Goal: Transaction & Acquisition: Purchase product/service

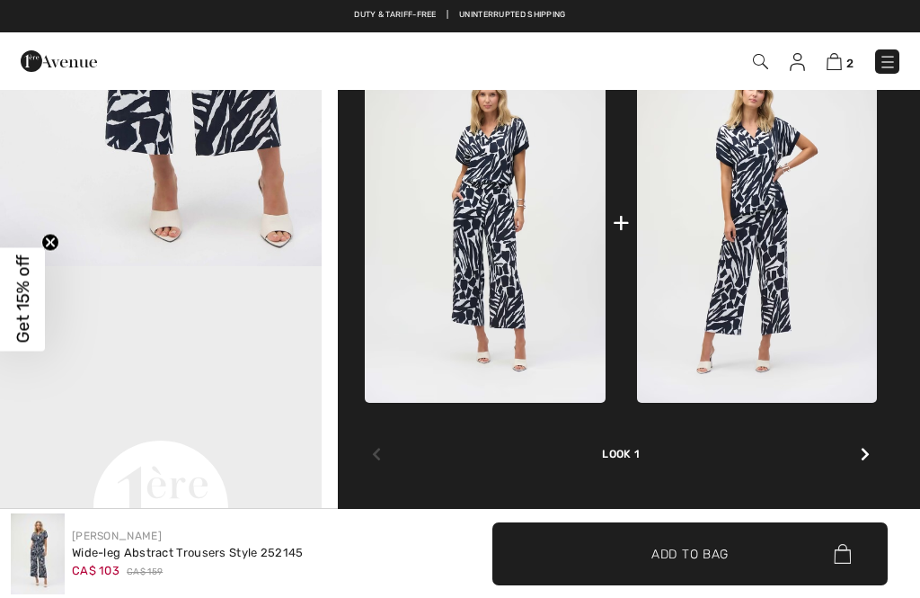
scroll to position [788, 0]
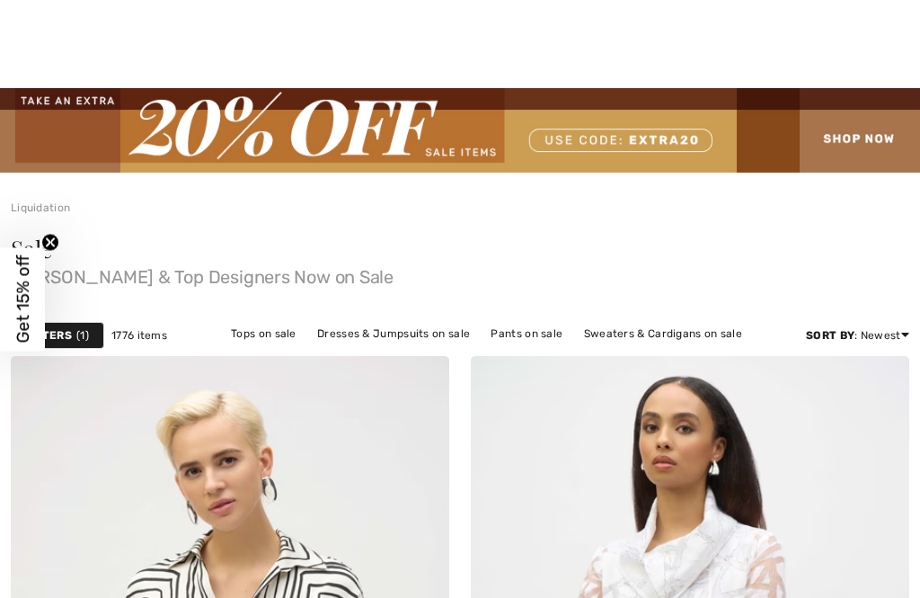
checkbox input "true"
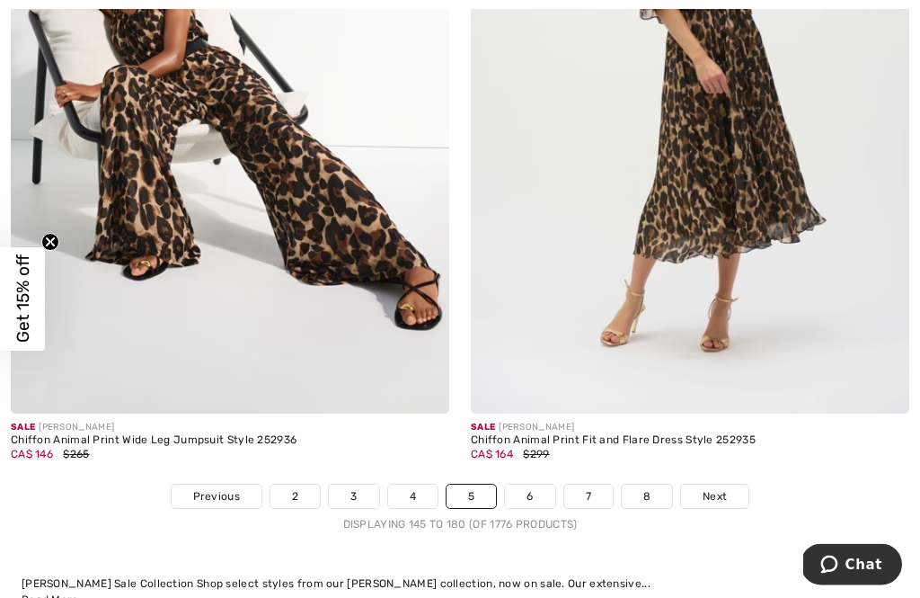
scroll to position [13515, 0]
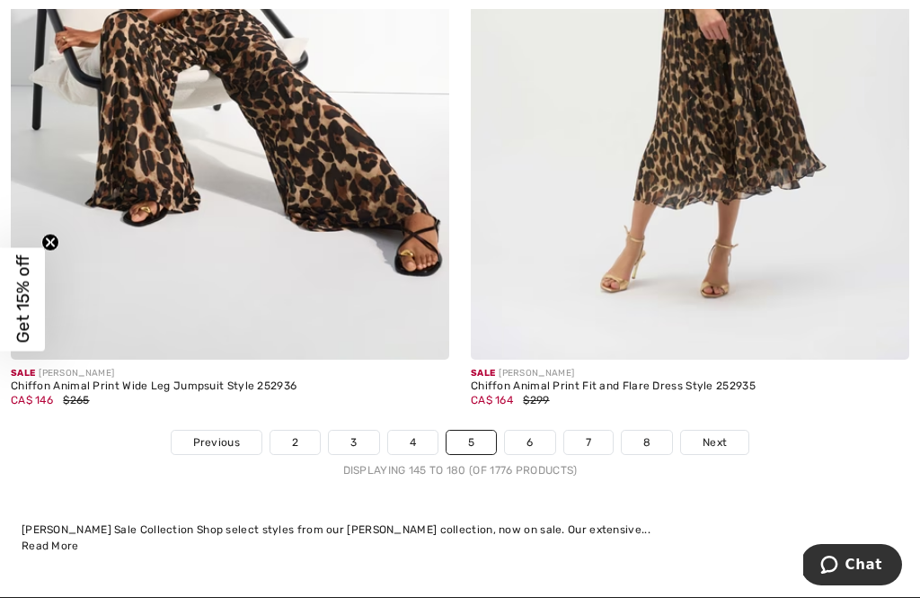
click at [873, 397] on div "Sale JOSEPH RIBKOFF Chiffon Animal Print Fit and Flare Dress Style 252935 CA$ 1…" at bounding box center [690, 395] width 439 height 71
click at [541, 431] on link "6" at bounding box center [529, 442] width 49 height 23
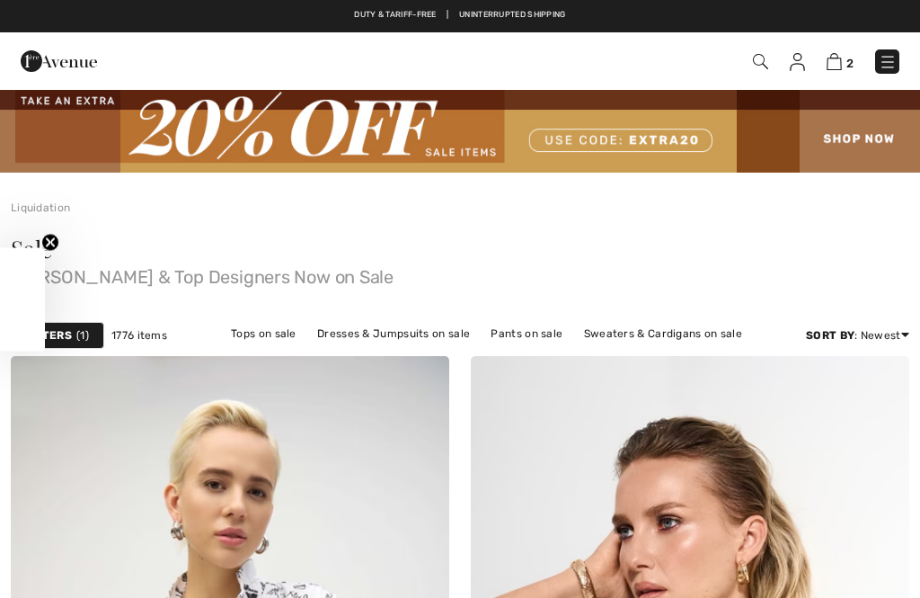
checkbox input "true"
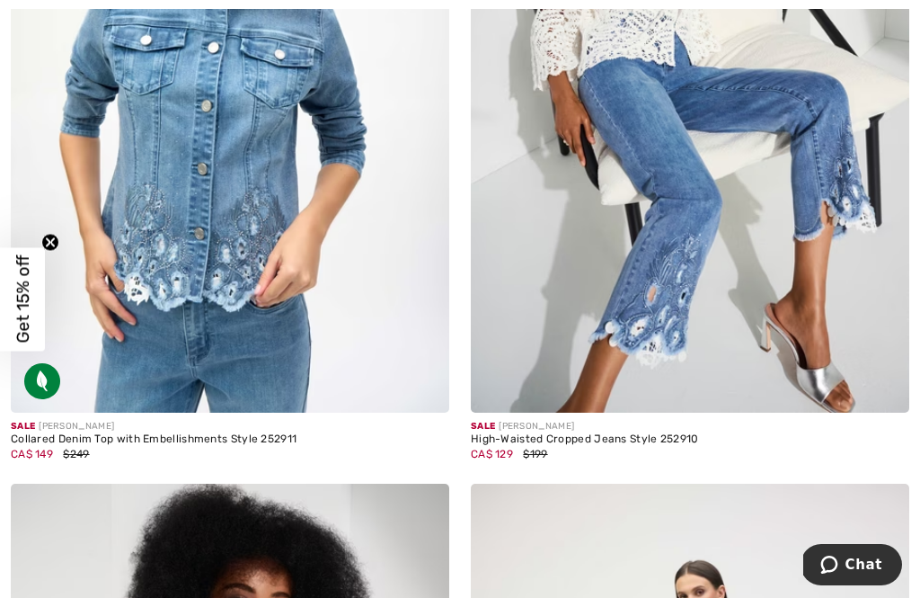
scroll to position [3521, 0]
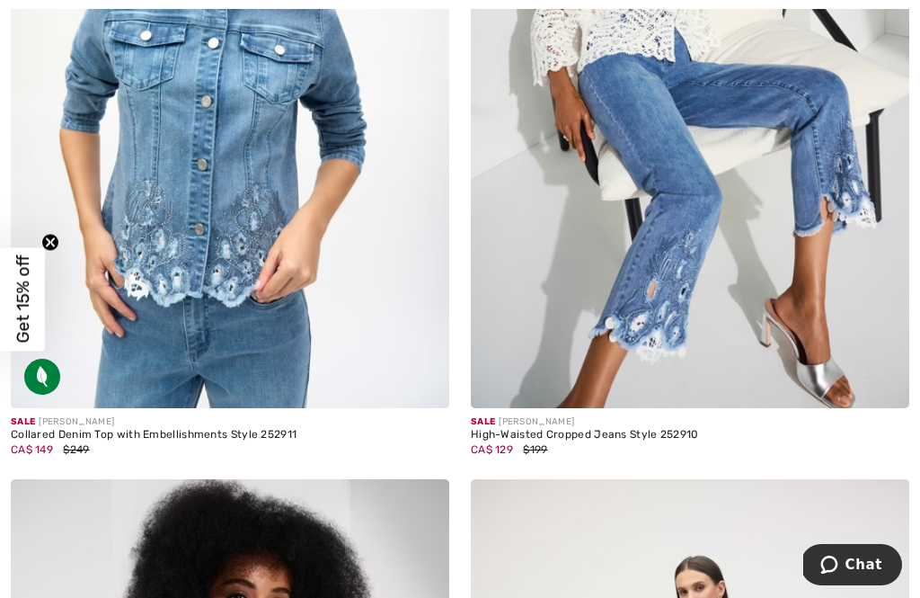
click at [659, 431] on div "High-Waisted Cropped Jeans Style 252910" at bounding box center [690, 435] width 439 height 13
click at [564, 432] on div "High-Waisted Cropped Jeans Style 252910" at bounding box center [690, 435] width 439 height 13
click at [644, 416] on div "Sale JOSEPH RIBKOFF" at bounding box center [690, 421] width 439 height 13
click at [712, 298] on img at bounding box center [690, 79] width 439 height 658
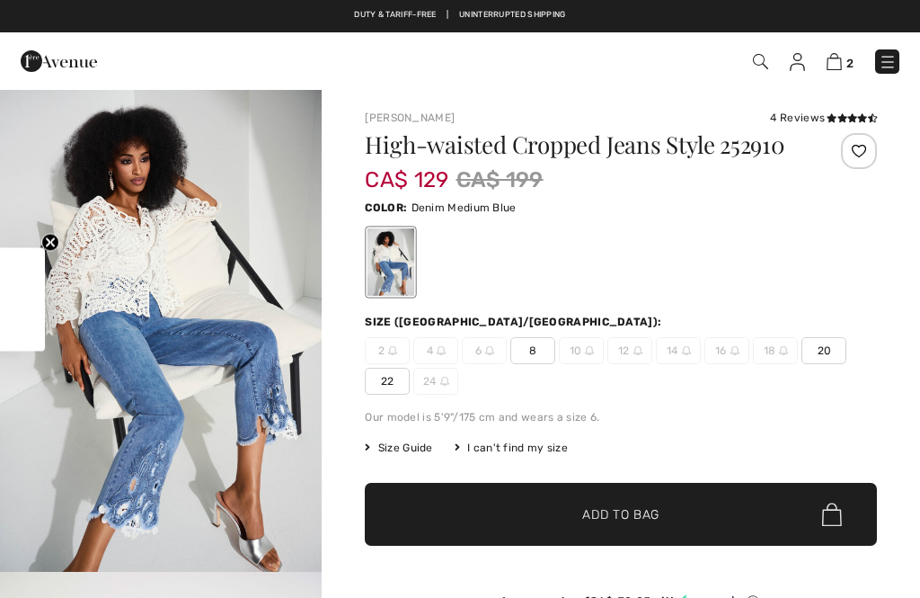
checkbox input "true"
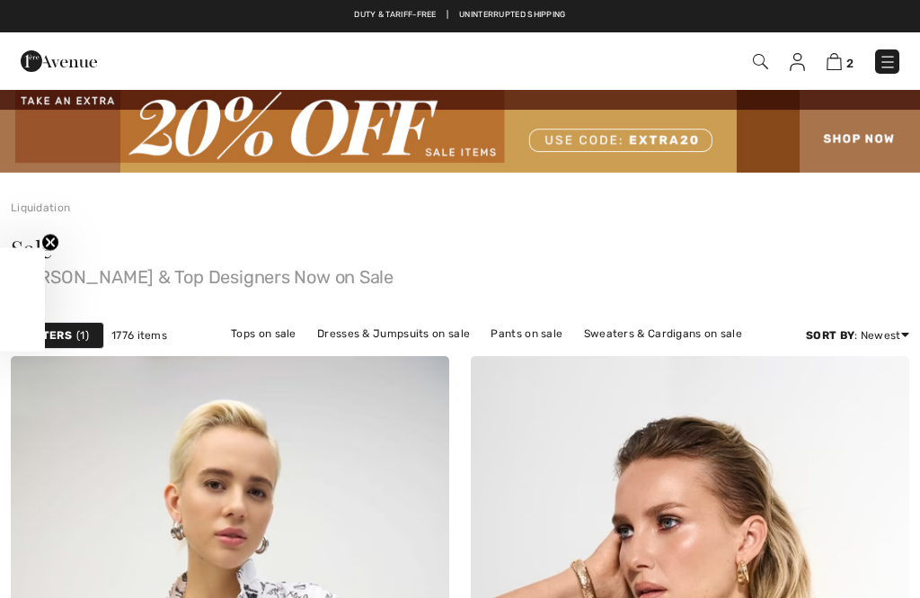
checkbox input "true"
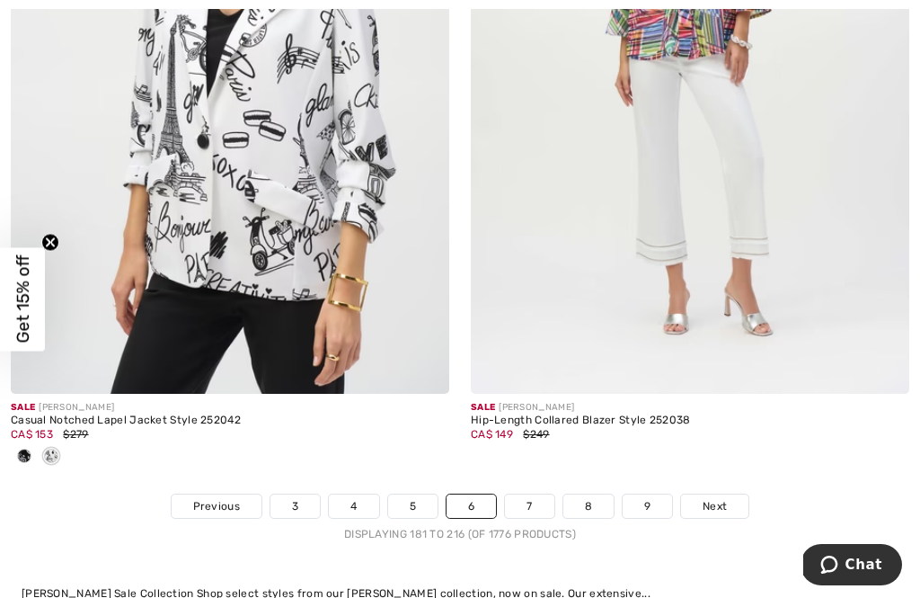
scroll to position [13365, 0]
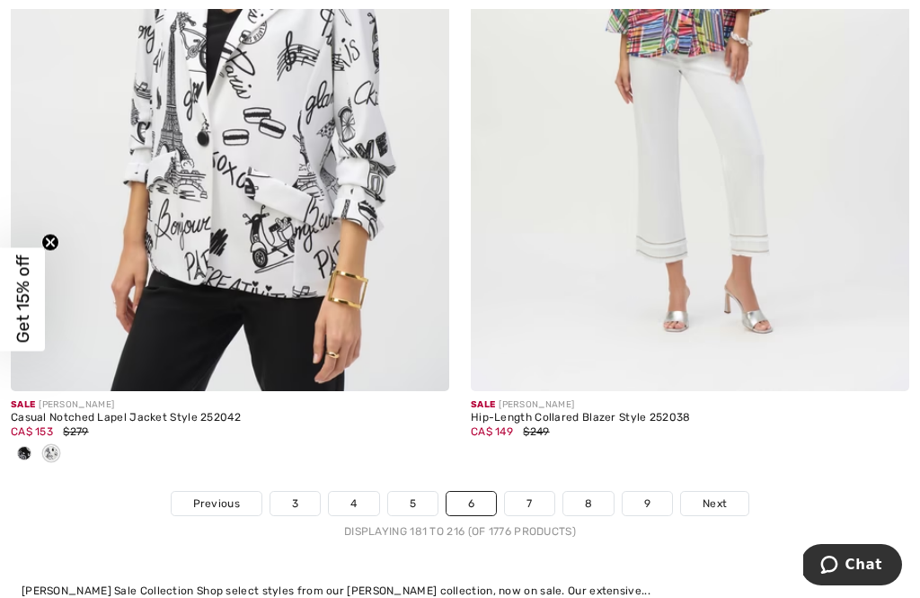
click at [543, 492] on link "7" at bounding box center [529, 503] width 49 height 23
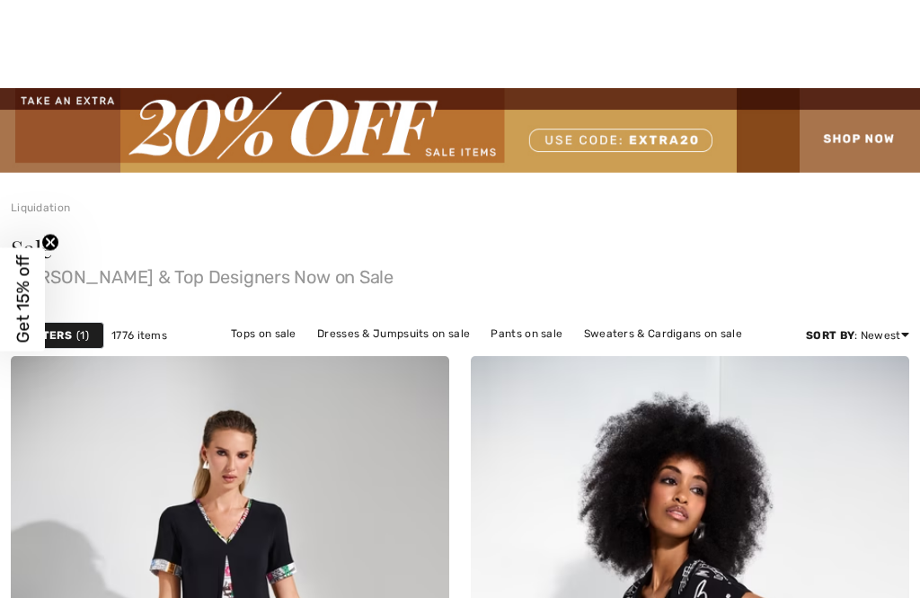
checkbox input "true"
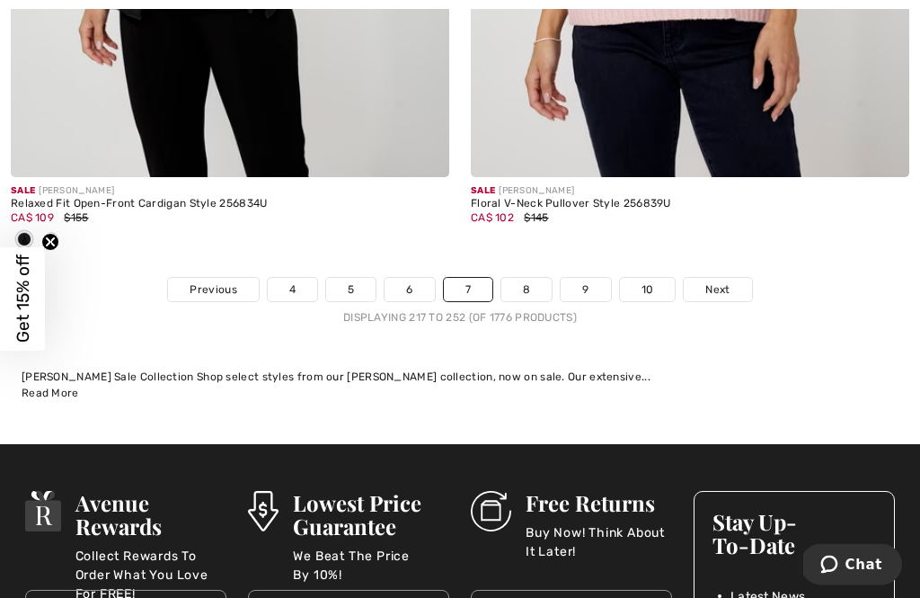
scroll to position [13934, 0]
click at [546, 279] on link "8" at bounding box center [527, 289] width 50 height 23
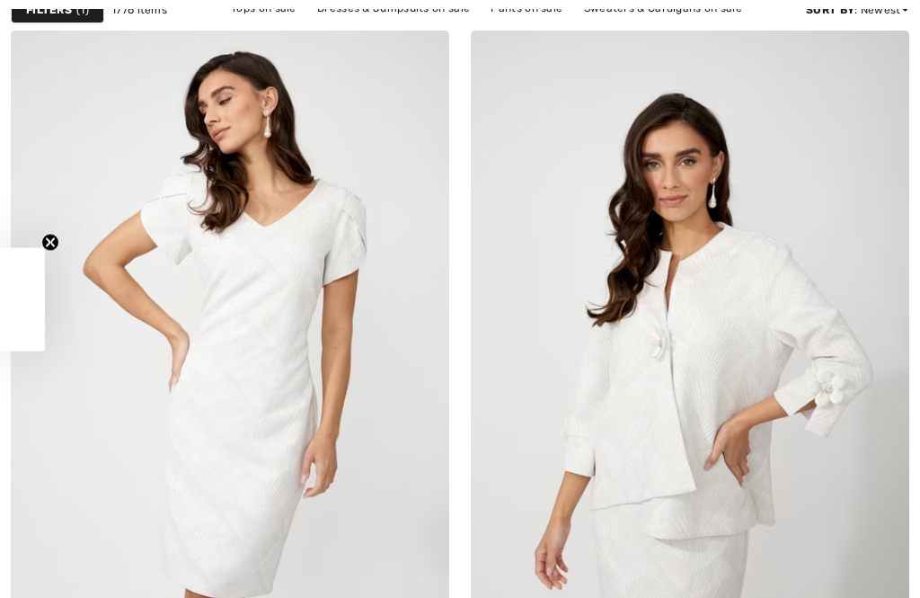
checkbox input "true"
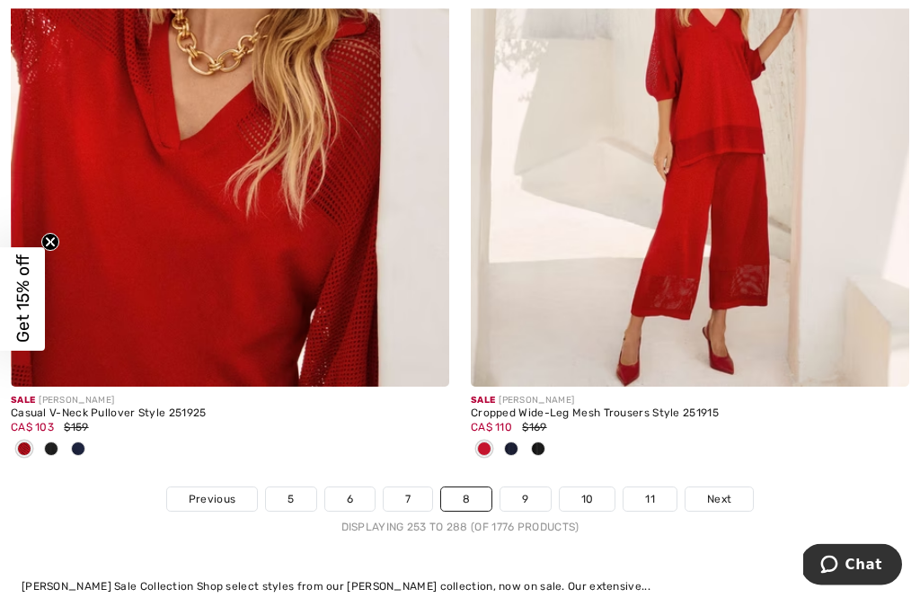
scroll to position [13517, 0]
click at [722, 282] on img at bounding box center [690, 58] width 439 height 658
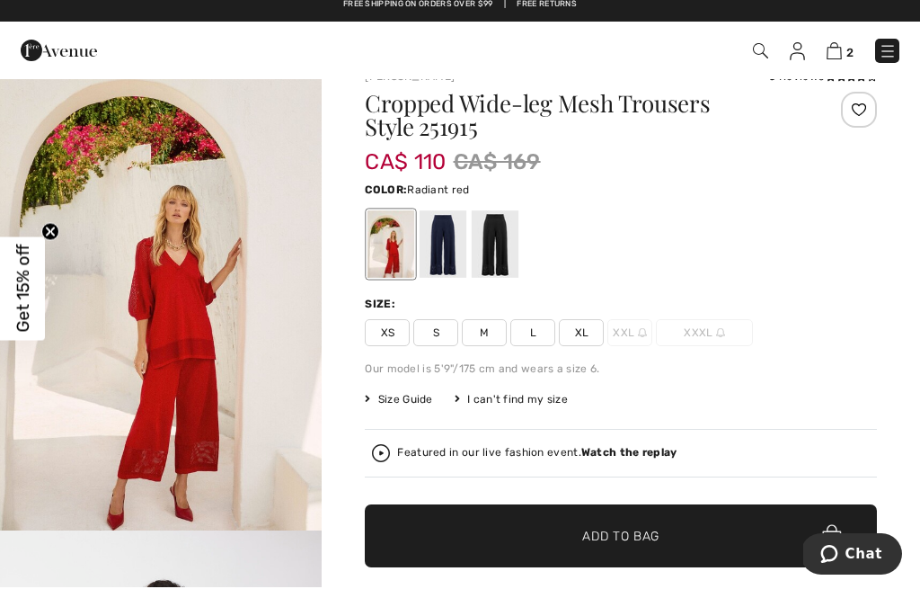
scroll to position [42, 0]
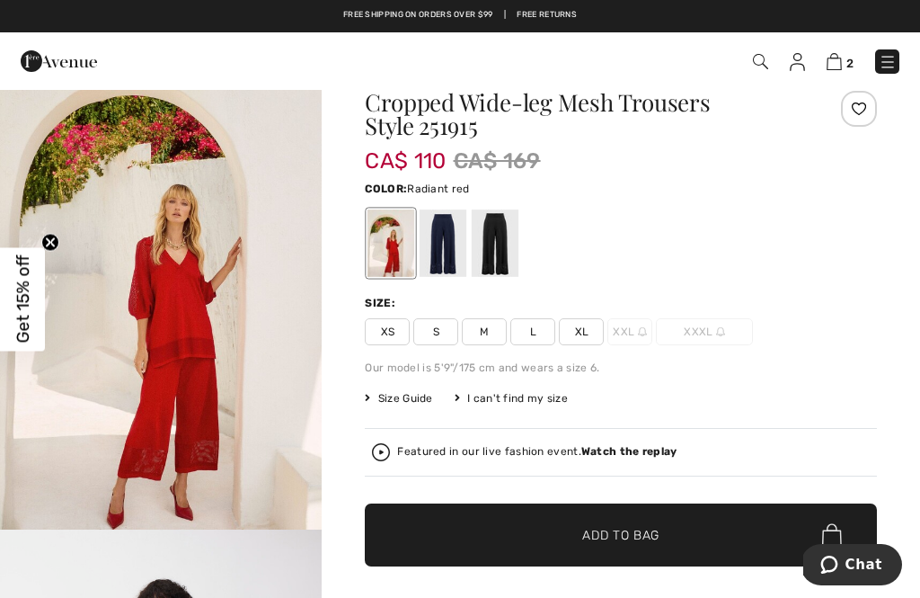
click at [467, 244] on div at bounding box center [443, 242] width 47 height 67
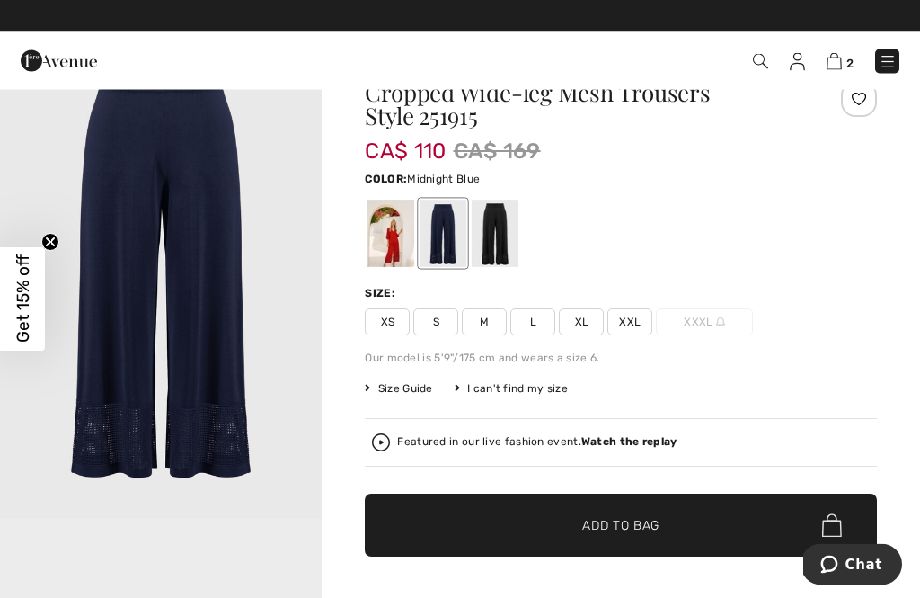
scroll to position [52, 0]
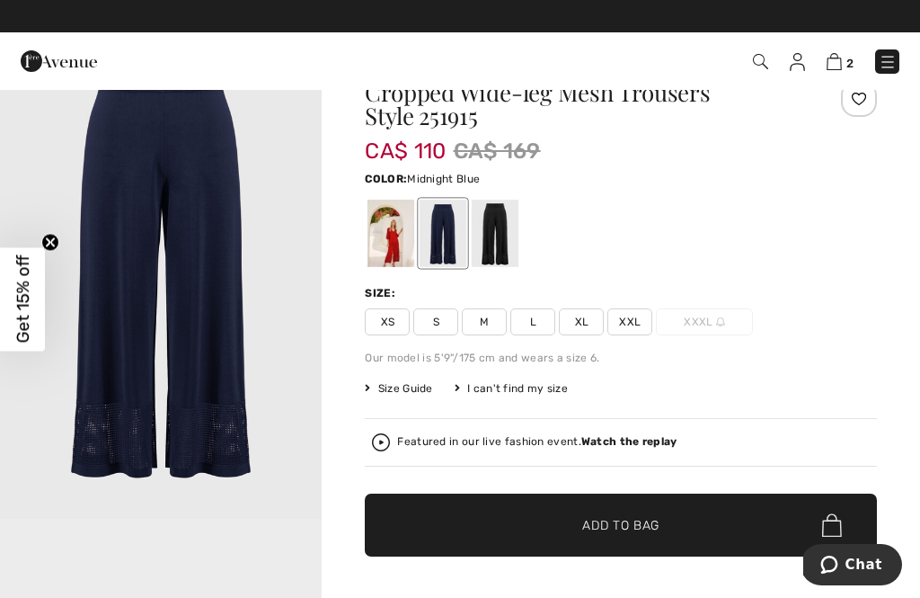
click at [515, 227] on div at bounding box center [495, 233] width 47 height 67
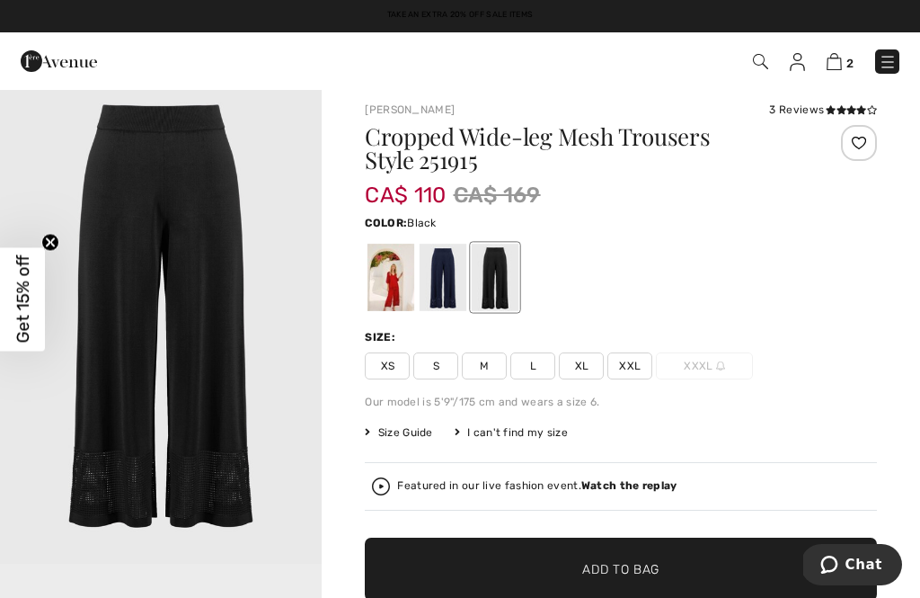
click at [637, 297] on div at bounding box center [621, 277] width 512 height 75
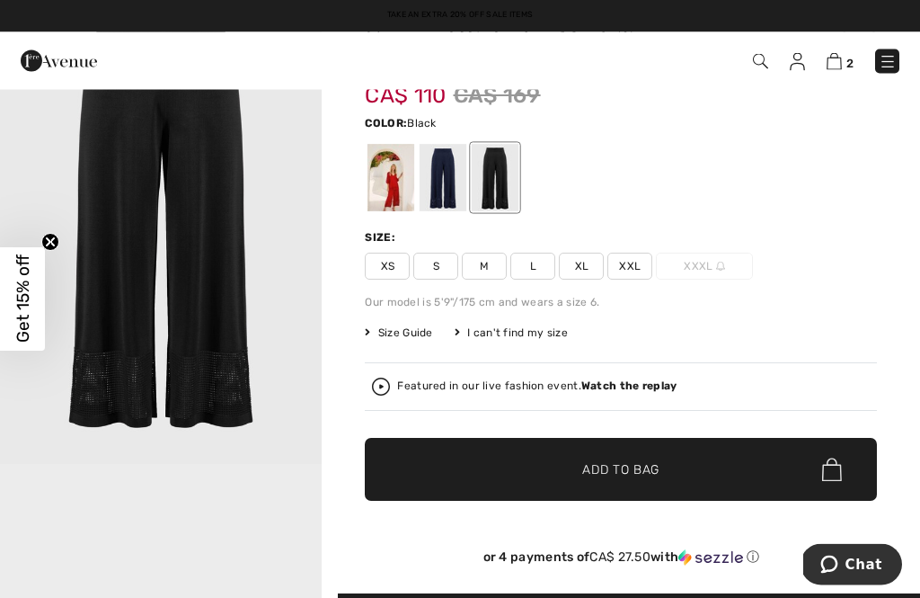
scroll to position [109, 0]
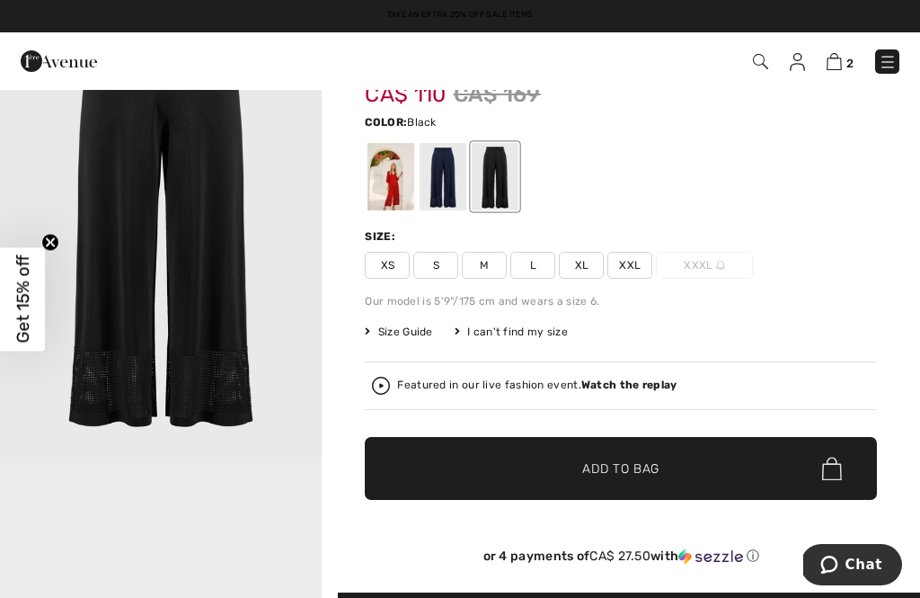
click at [461, 379] on div "Featured in our live fashion event. Watch the replay" at bounding box center [537, 385] width 280 height 12
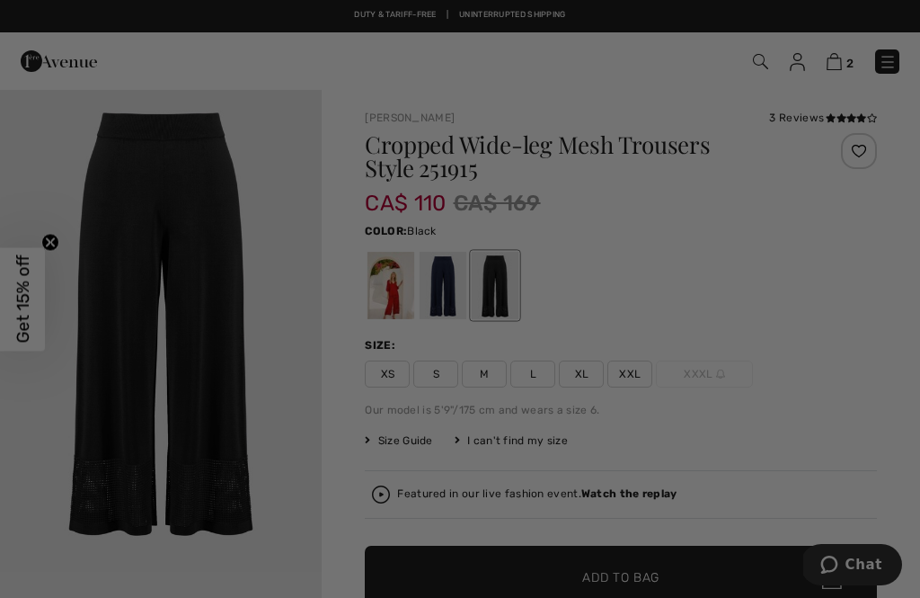
scroll to position [0, 0]
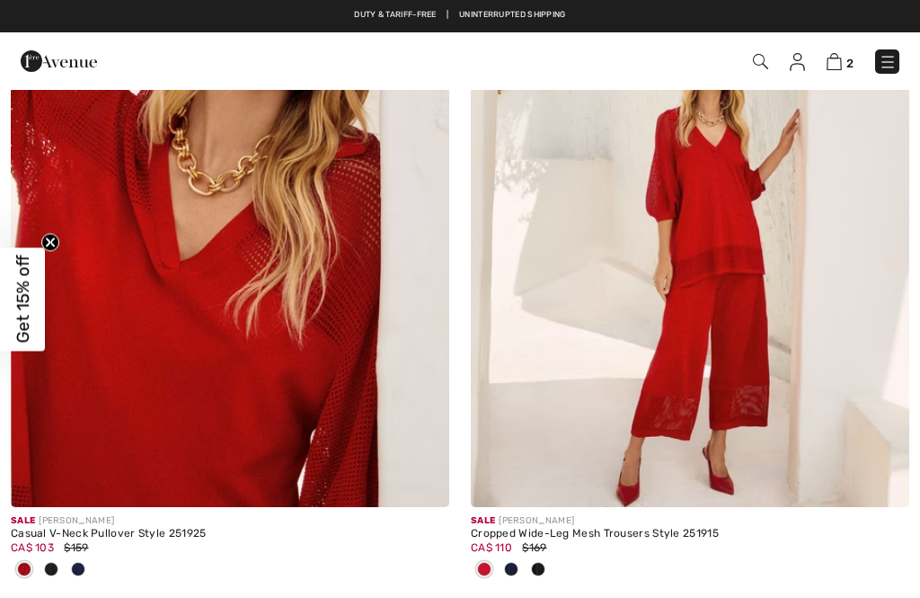
checkbox input "true"
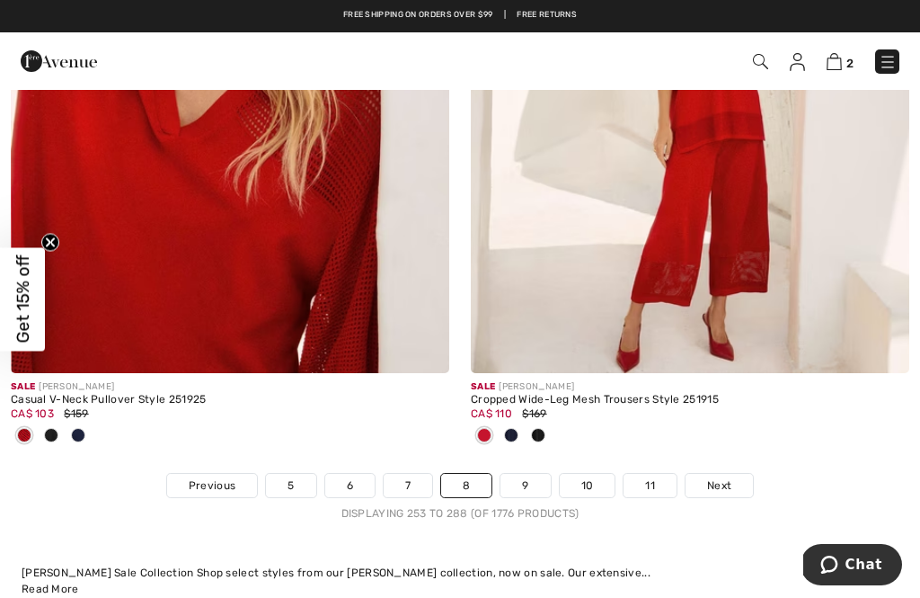
scroll to position [13529, 0]
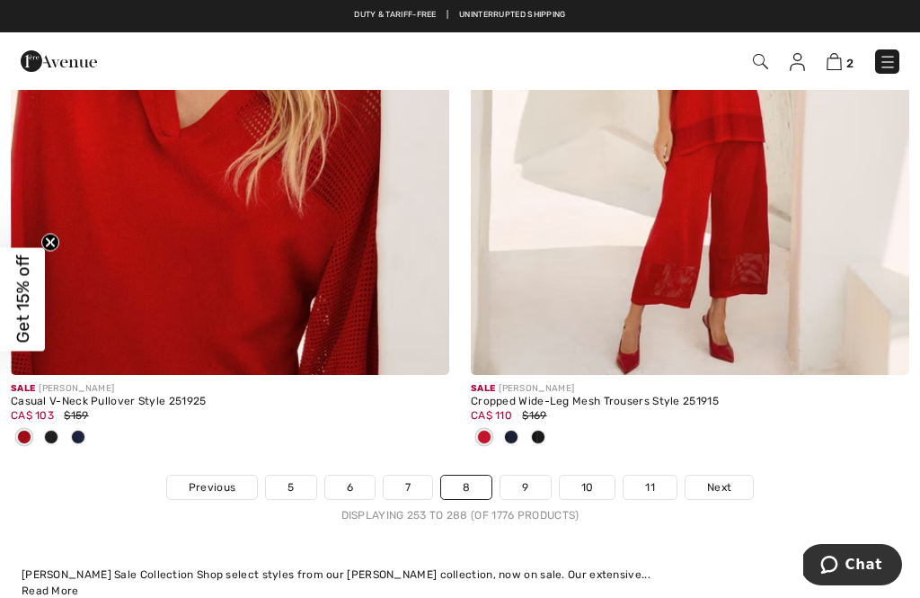
click at [539, 476] on link "9" at bounding box center [525, 487] width 49 height 23
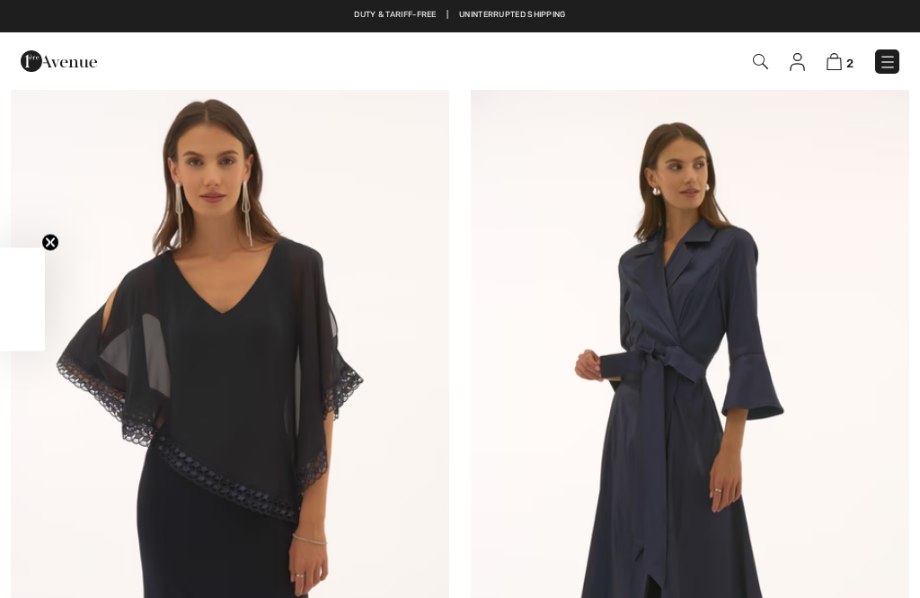
checkbox input "true"
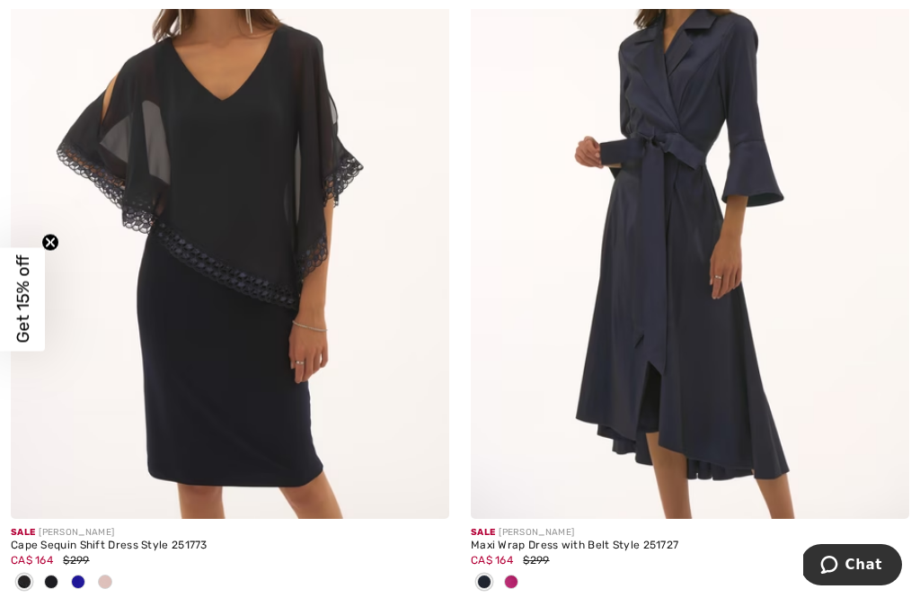
scroll to position [496, 0]
click at [118, 576] on div at bounding box center [105, 582] width 27 height 30
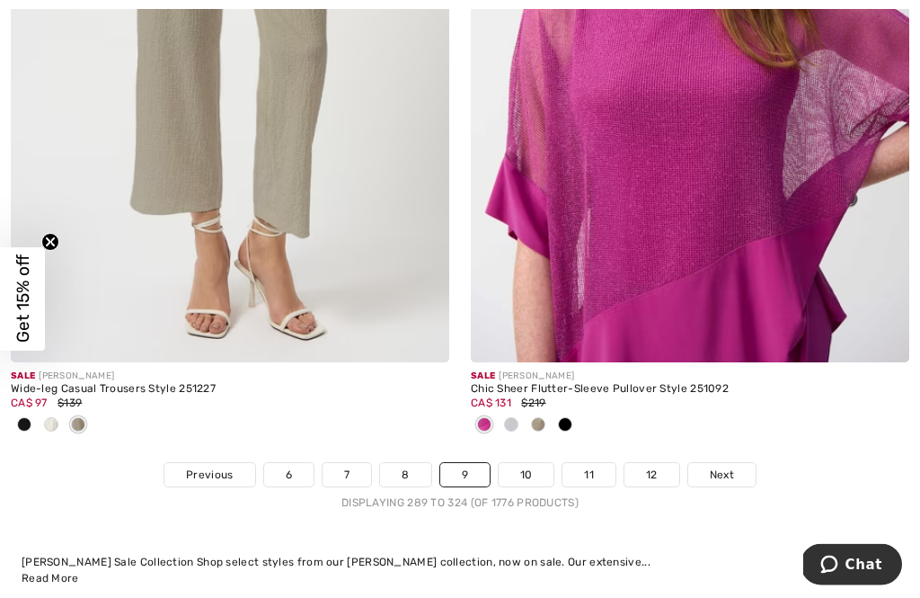
scroll to position [13838, 0]
click at [526, 466] on link "10" at bounding box center [527, 474] width 56 height 23
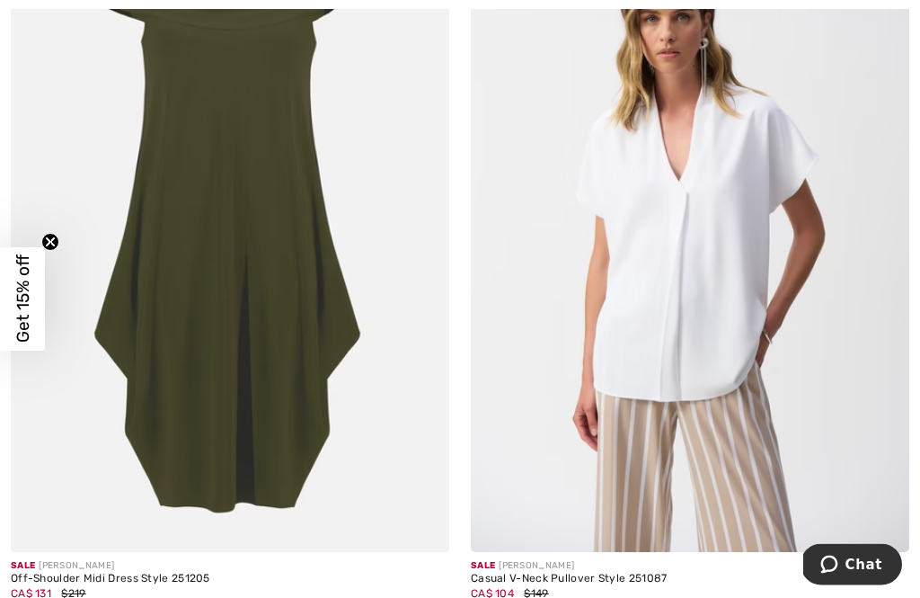
scroll to position [2742, 0]
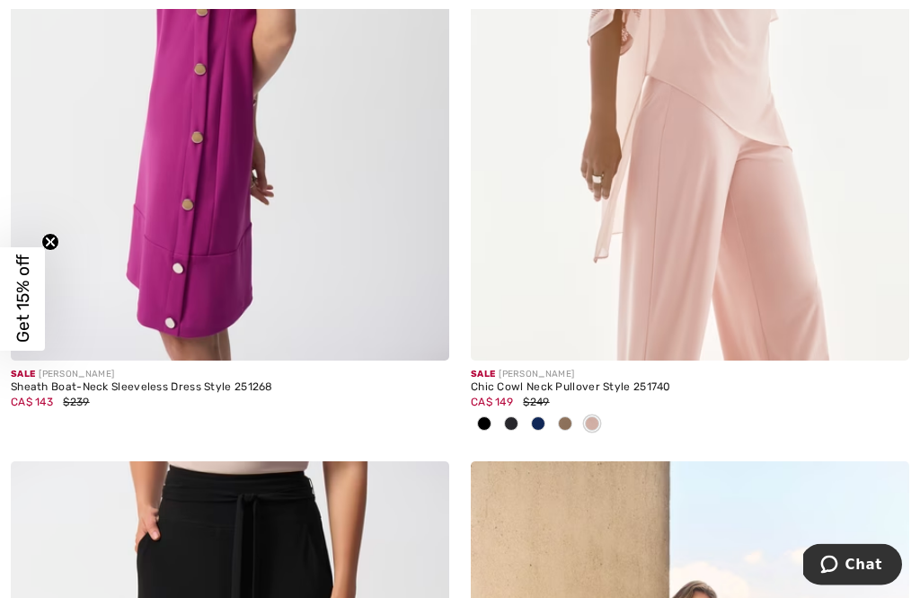
scroll to position [6839, 0]
click at [572, 416] on span at bounding box center [565, 423] width 14 height 14
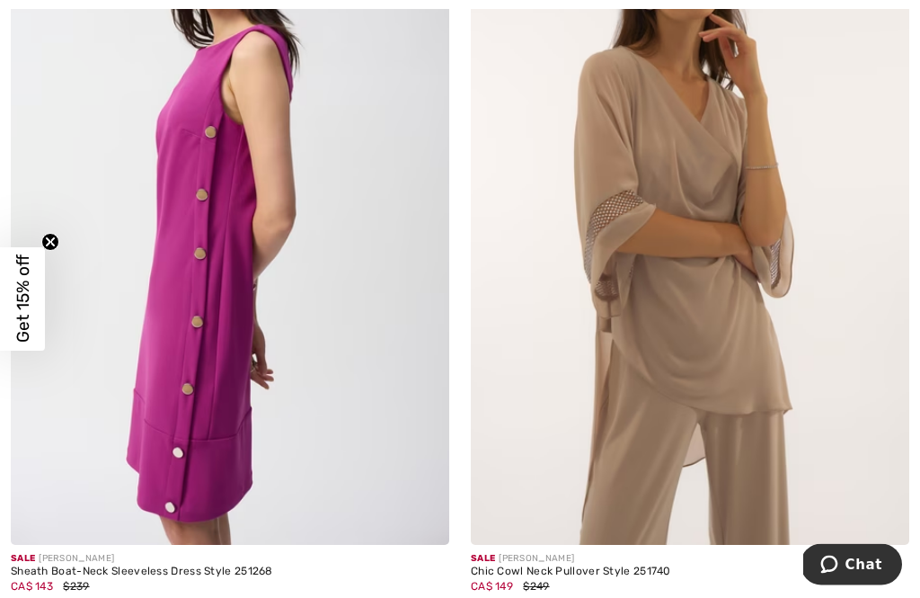
scroll to position [6654, 0]
click at [516, 594] on div at bounding box center [511, 609] width 27 height 30
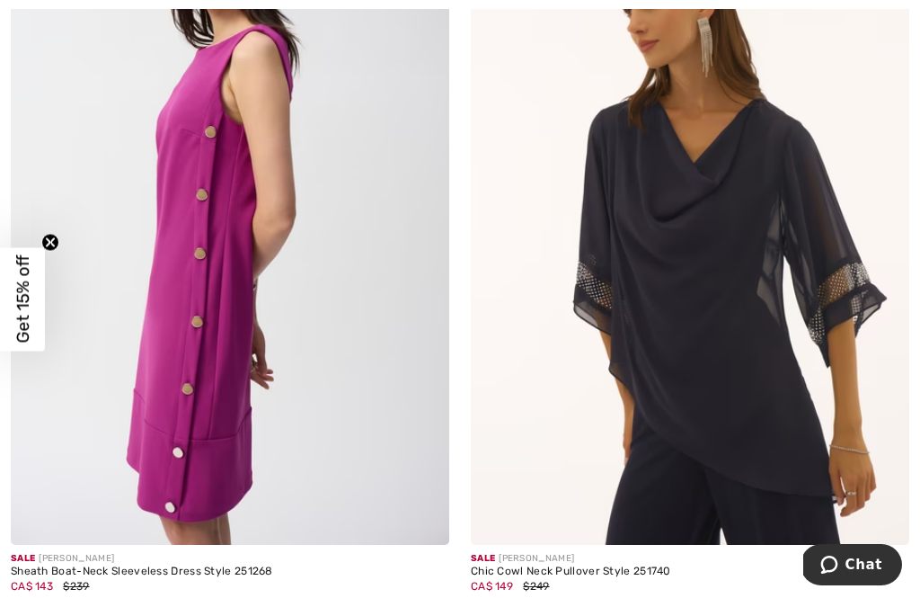
click at [489, 597] on span at bounding box center [484, 607] width 14 height 14
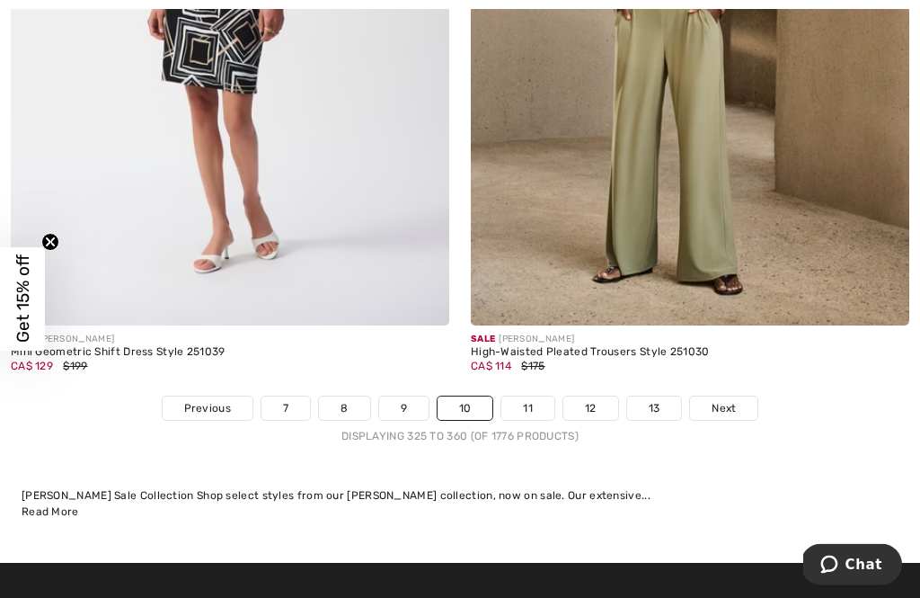
scroll to position [13845, 0]
click at [542, 396] on link "11" at bounding box center [528, 407] width 53 height 23
click at [541, 396] on link "11" at bounding box center [528, 407] width 53 height 23
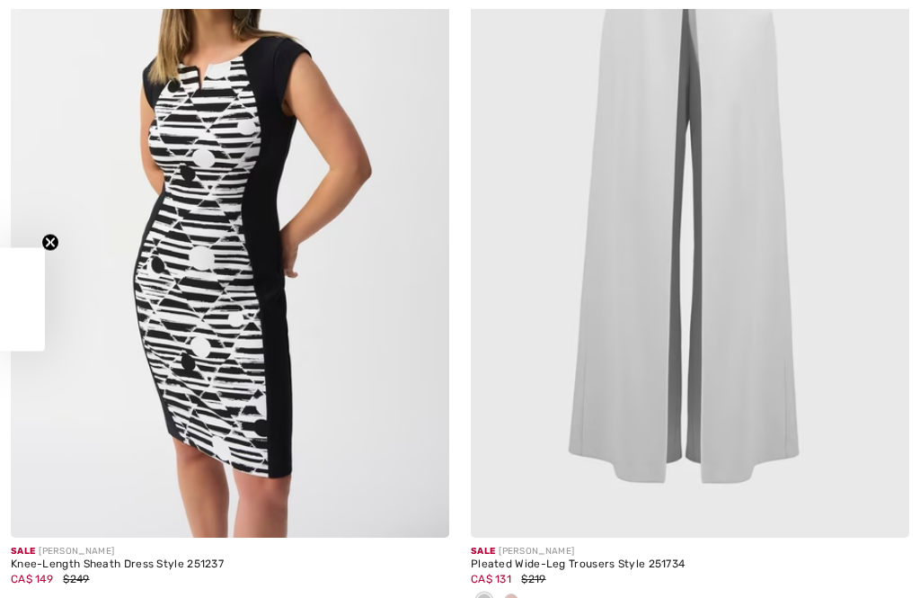
checkbox input "true"
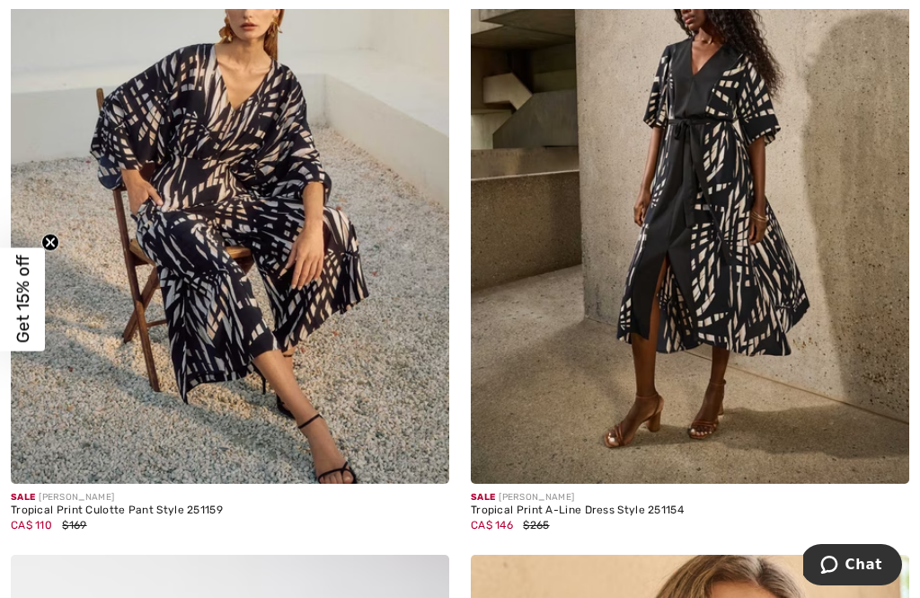
scroll to position [12633, 0]
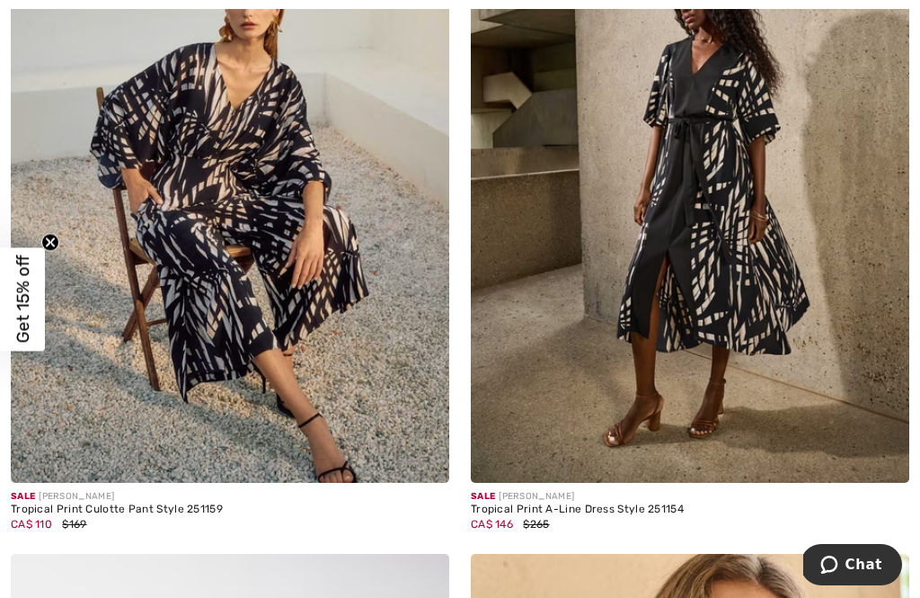
click at [201, 503] on div "Tropical Print Culotte Pant Style 251159" at bounding box center [230, 509] width 439 height 13
click at [178, 490] on div "Sale JOSEPH RIBKOFF" at bounding box center [230, 496] width 439 height 13
click at [206, 397] on img at bounding box center [230, 154] width 439 height 658
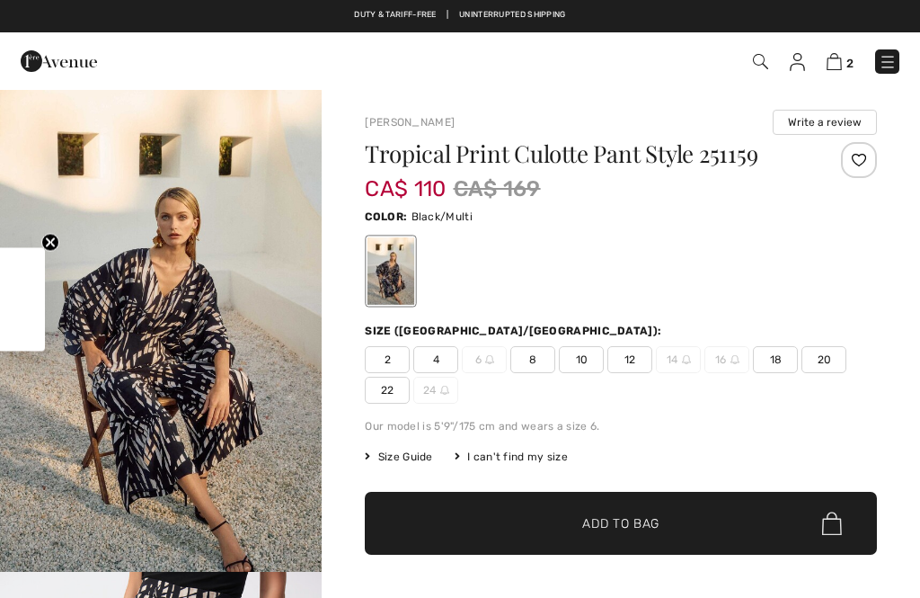
checkbox input "true"
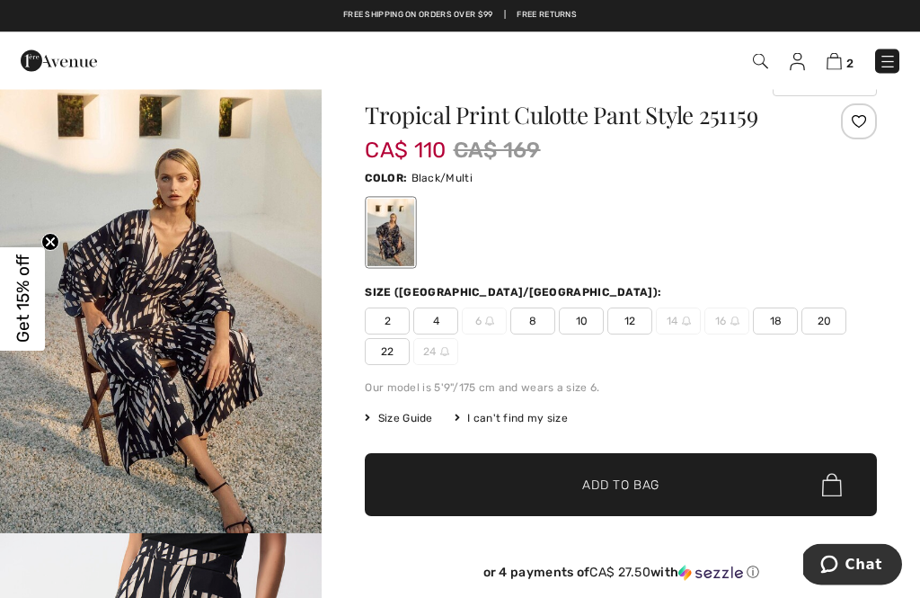
scroll to position [37, 0]
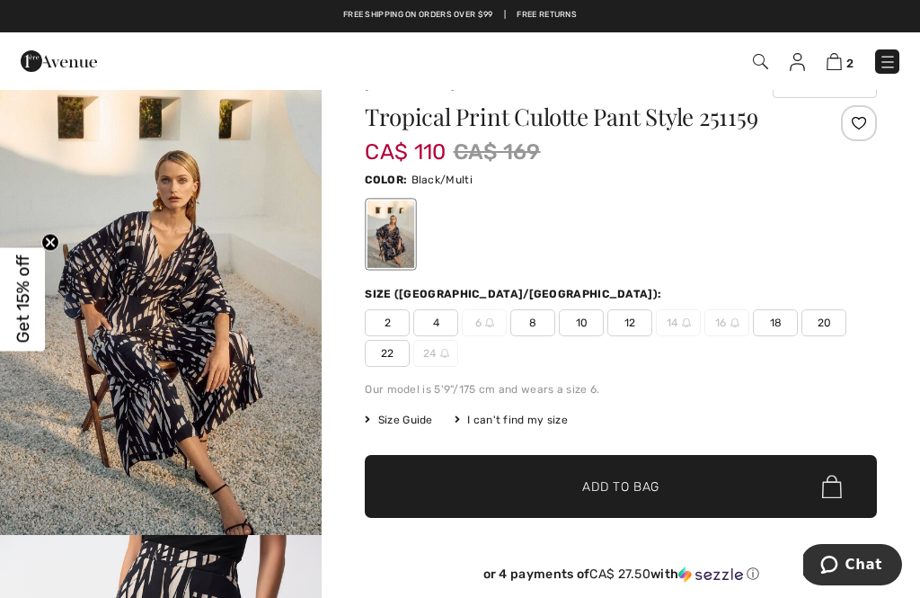
click at [390, 318] on span "2" at bounding box center [387, 322] width 45 height 27
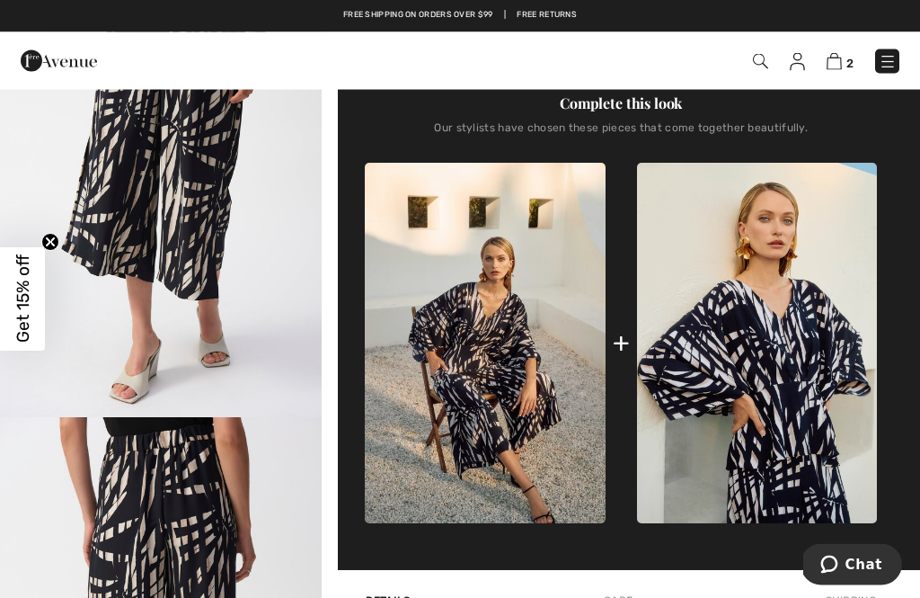
scroll to position [648, 0]
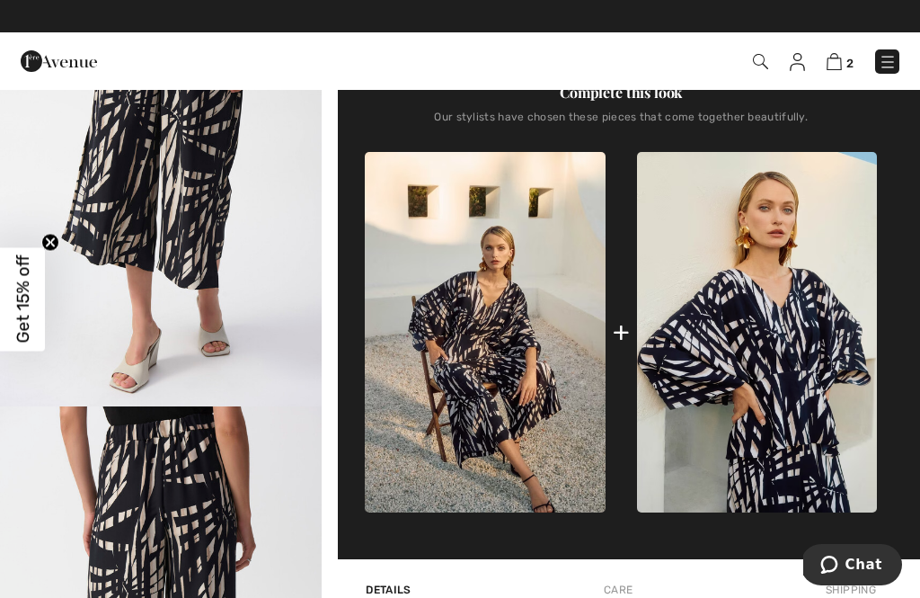
click at [826, 412] on img at bounding box center [757, 332] width 240 height 360
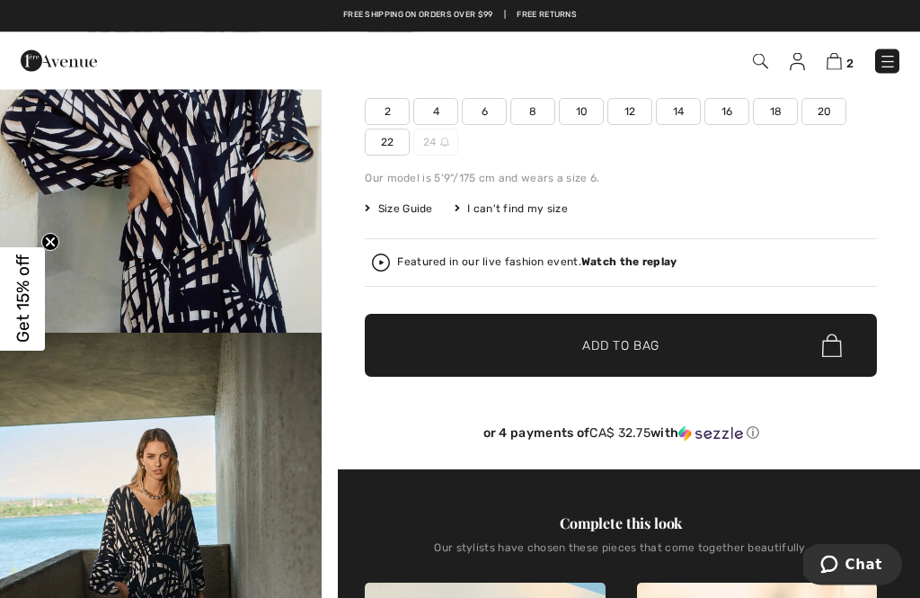
scroll to position [232, 0]
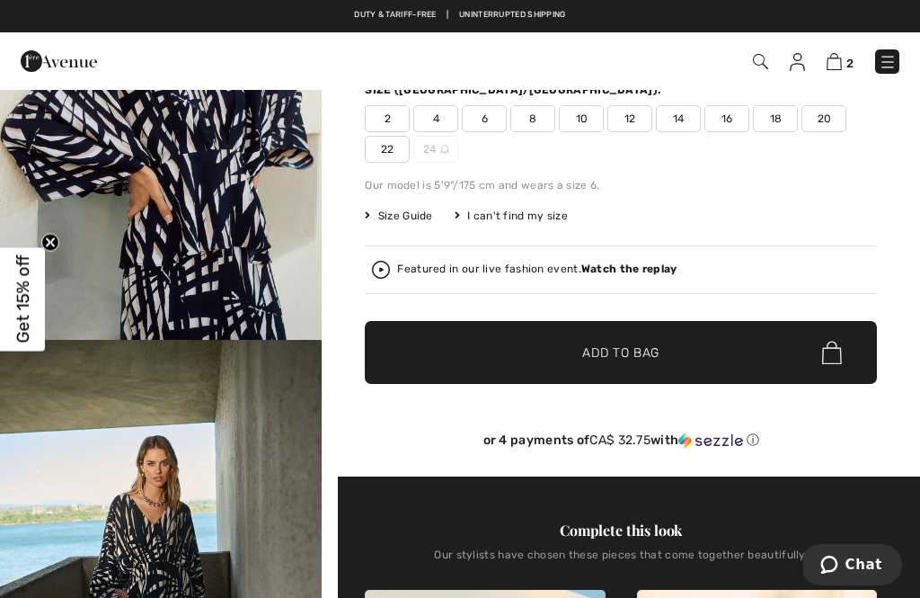
click at [443, 270] on div "Featured in our live fashion event. Watch the replay" at bounding box center [537, 269] width 280 height 12
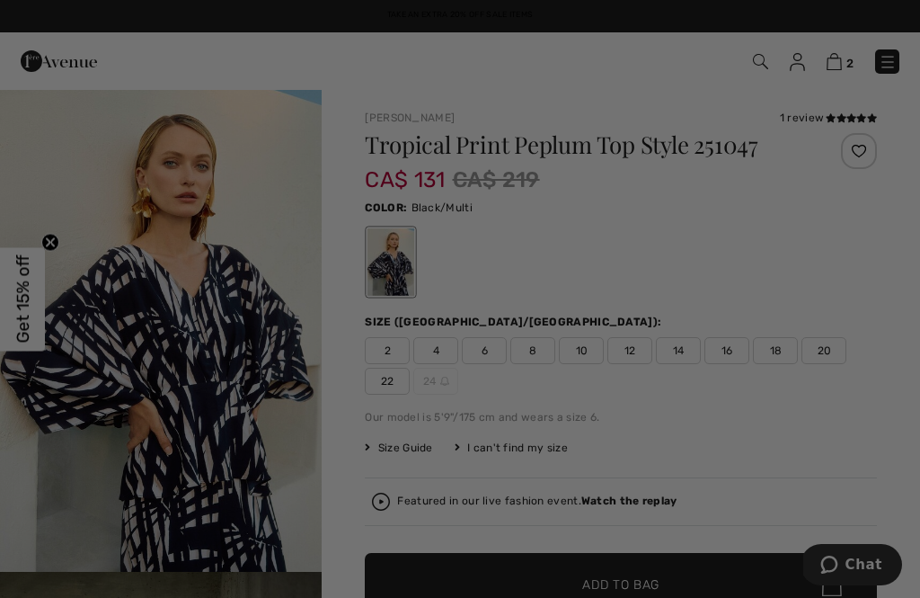
scroll to position [0, 0]
checkbox input "true"
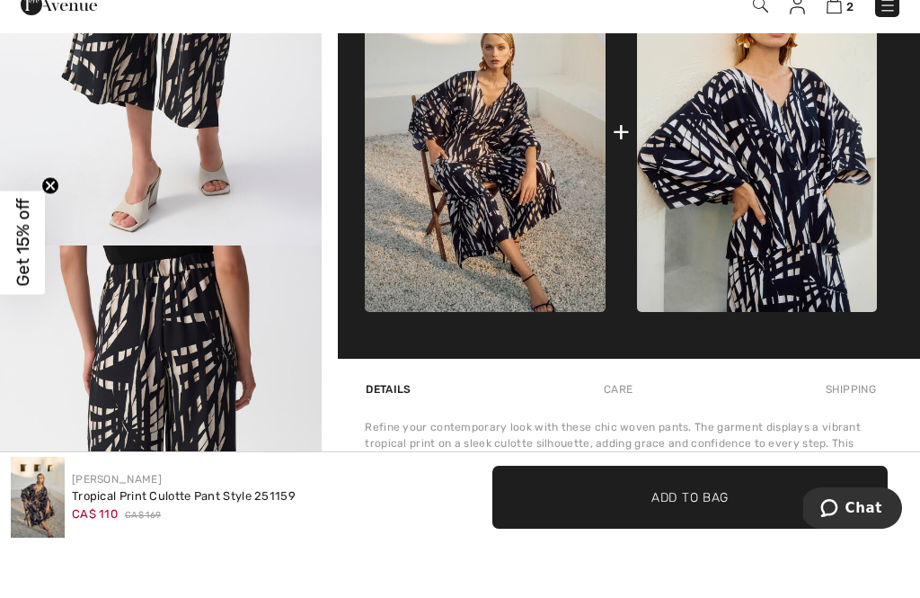
scroll to position [810, 0]
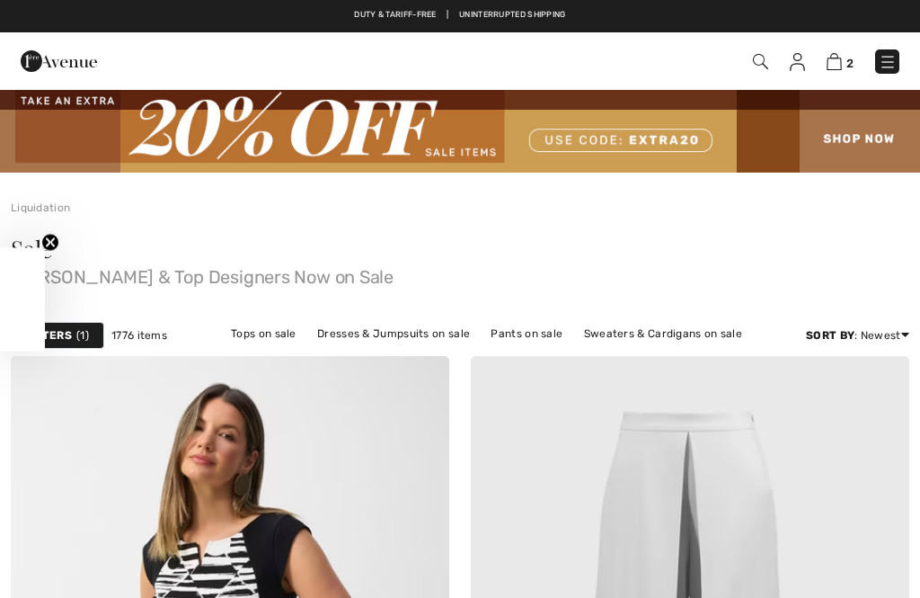
checkbox input "true"
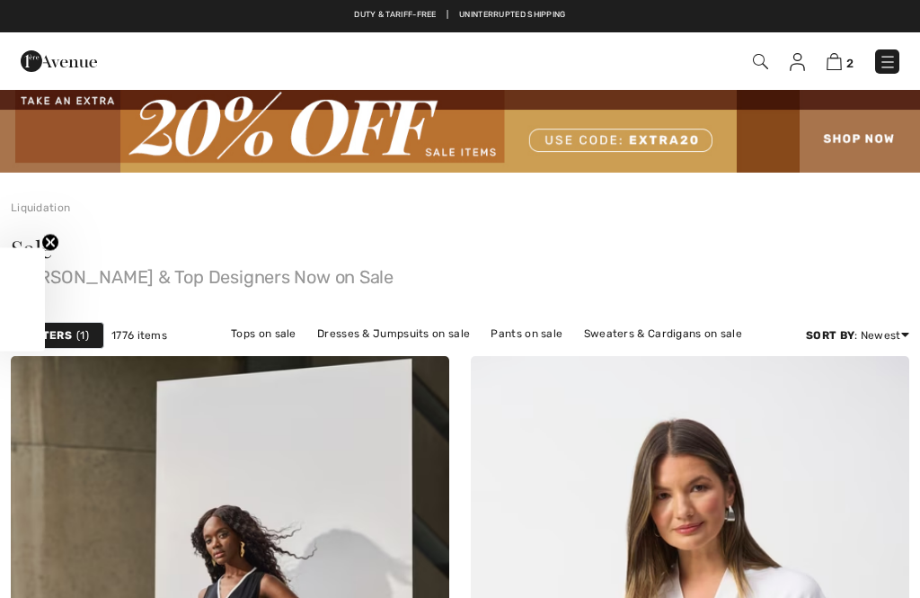
checkbox input "true"
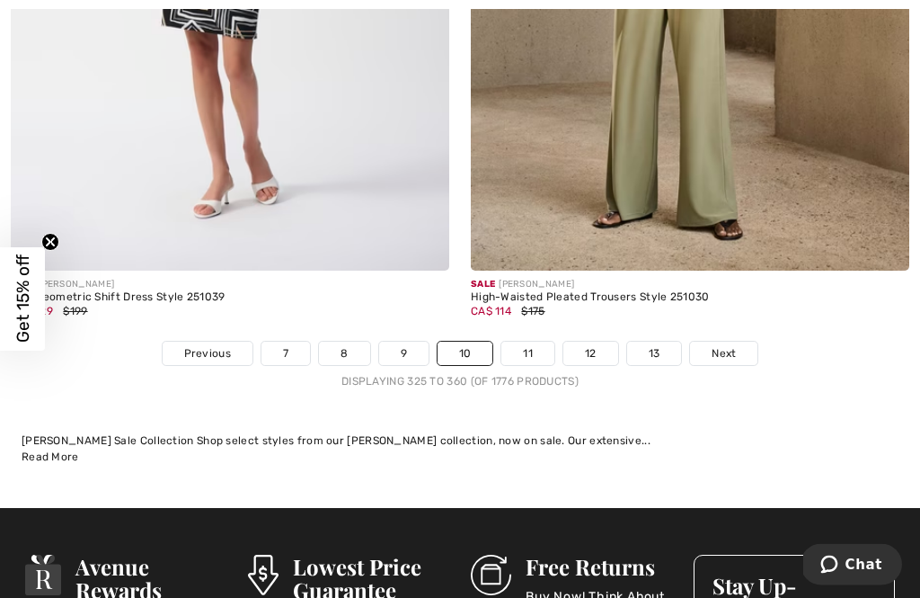
scroll to position [13900, 0]
click at [538, 342] on link "11" at bounding box center [528, 353] width 53 height 23
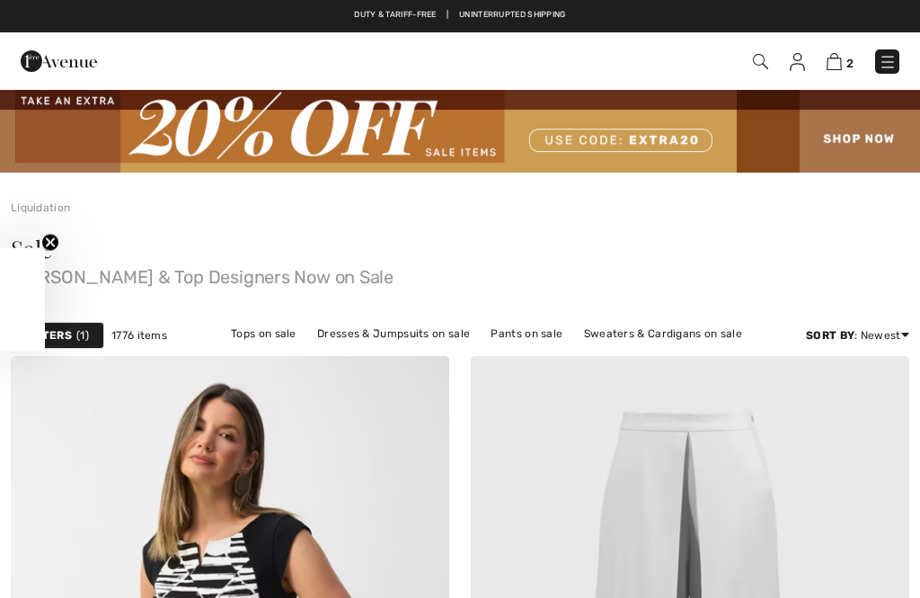
checkbox input "true"
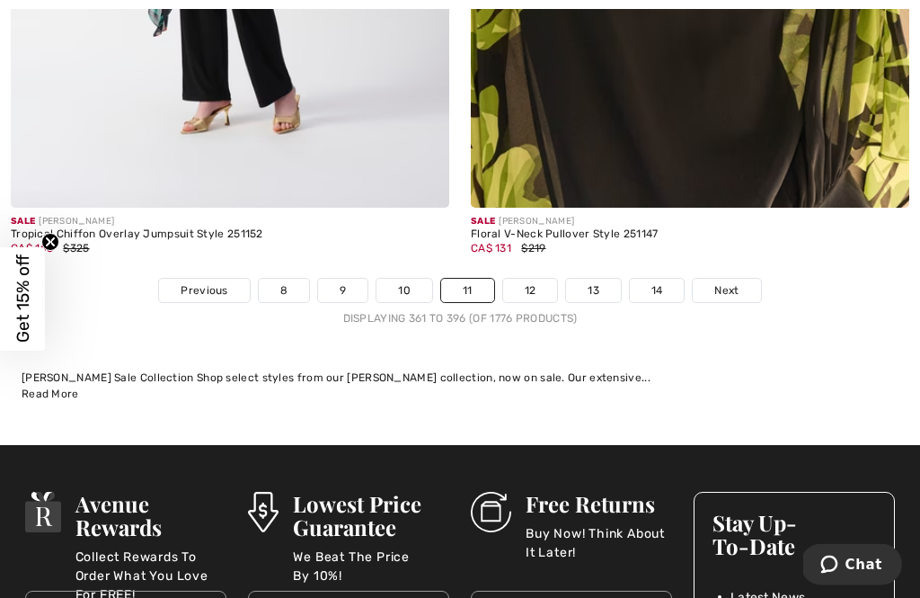
scroll to position [13637, 0]
click at [538, 279] on link "12" at bounding box center [530, 290] width 55 height 23
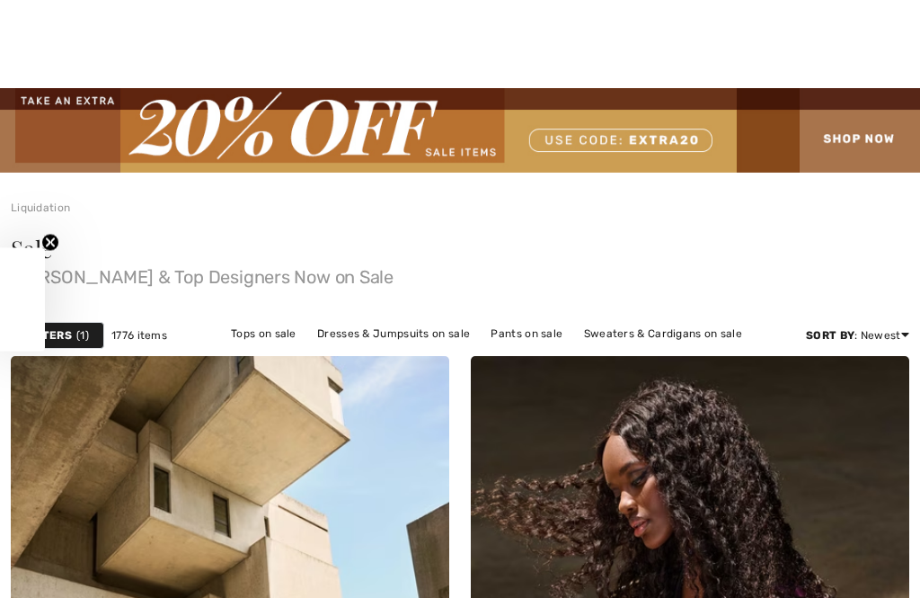
checkbox input "true"
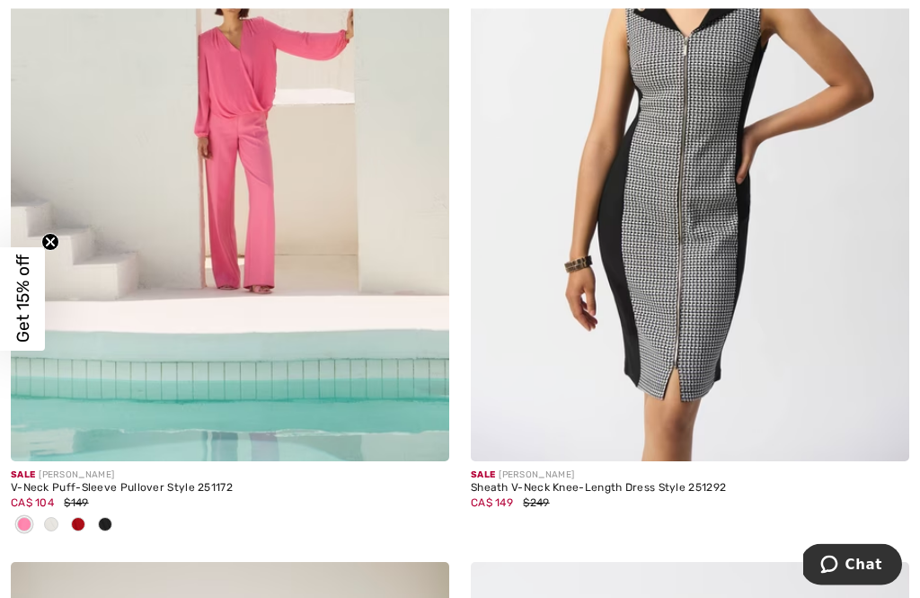
scroll to position [11271, 0]
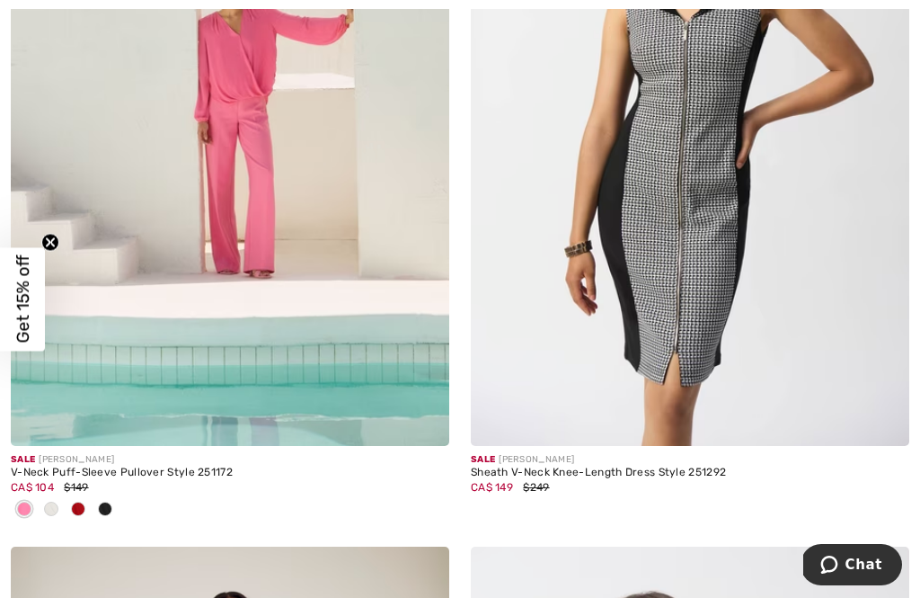
click at [63, 495] on div at bounding box center [51, 510] width 27 height 30
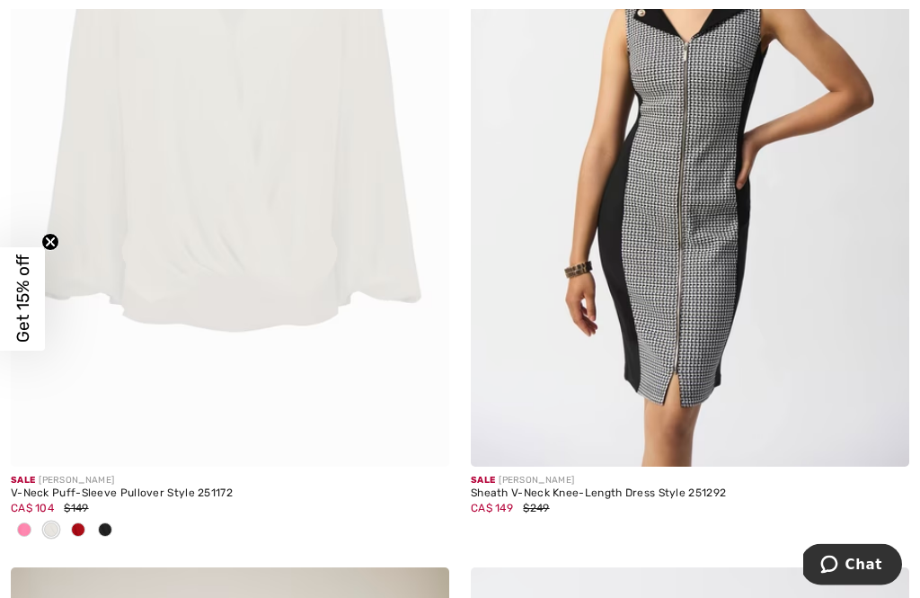
scroll to position [11252, 0]
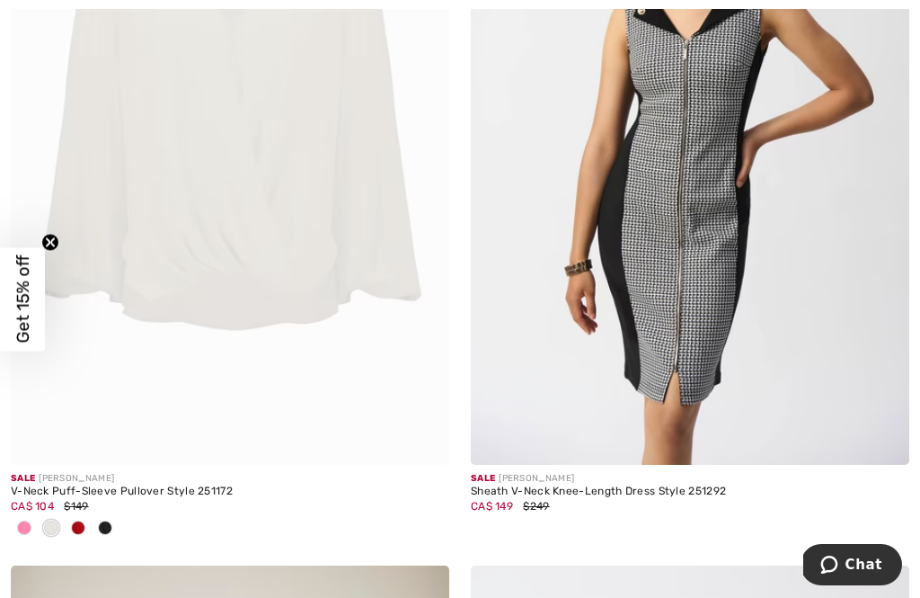
click at [81, 520] on span at bounding box center [78, 527] width 14 height 14
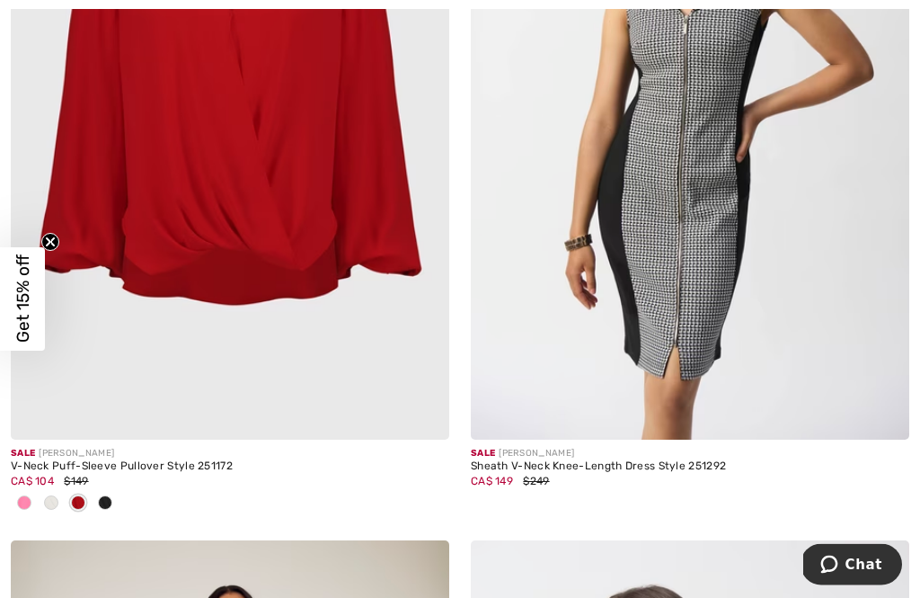
scroll to position [11281, 0]
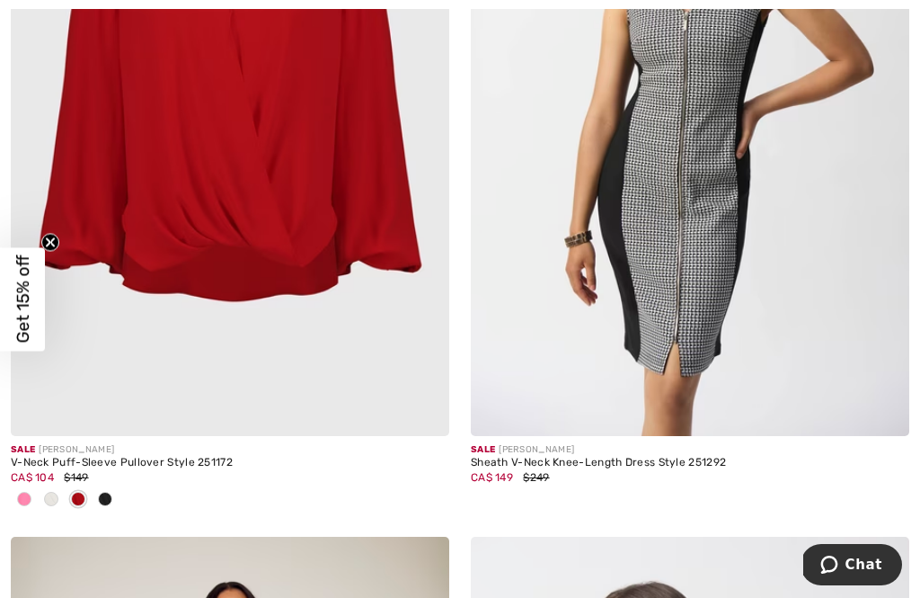
click at [111, 492] on span at bounding box center [105, 499] width 14 height 14
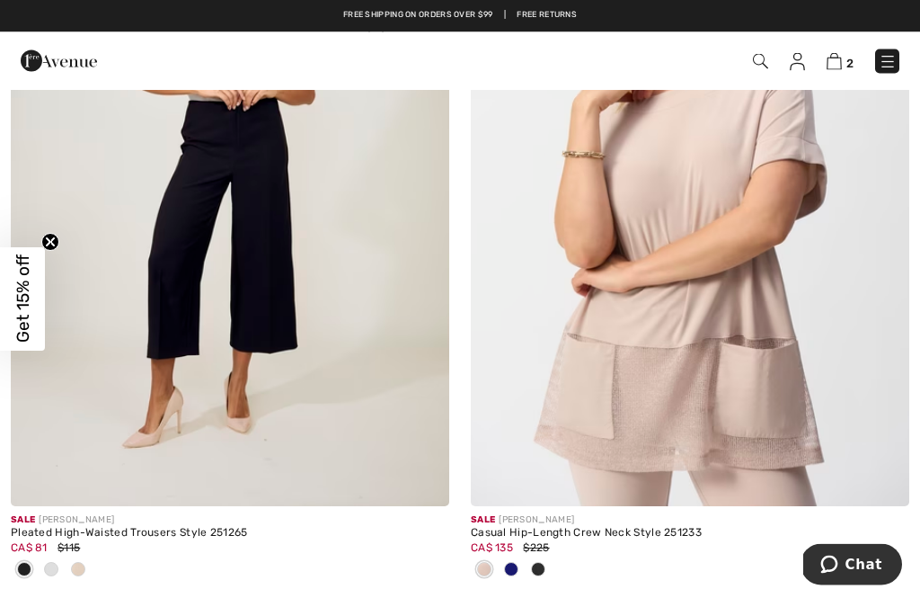
scroll to position [11969, 0]
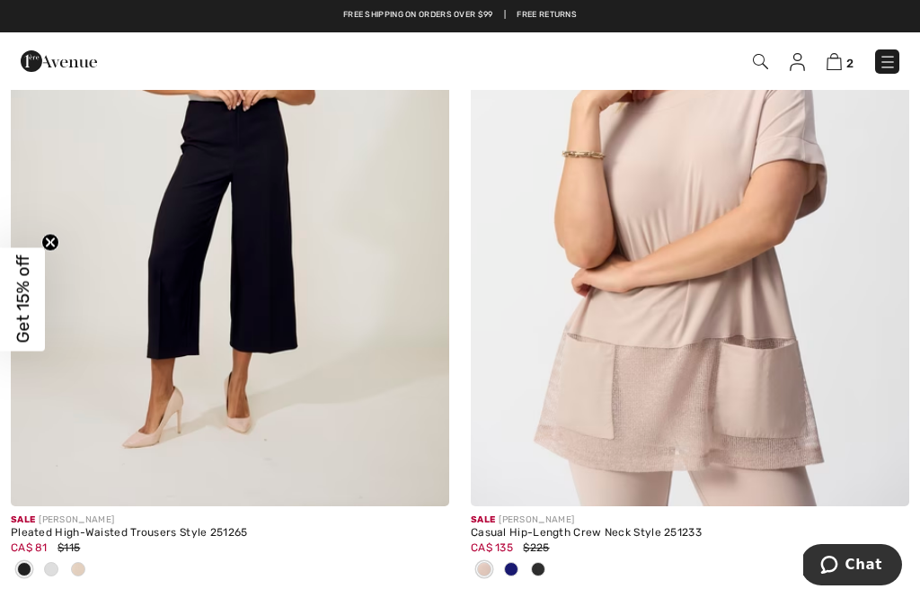
click at [56, 556] on div at bounding box center [51, 571] width 27 height 30
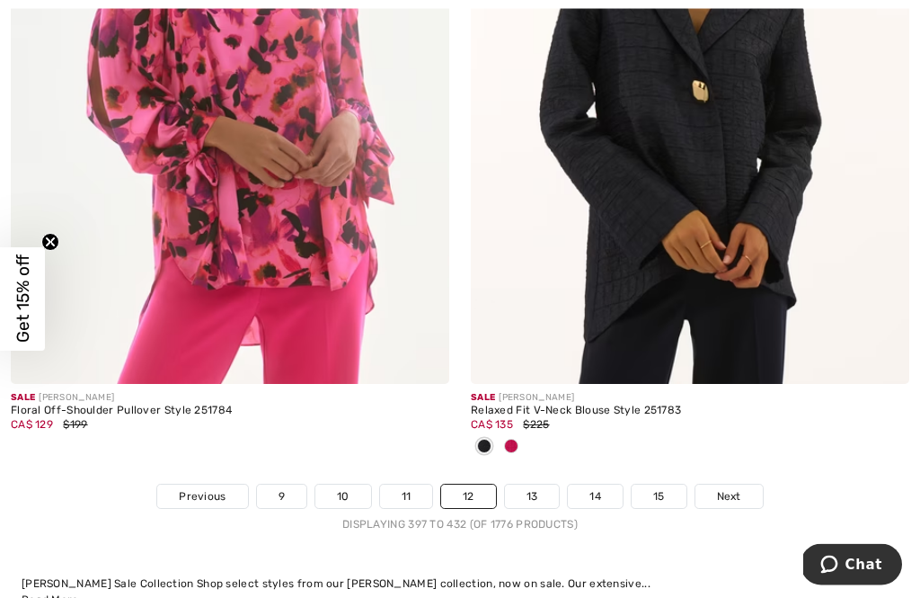
scroll to position [13609, 0]
click at [638, 391] on div "Sale JOSEPH RIBKOFF" at bounding box center [690, 397] width 439 height 13
click at [716, 255] on img at bounding box center [690, 55] width 439 height 658
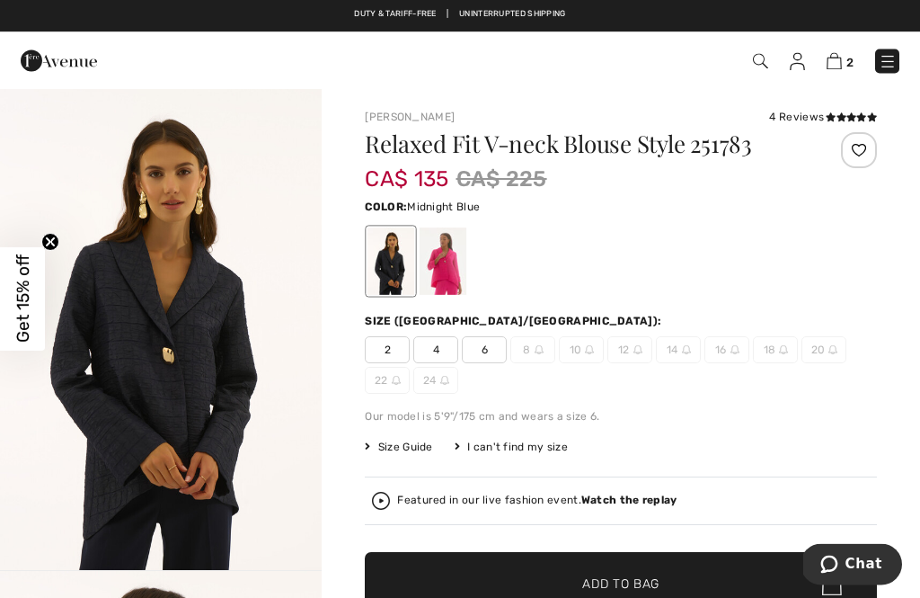
scroll to position [54, 0]
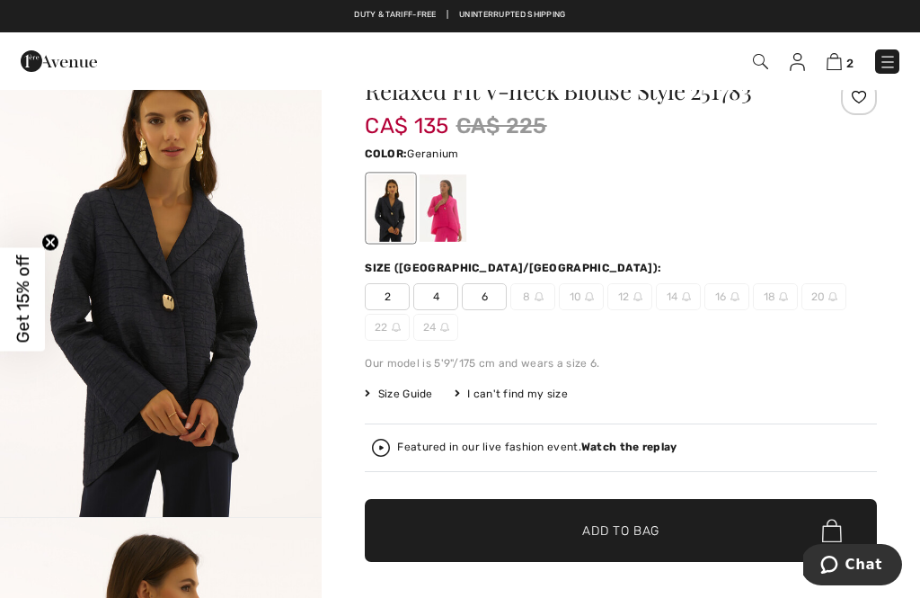
click at [458, 210] on div at bounding box center [443, 207] width 47 height 67
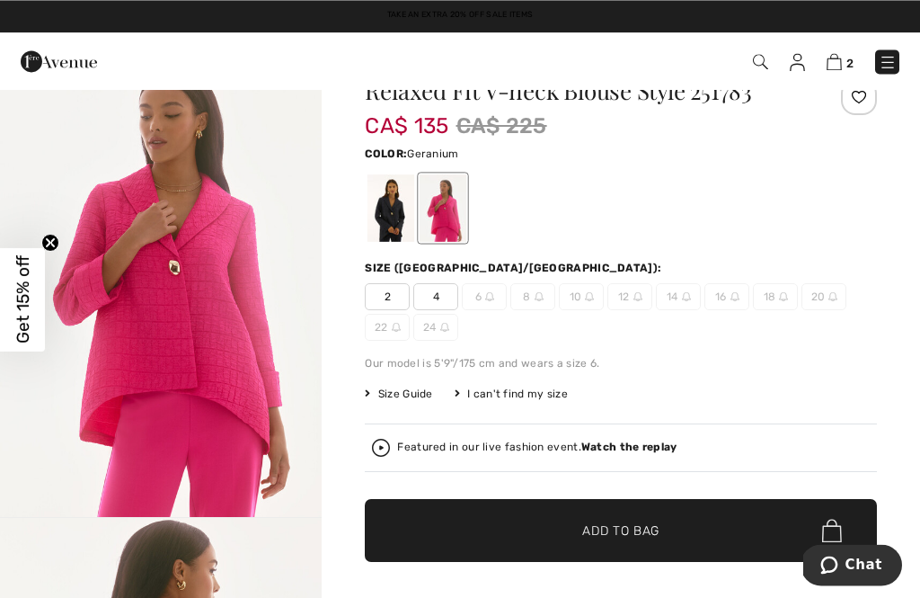
scroll to position [11, 0]
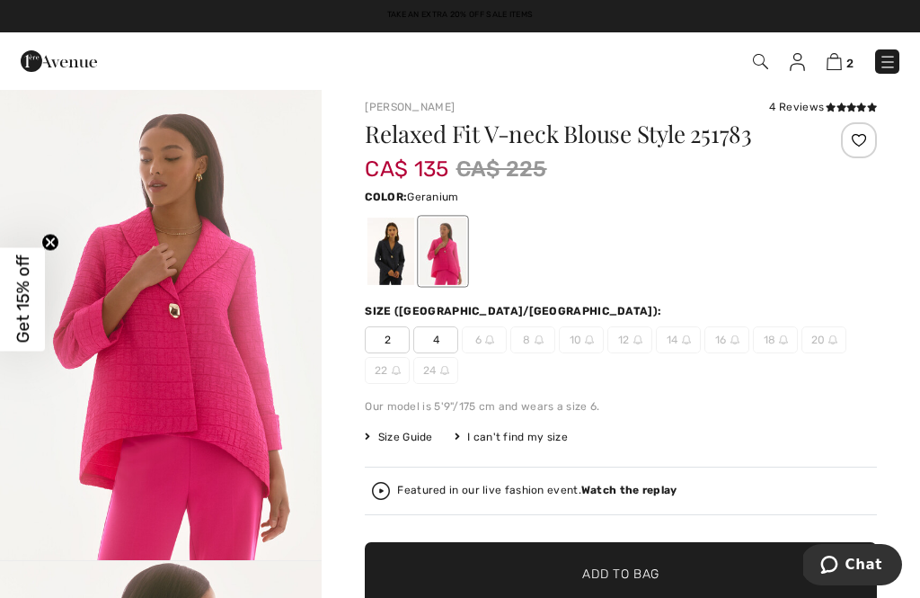
click at [388, 256] on div at bounding box center [391, 251] width 47 height 67
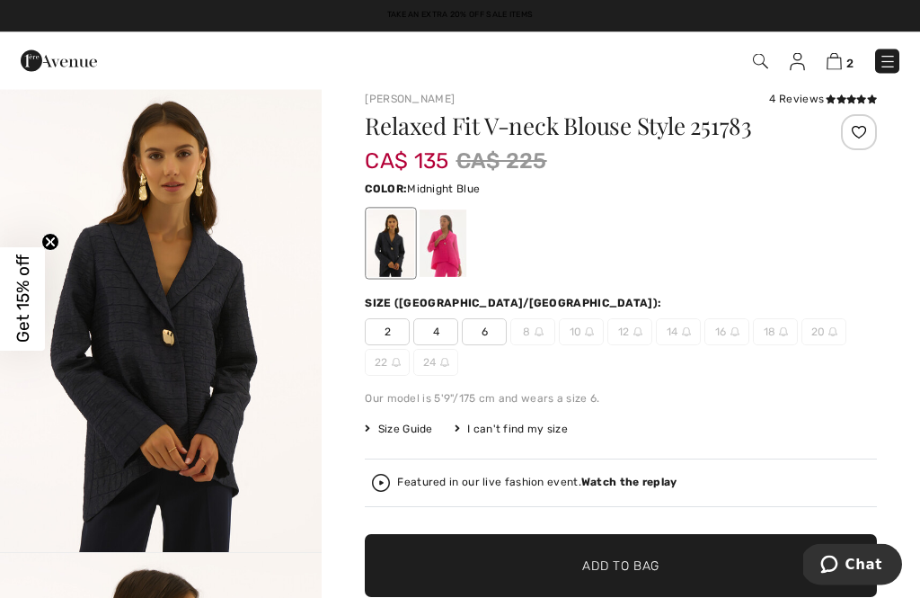
scroll to position [28, 0]
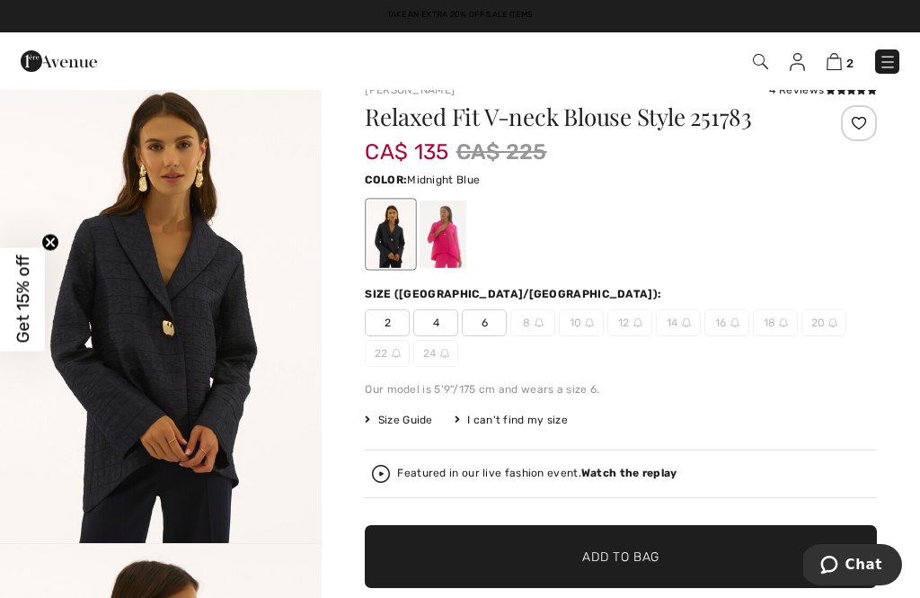
click at [387, 321] on span "2" at bounding box center [387, 322] width 45 height 27
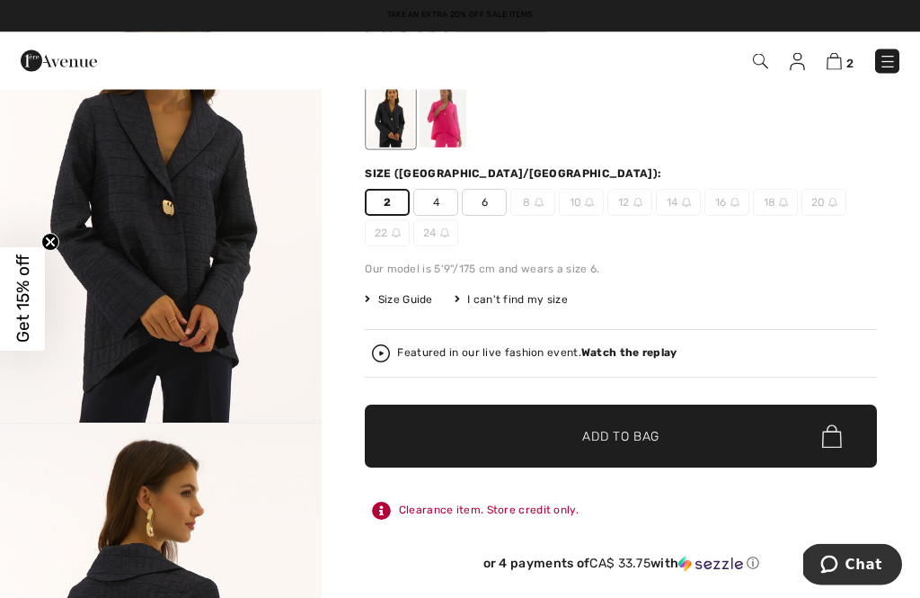
scroll to position [148, 0]
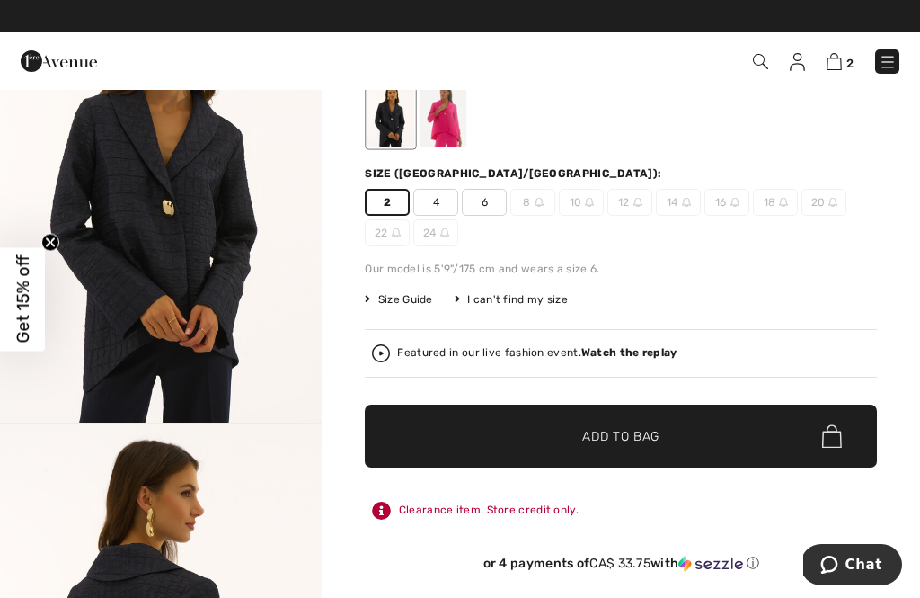
click at [500, 347] on div "Featured in our live fashion event. Watch the replay" at bounding box center [537, 353] width 280 height 12
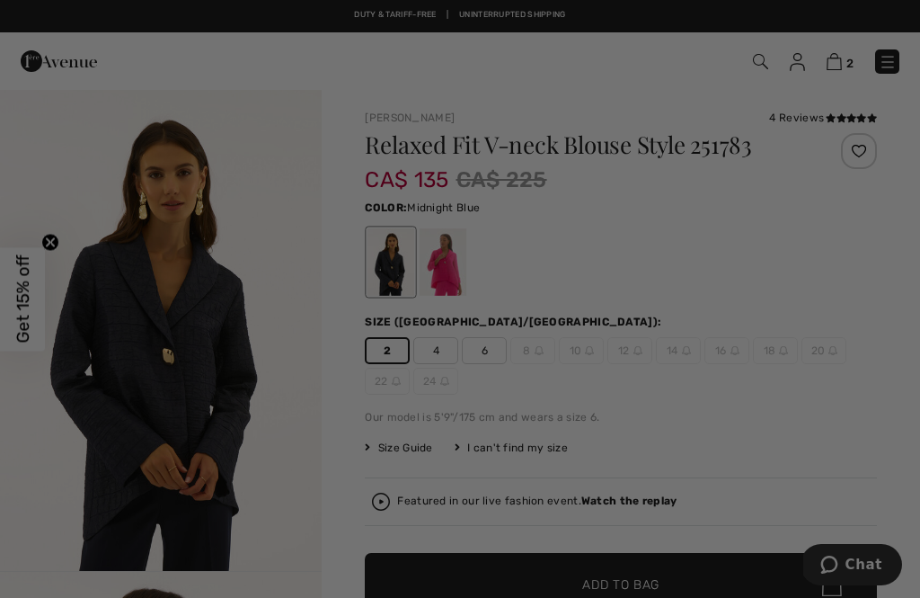
scroll to position [0, 0]
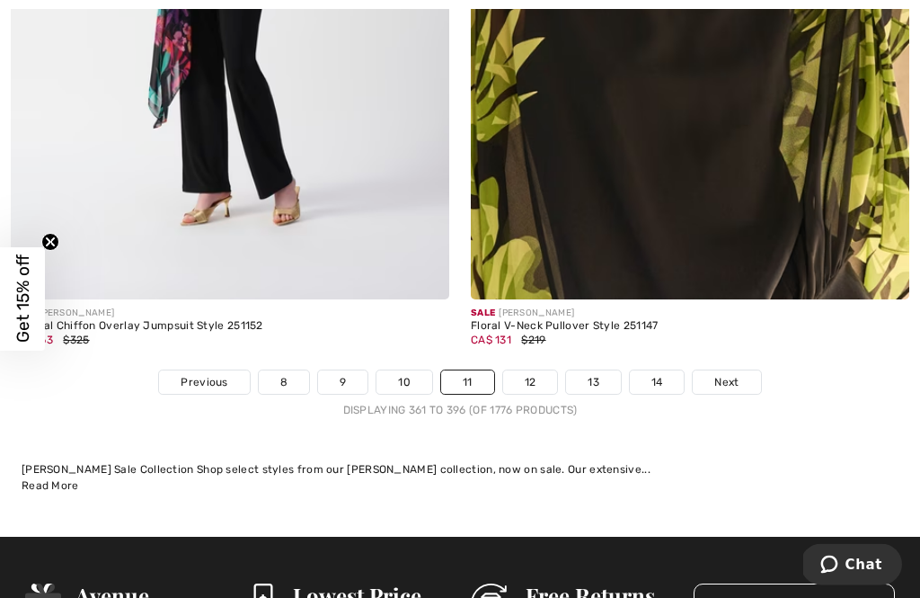
scroll to position [13545, 0]
click at [544, 370] on link "12" at bounding box center [530, 381] width 55 height 23
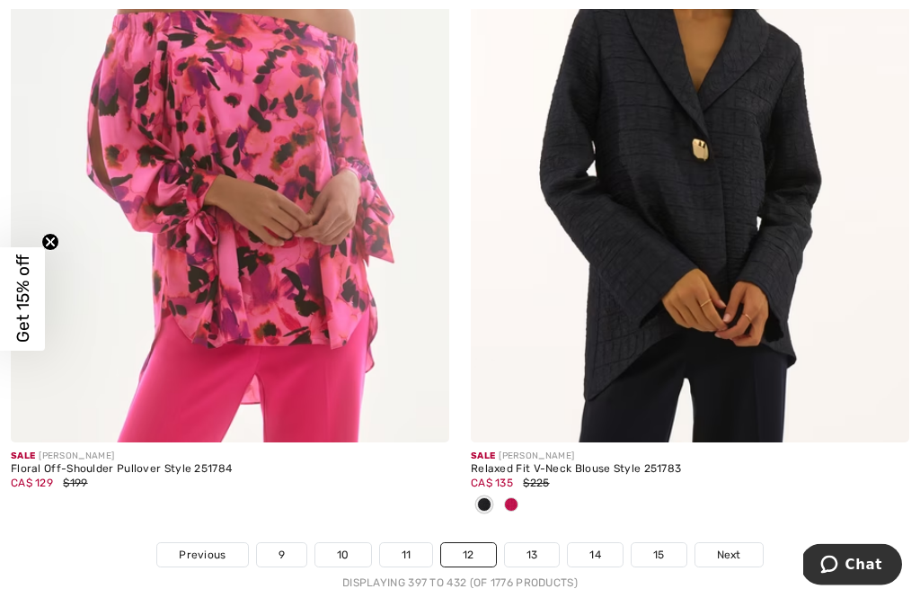
scroll to position [13551, 0]
click at [535, 543] on link "13" at bounding box center [532, 554] width 55 height 23
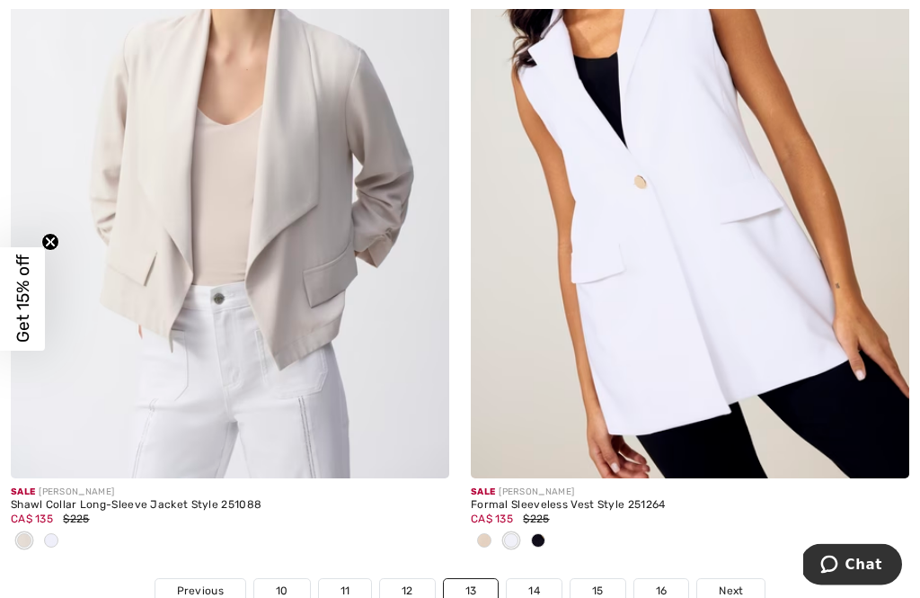
scroll to position [13605, 0]
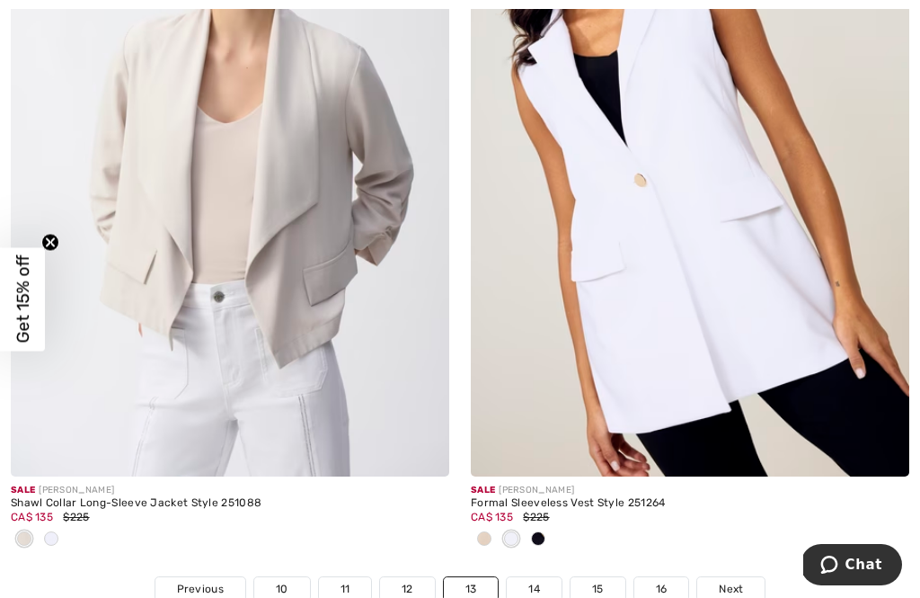
click at [556, 525] on div at bounding box center [690, 540] width 439 height 30
click at [548, 525] on div at bounding box center [538, 540] width 27 height 30
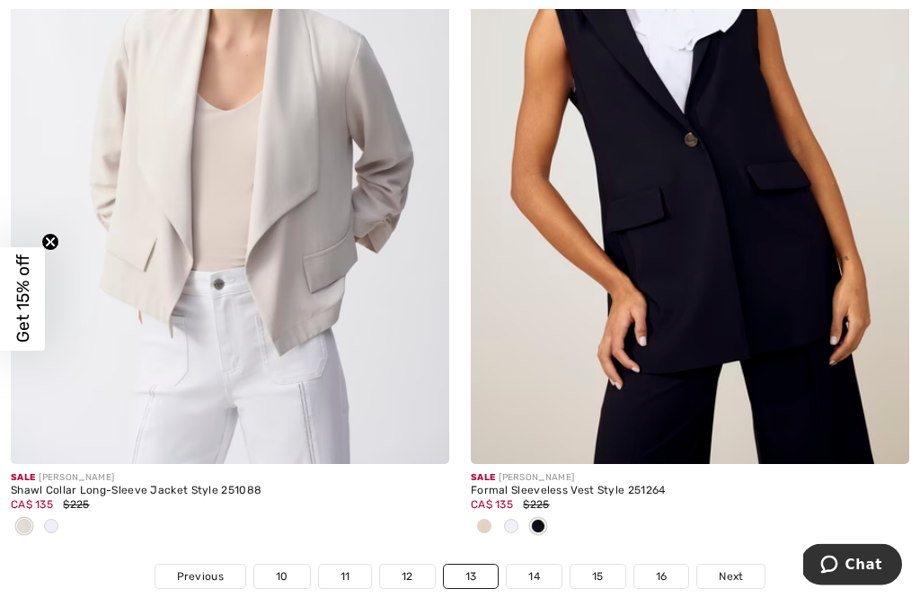
scroll to position [13618, 0]
click at [544, 564] on link "14" at bounding box center [534, 575] width 55 height 23
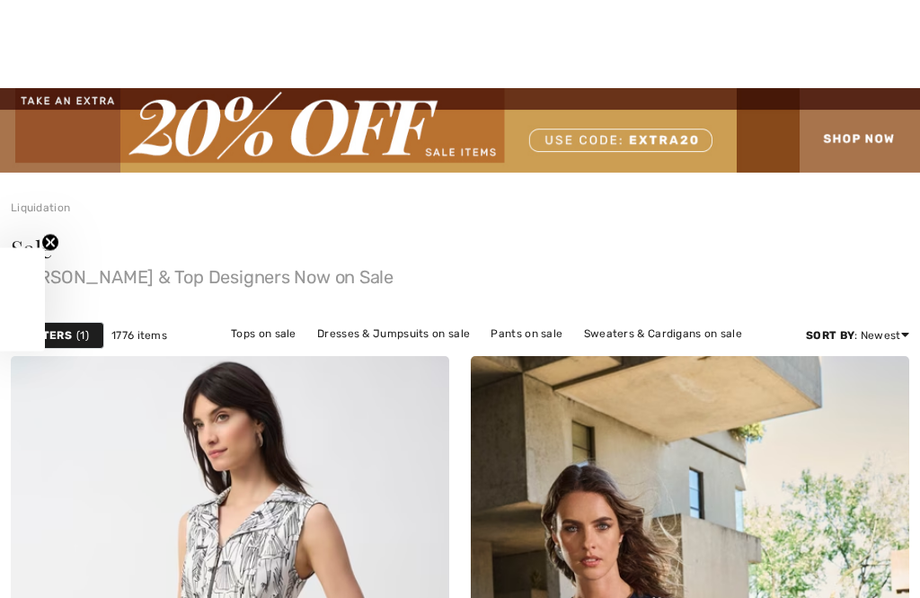
scroll to position [500, 0]
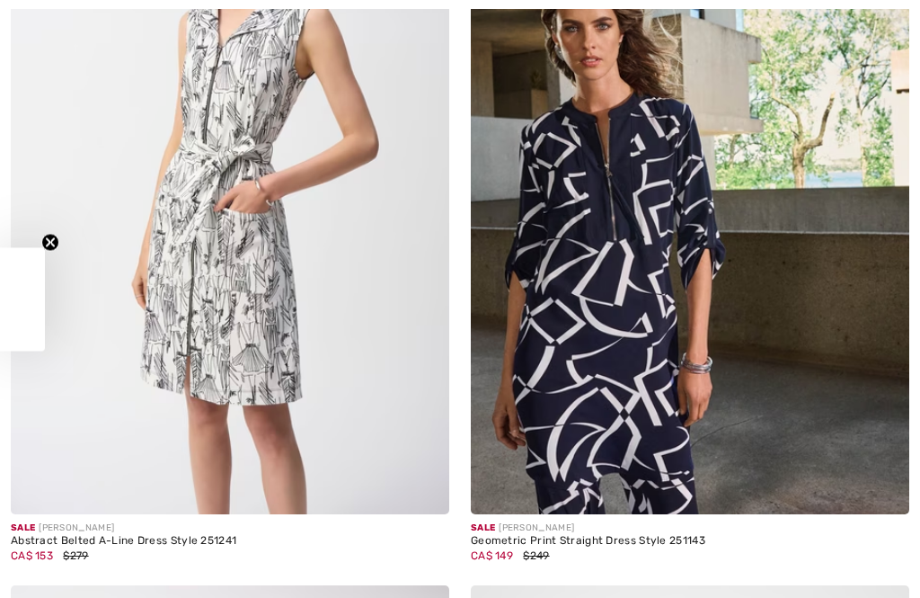
checkbox input "true"
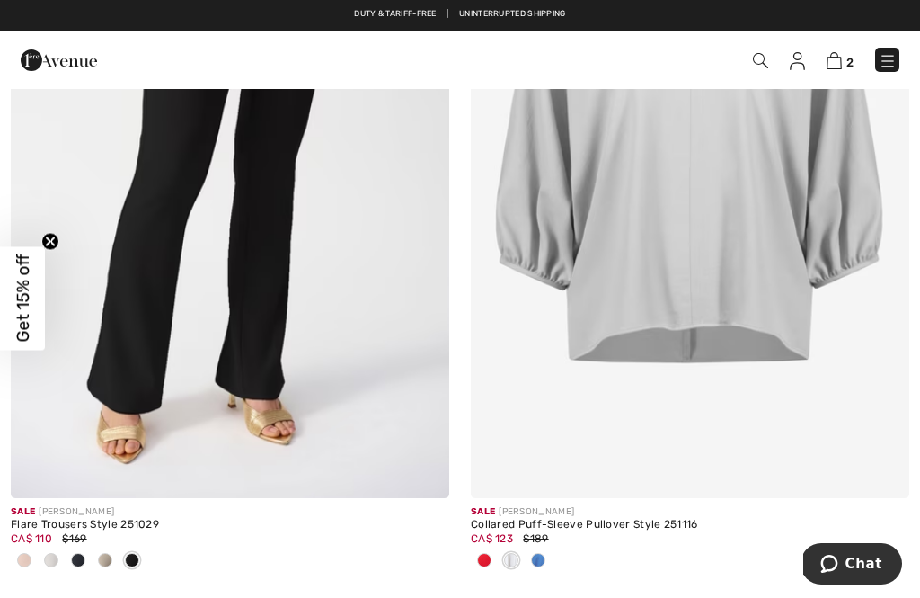
scroll to position [5187, 0]
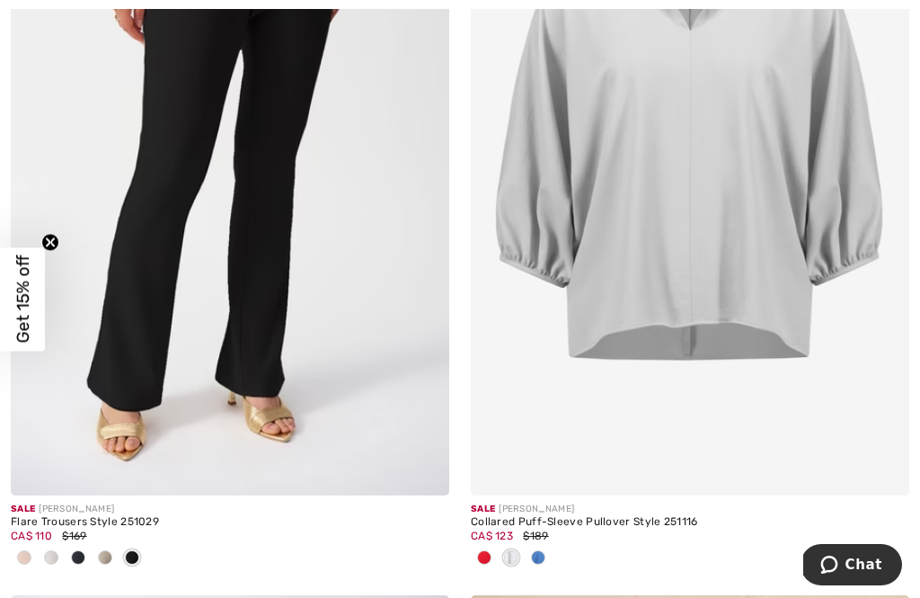
click at [187, 406] on img at bounding box center [230, 166] width 439 height 658
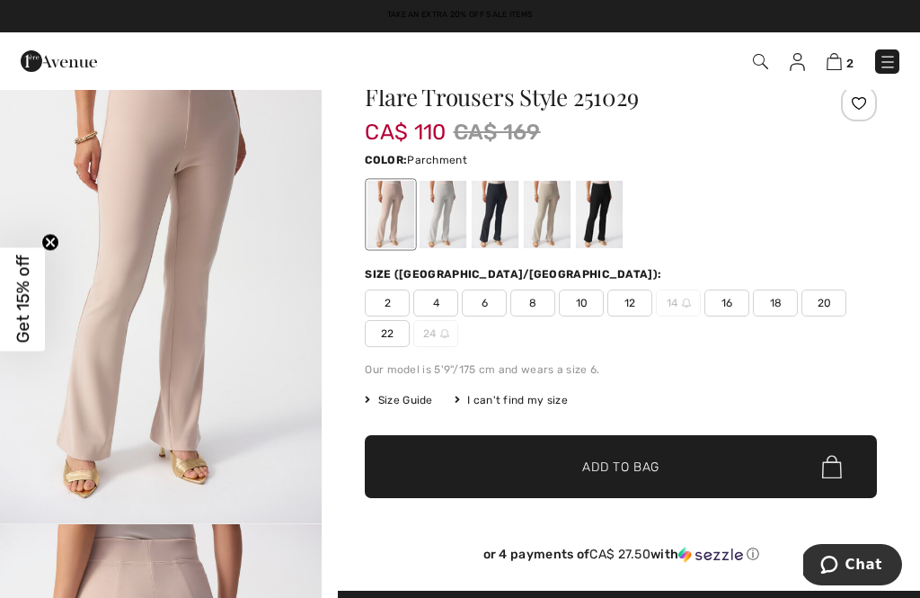
scroll to position [49, 0]
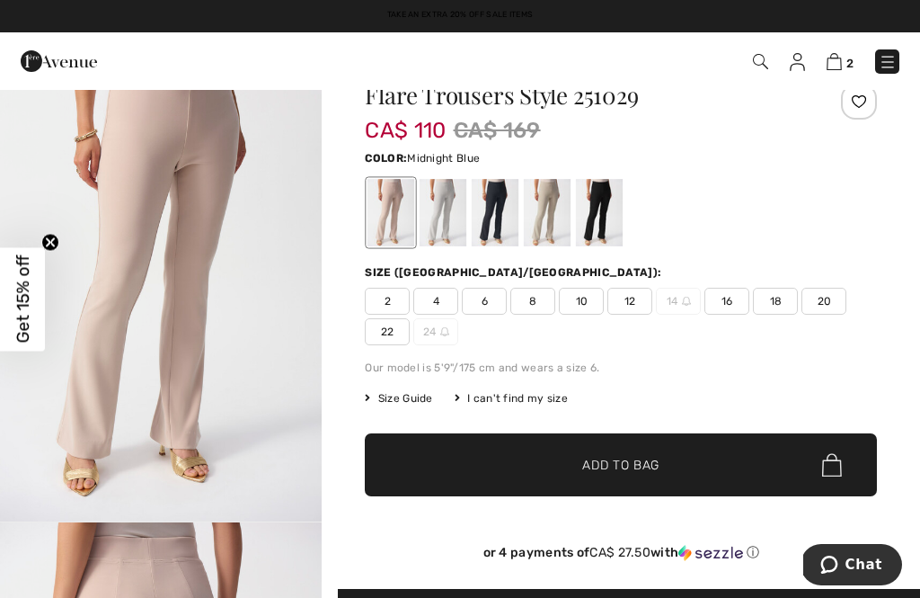
click at [513, 205] on div at bounding box center [495, 212] width 47 height 67
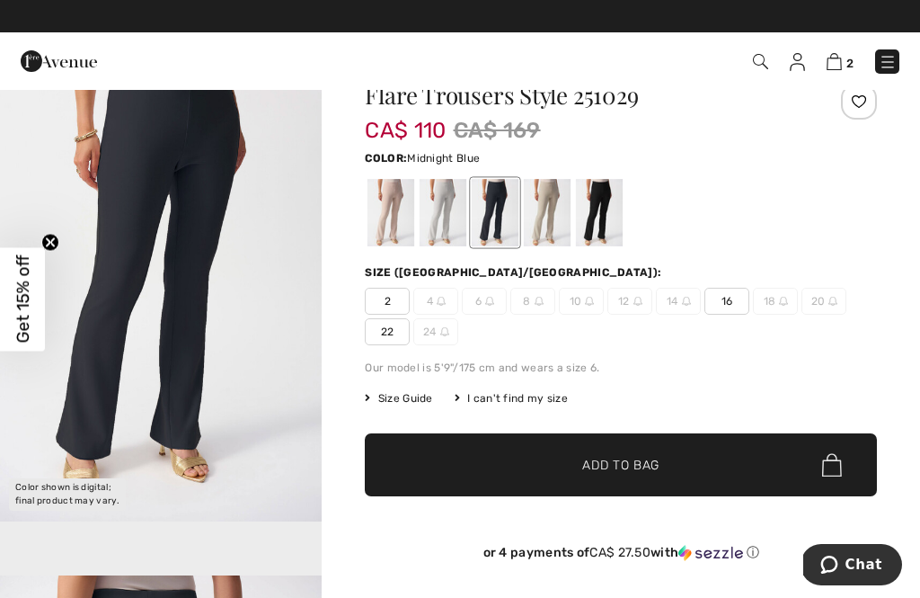
click at [404, 305] on span "2" at bounding box center [387, 301] width 45 height 27
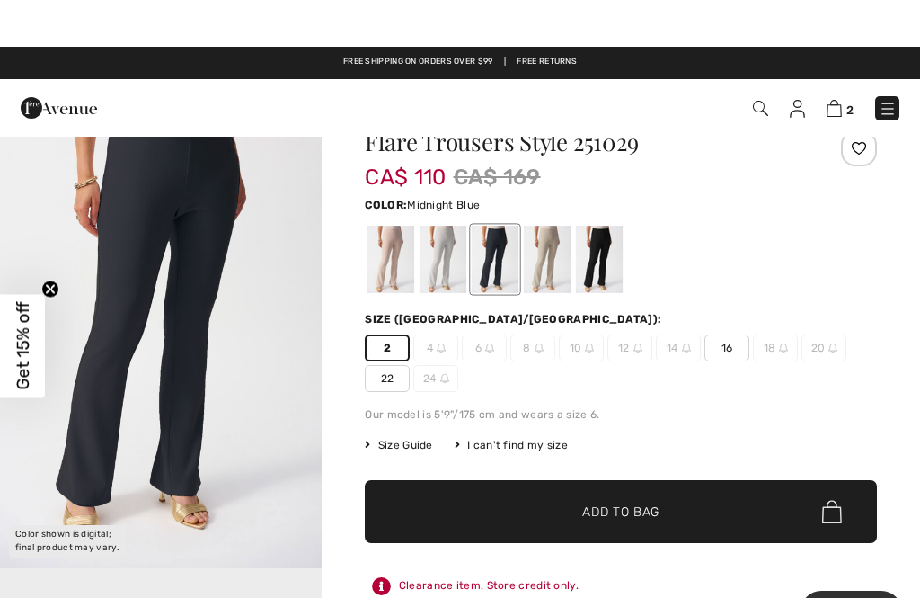
scroll to position [2, 0]
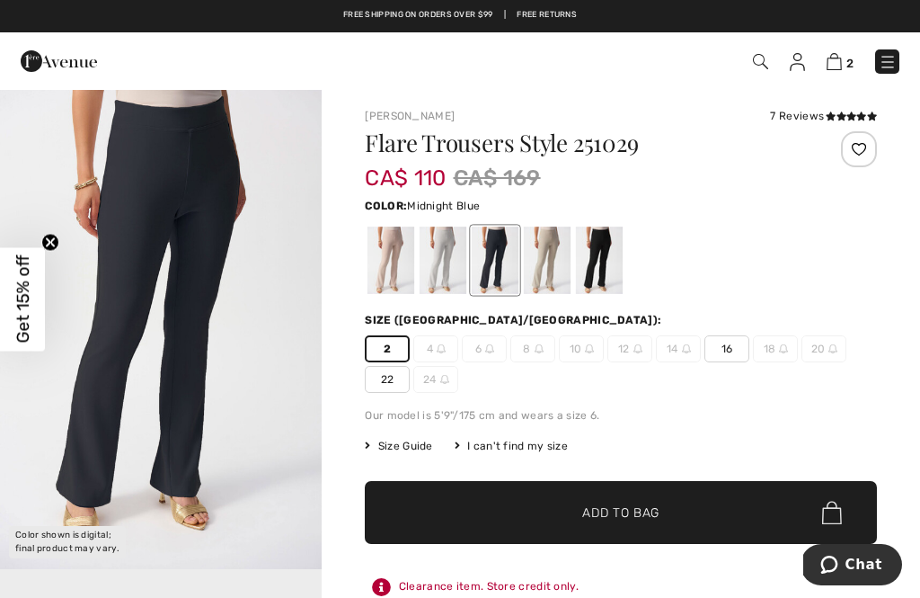
click at [627, 251] on div at bounding box center [621, 260] width 512 height 75
click at [629, 256] on div at bounding box center [621, 260] width 512 height 75
click at [621, 260] on div at bounding box center [599, 260] width 47 height 67
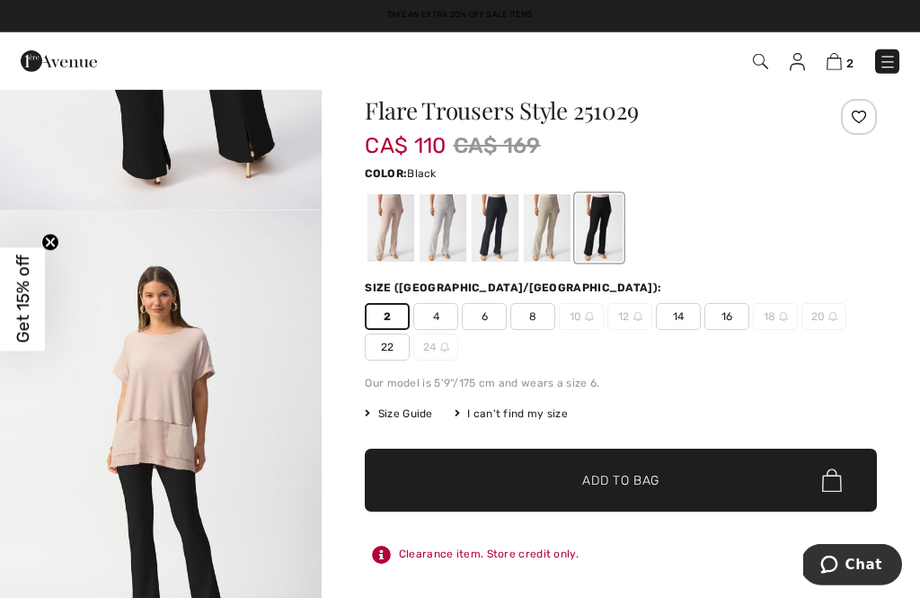
scroll to position [49, 0]
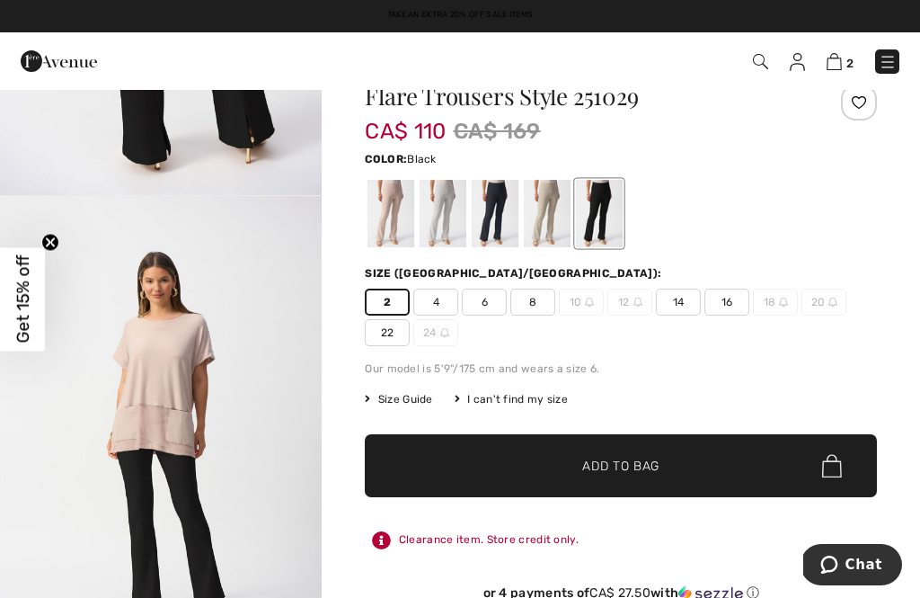
click at [660, 450] on span "✔ Added to Bag Add to Bag" at bounding box center [621, 465] width 512 height 63
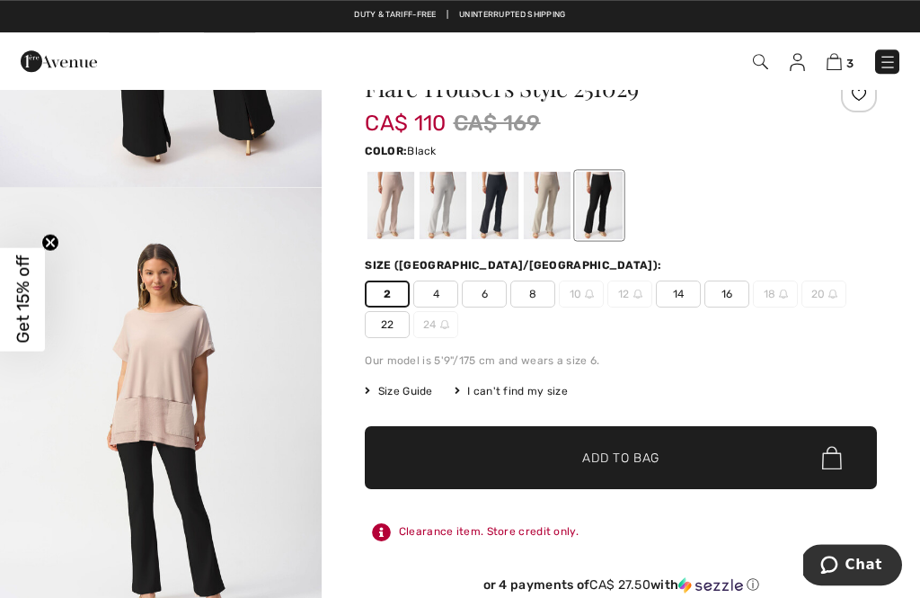
scroll to position [0, 0]
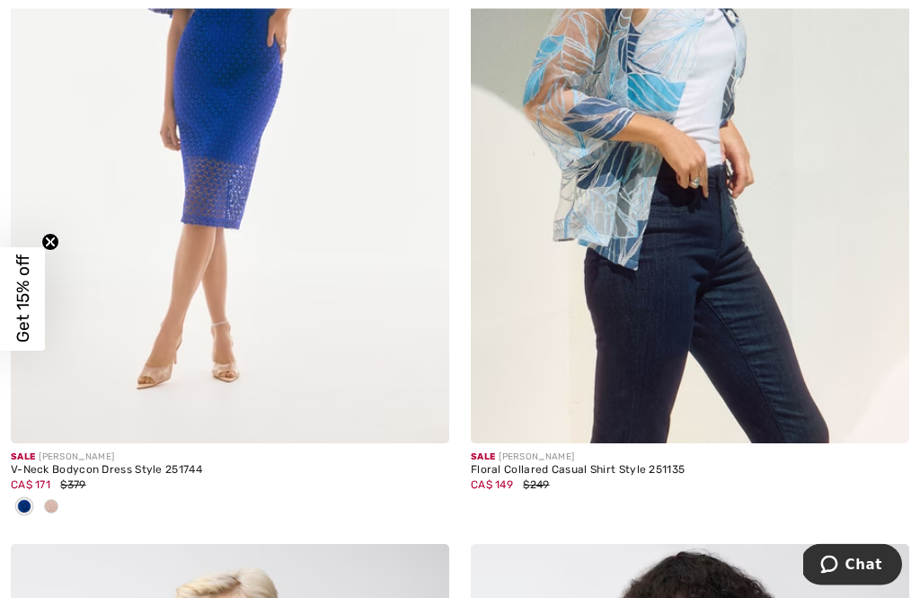
scroll to position [12892, 0]
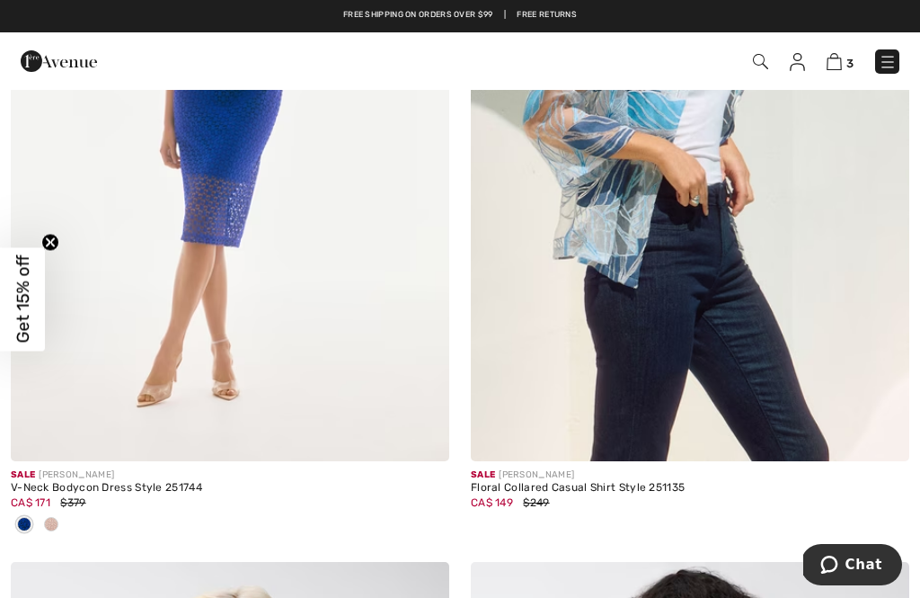
click at [54, 511] on div at bounding box center [51, 526] width 27 height 30
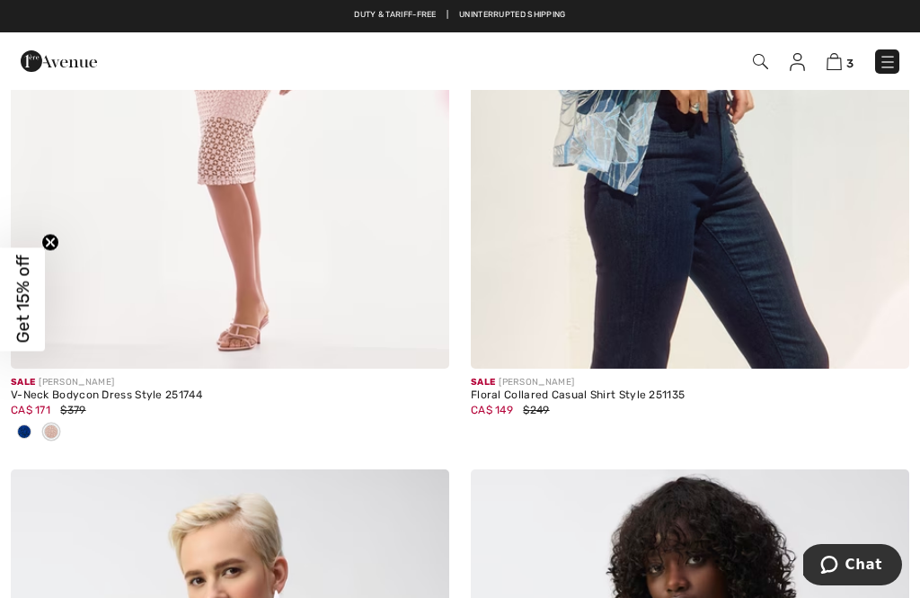
scroll to position [12965, 0]
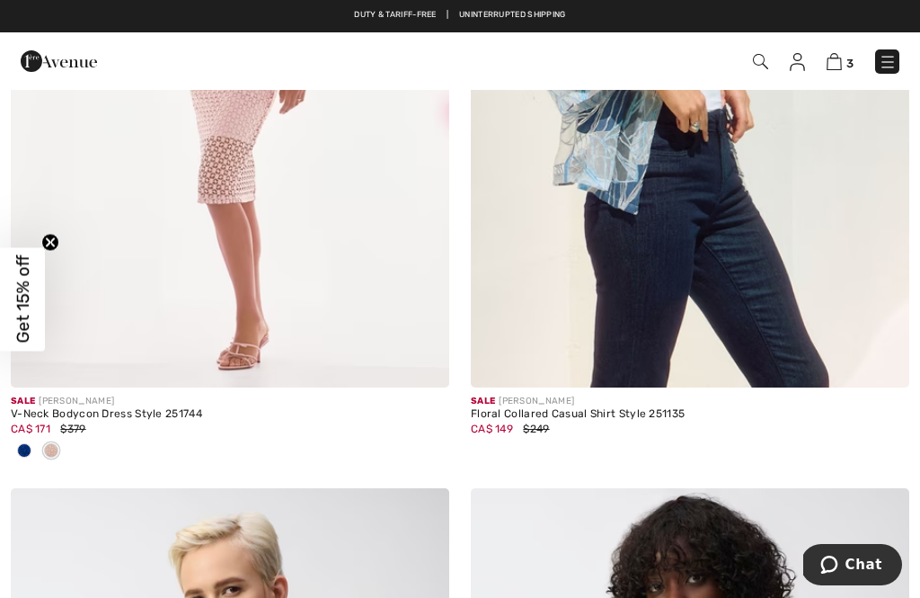
click at [262, 307] on img at bounding box center [230, 58] width 439 height 658
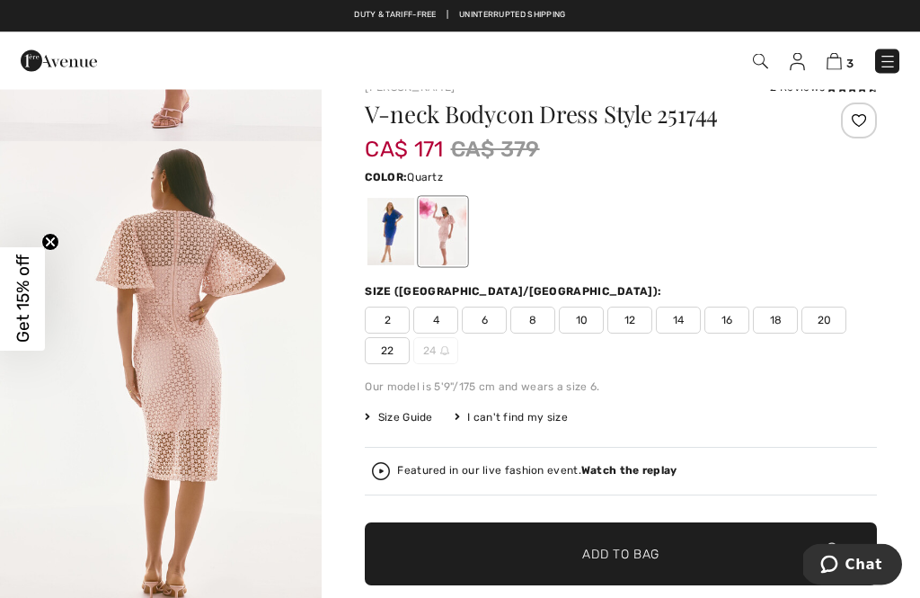
scroll to position [32, 0]
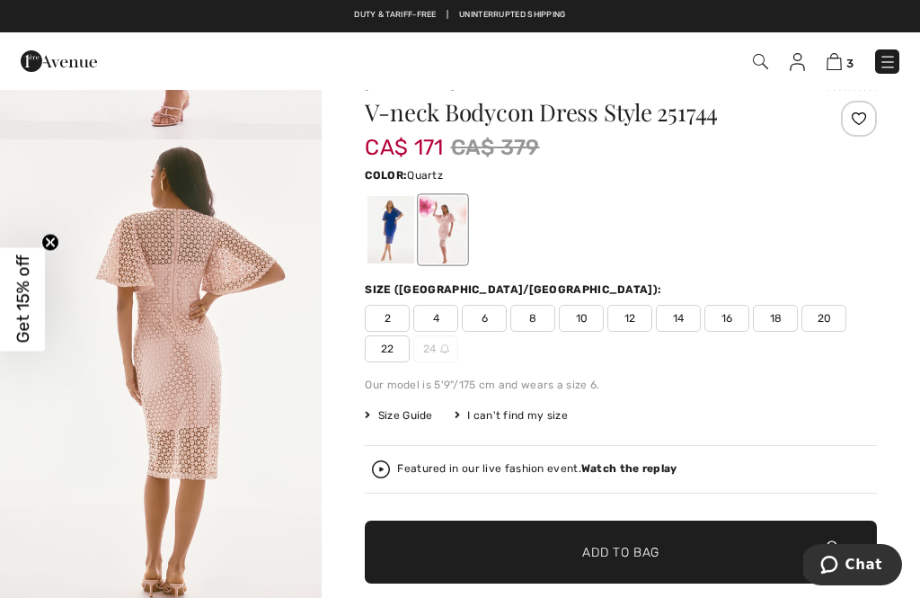
click at [406, 310] on span "2" at bounding box center [387, 318] width 45 height 27
click at [425, 466] on div "Featured in our live fashion event. Watch the replay" at bounding box center [537, 469] width 280 height 12
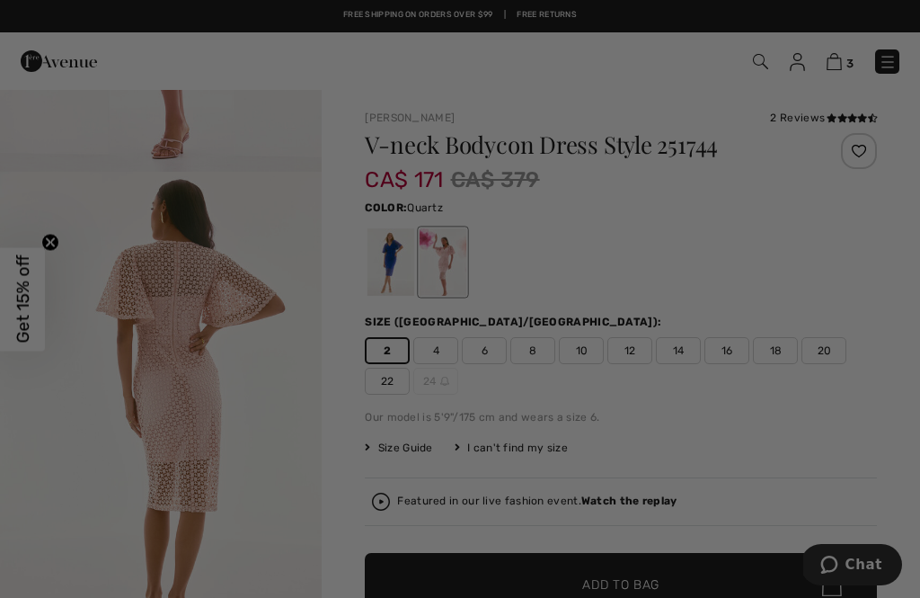
scroll to position [0, 0]
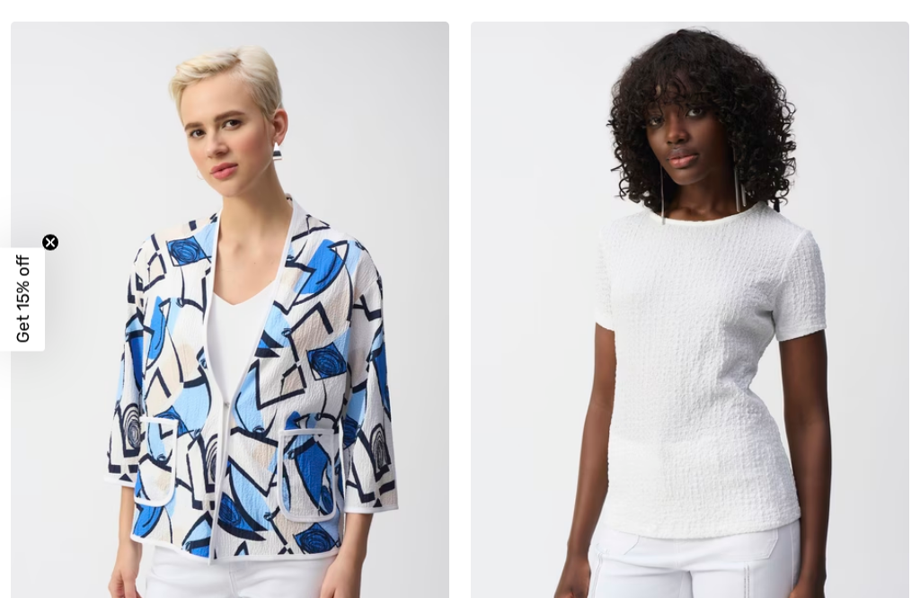
checkbox input "true"
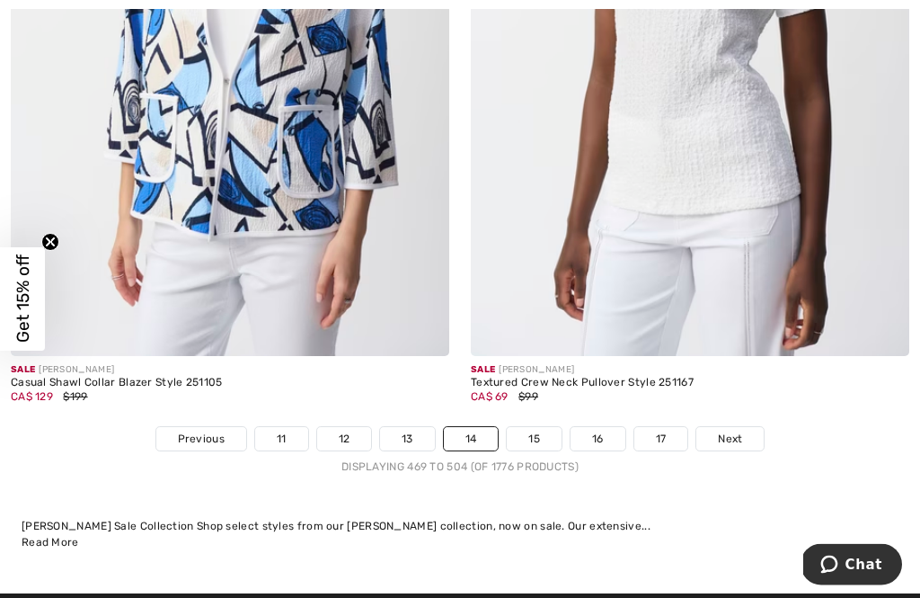
scroll to position [13772, 0]
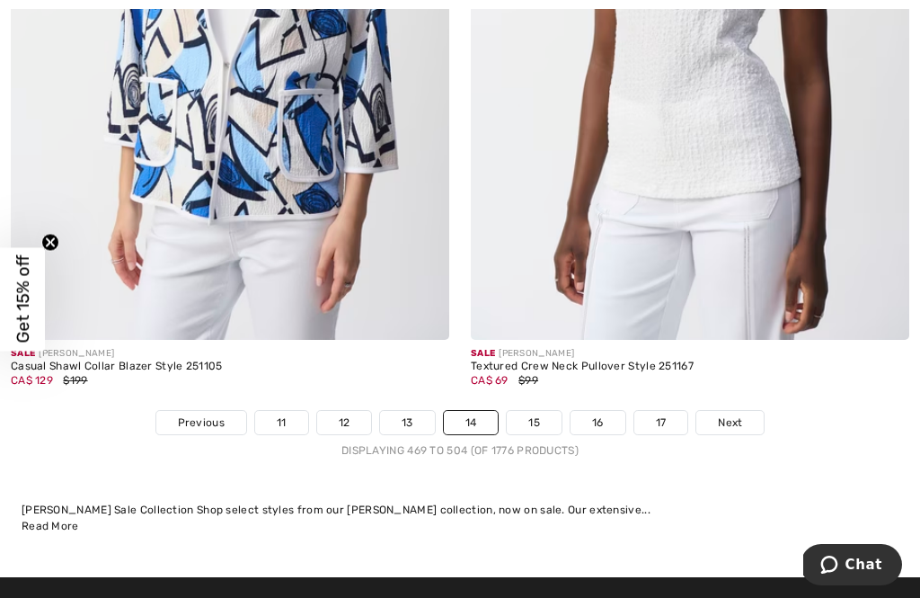
click at [549, 411] on link "15" at bounding box center [534, 422] width 55 height 23
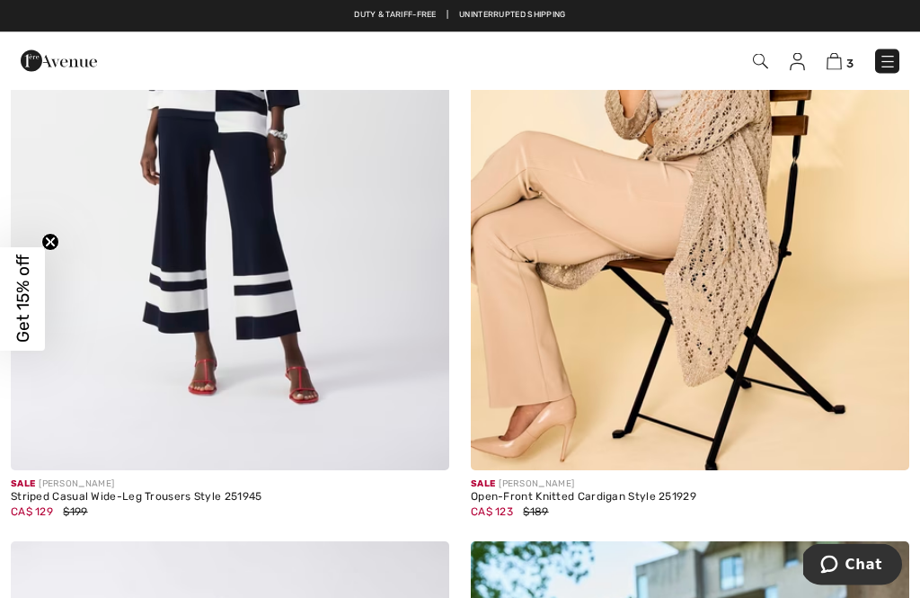
scroll to position [8068, 0]
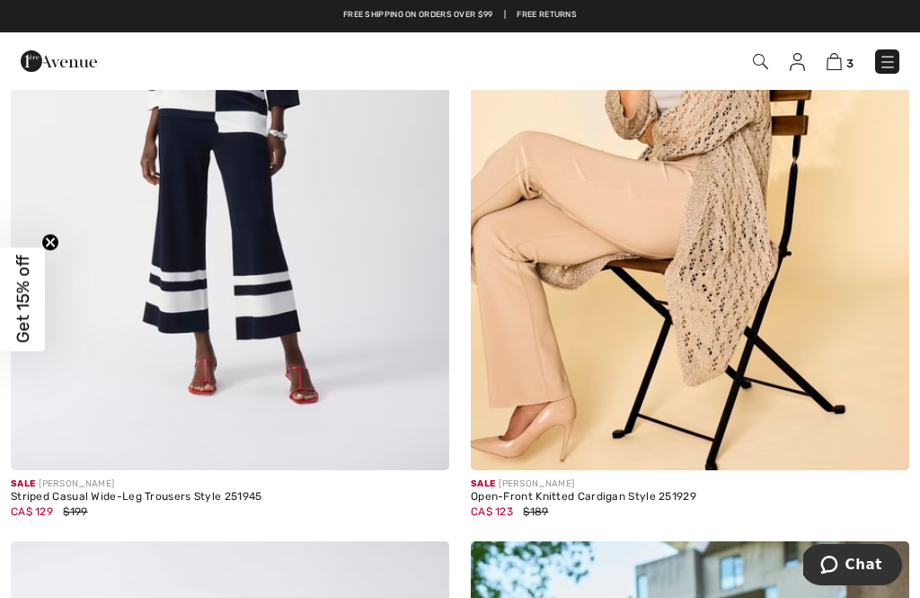
click at [226, 478] on div "Sale [PERSON_NAME]" at bounding box center [230, 483] width 439 height 13
click at [251, 338] on img at bounding box center [230, 141] width 439 height 658
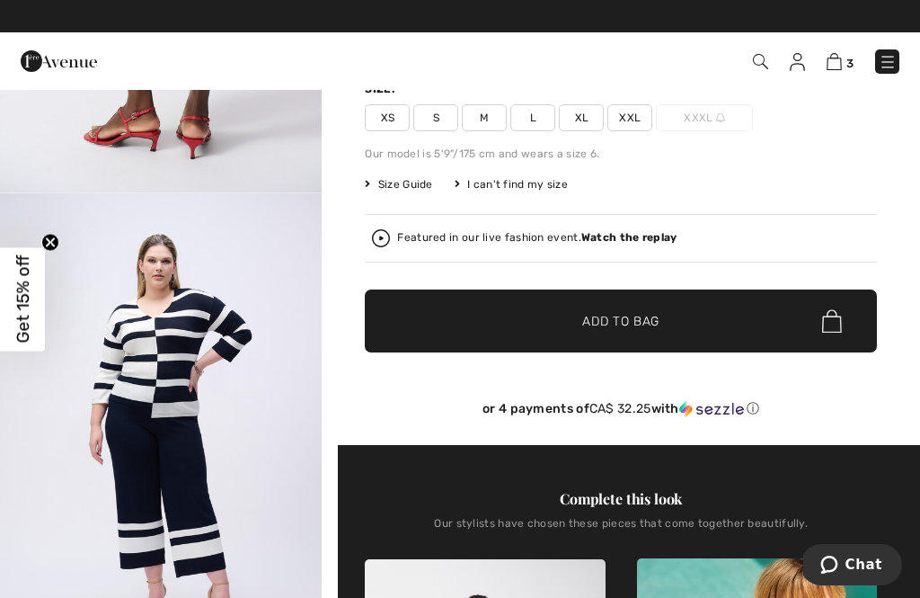
click at [493, 236] on div "Featured in our live fashion event. Watch the replay" at bounding box center [537, 238] width 280 height 12
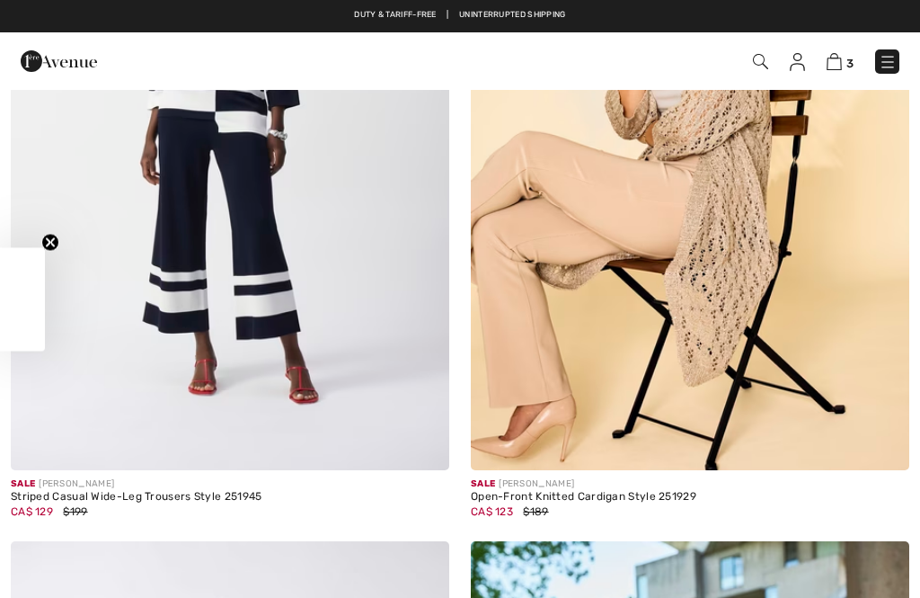
checkbox input "true"
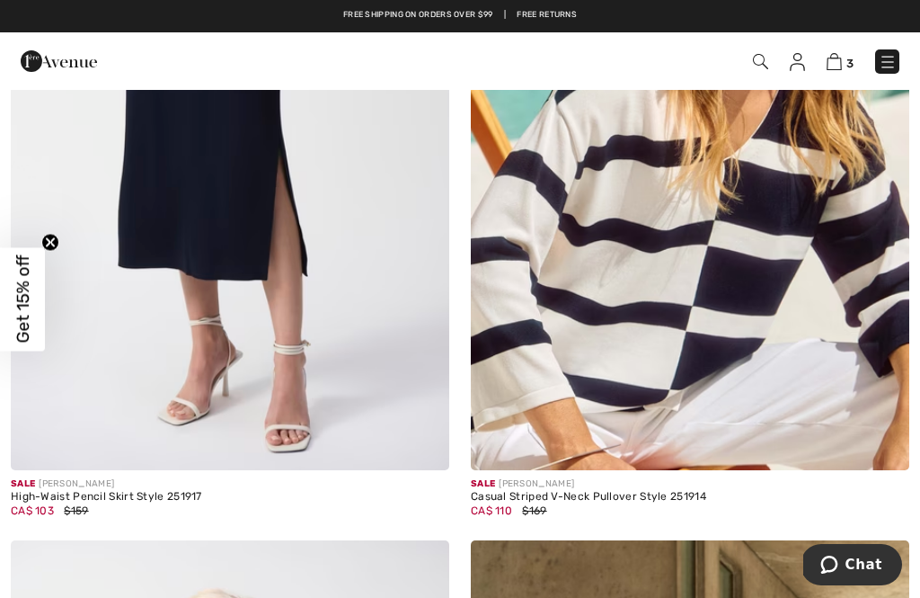
scroll to position [10458, 0]
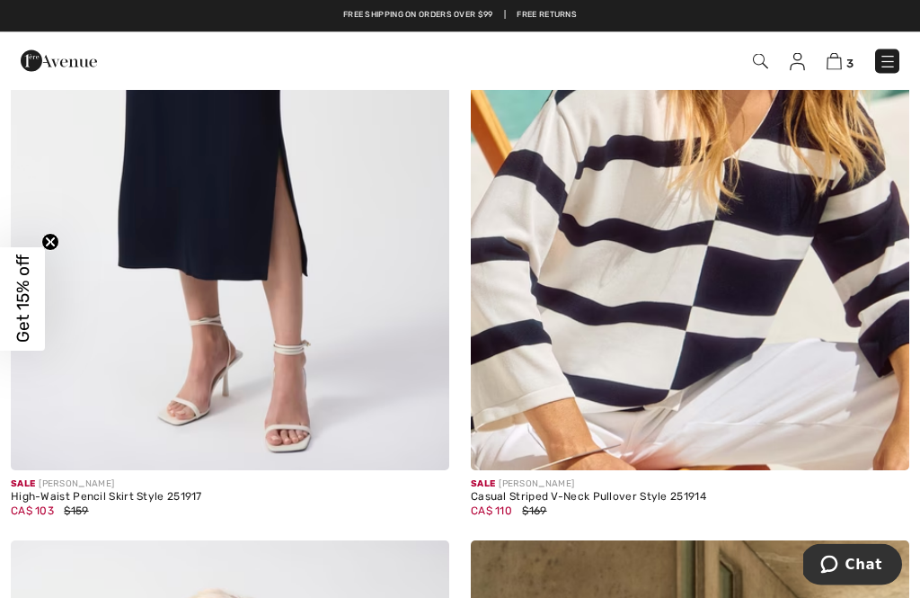
click at [748, 364] on img at bounding box center [690, 142] width 439 height 658
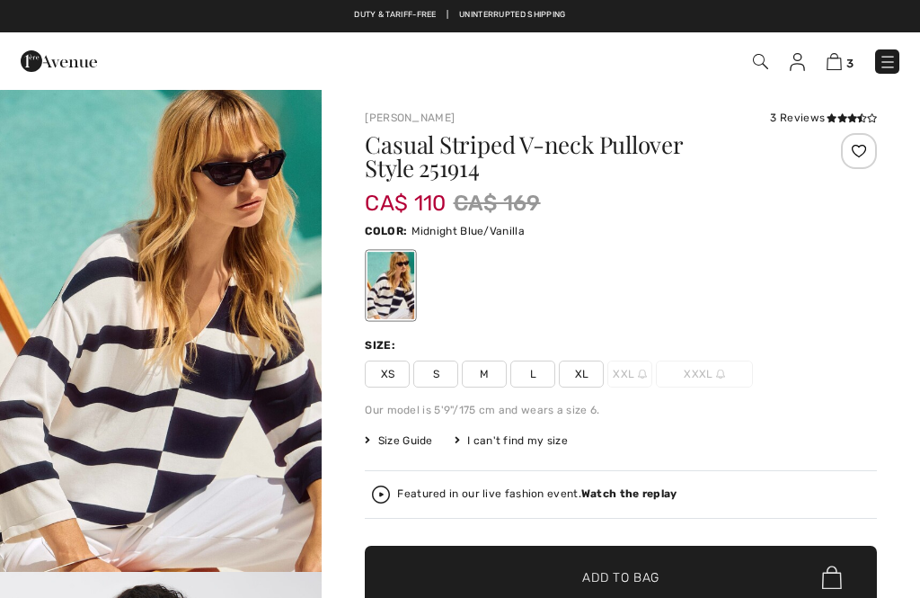
checkbox input "true"
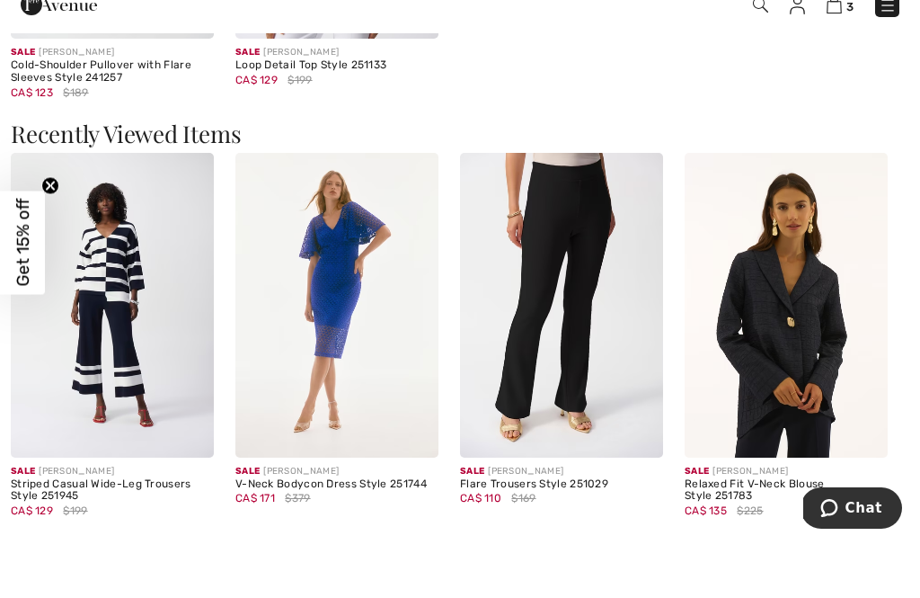
scroll to position [2474, 0]
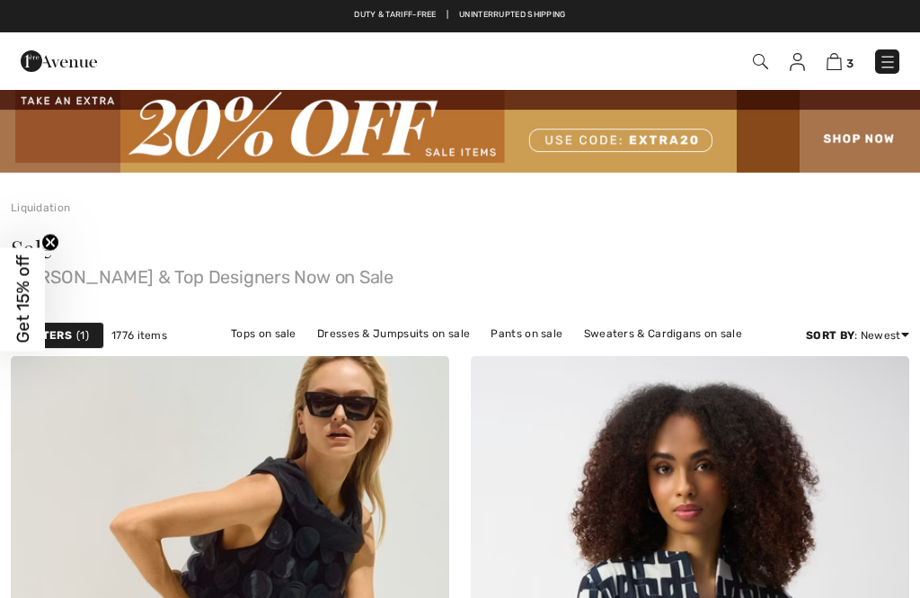
checkbox input "true"
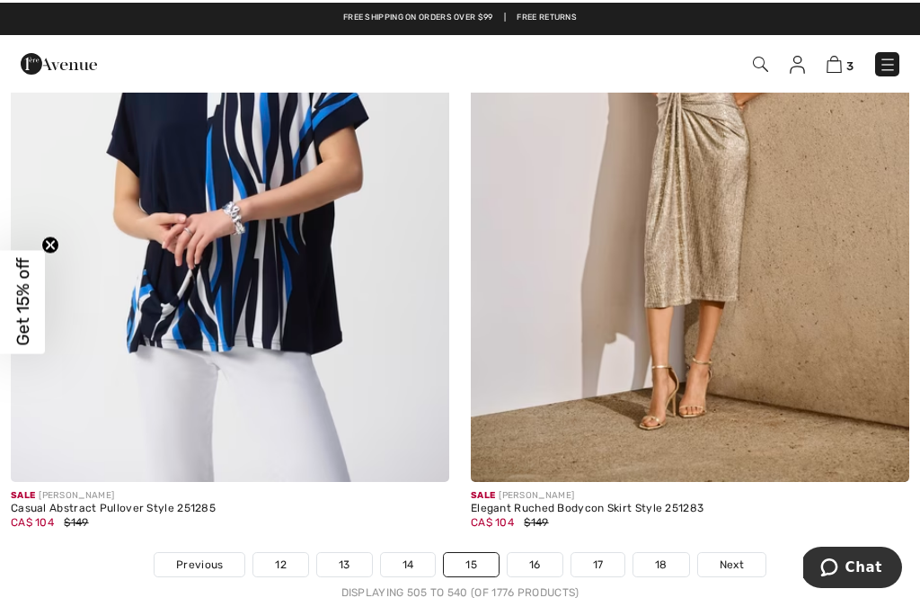
scroll to position [13362, 0]
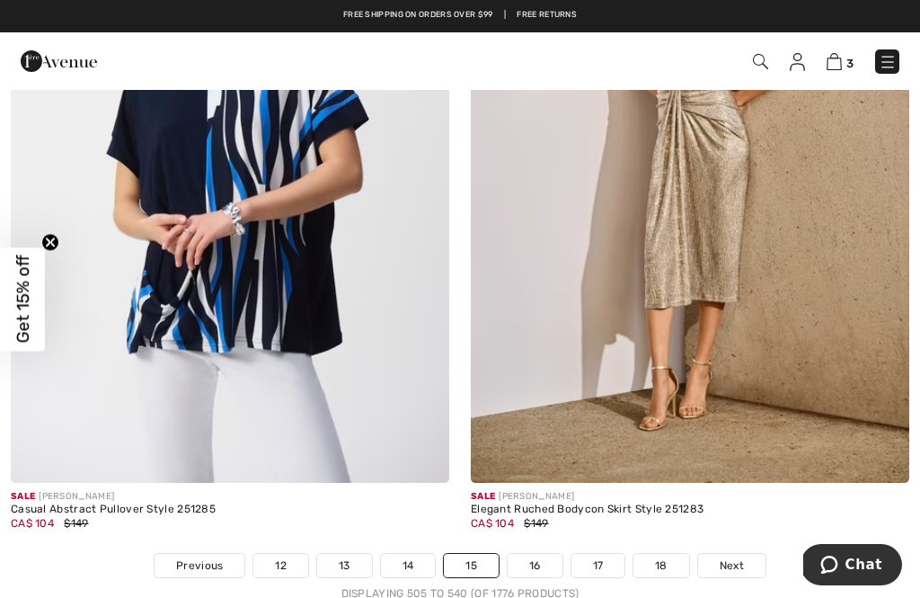
click at [542, 554] on link "16" at bounding box center [535, 565] width 55 height 23
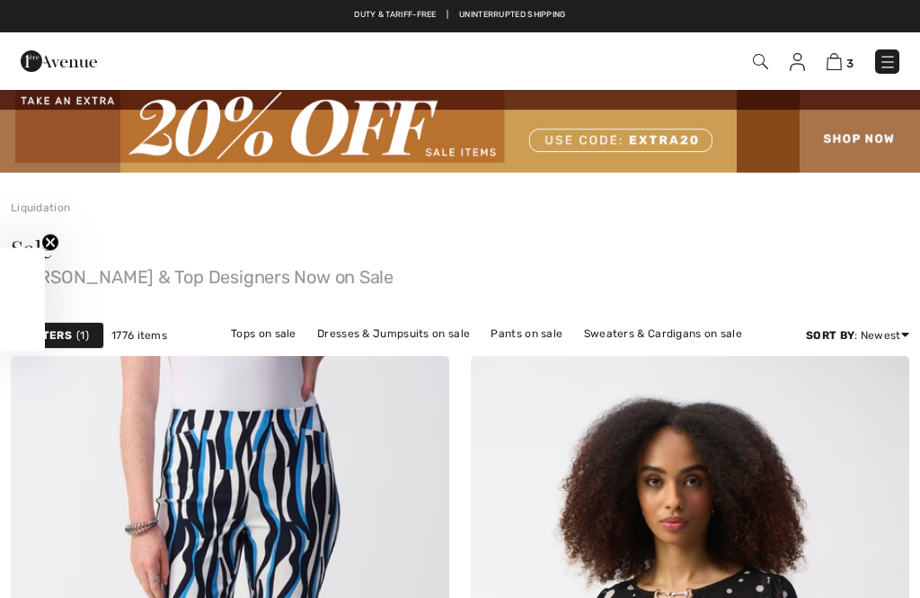
checkbox input "true"
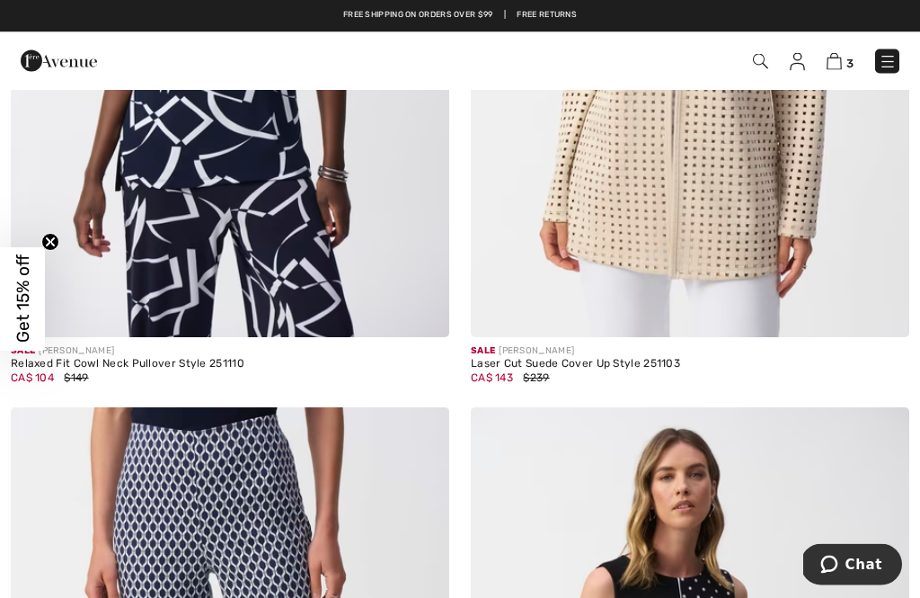
scroll to position [10502, 0]
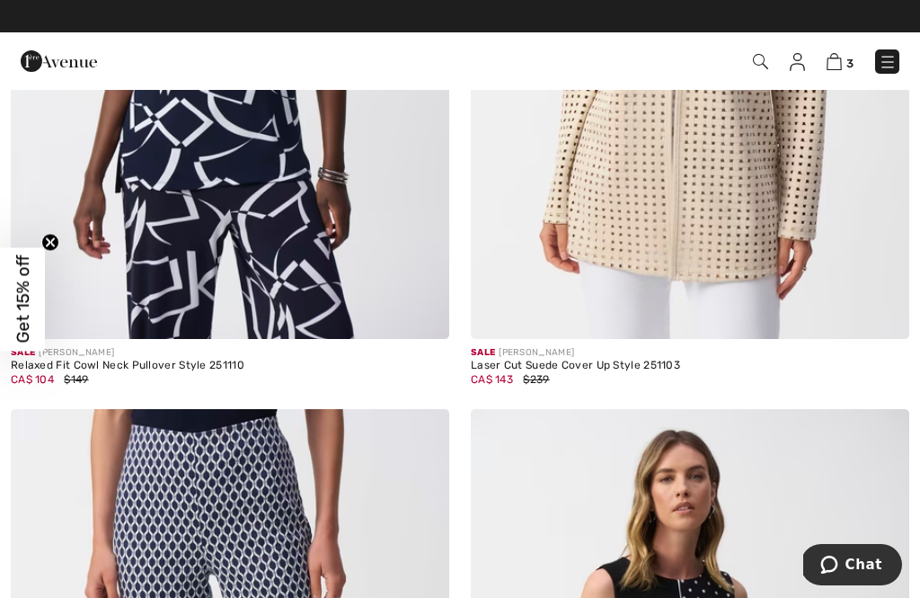
click at [241, 262] on img at bounding box center [230, 10] width 439 height 658
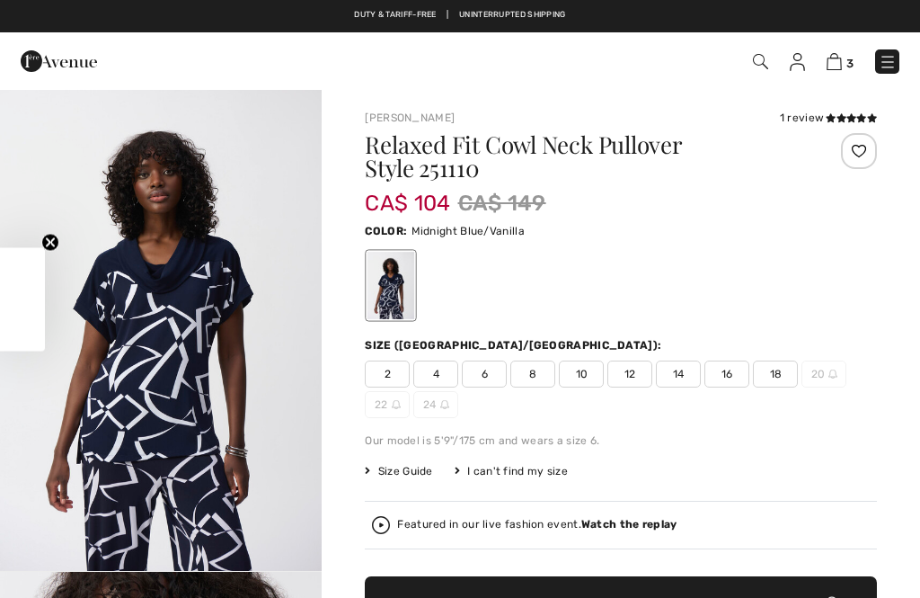
checkbox input "true"
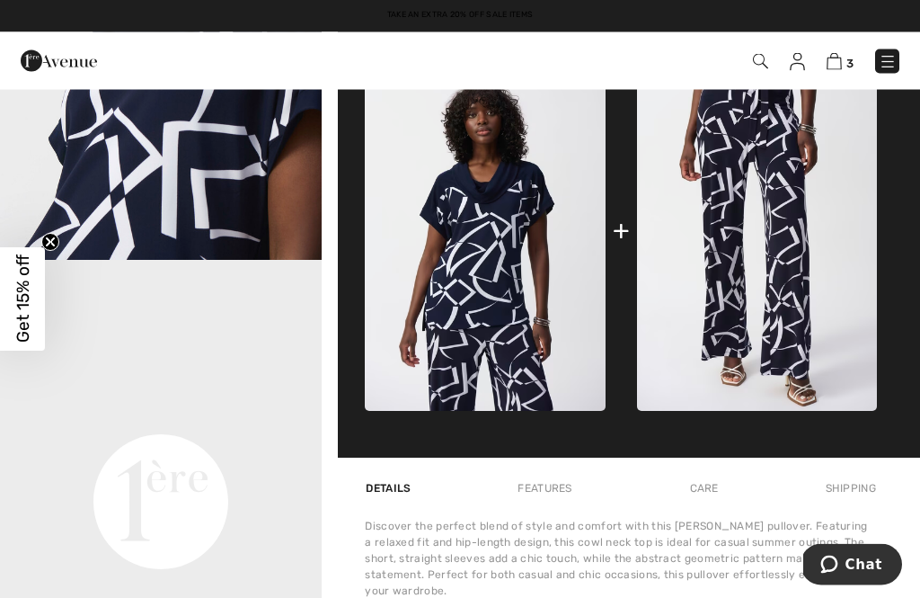
scroll to position [759, 0]
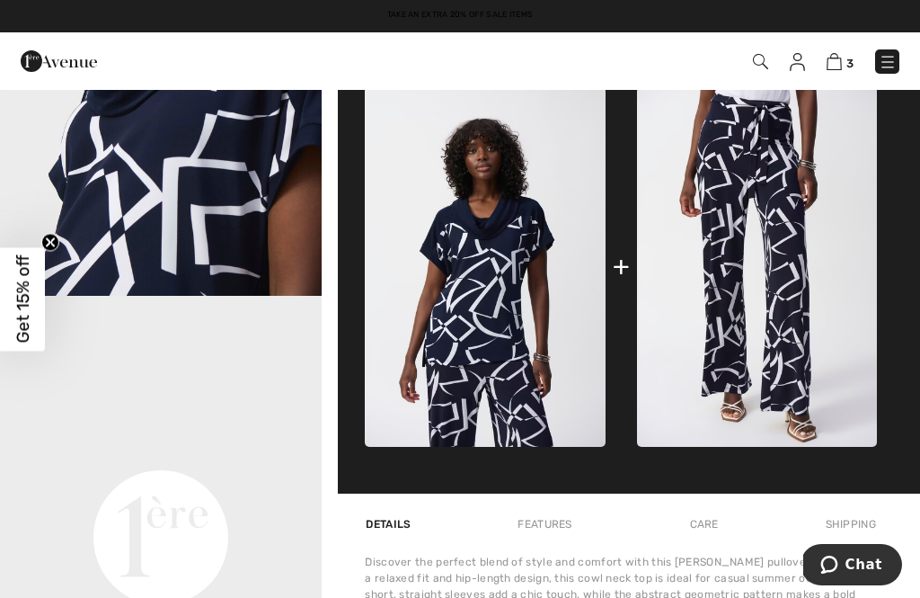
click at [806, 231] on img at bounding box center [757, 266] width 240 height 360
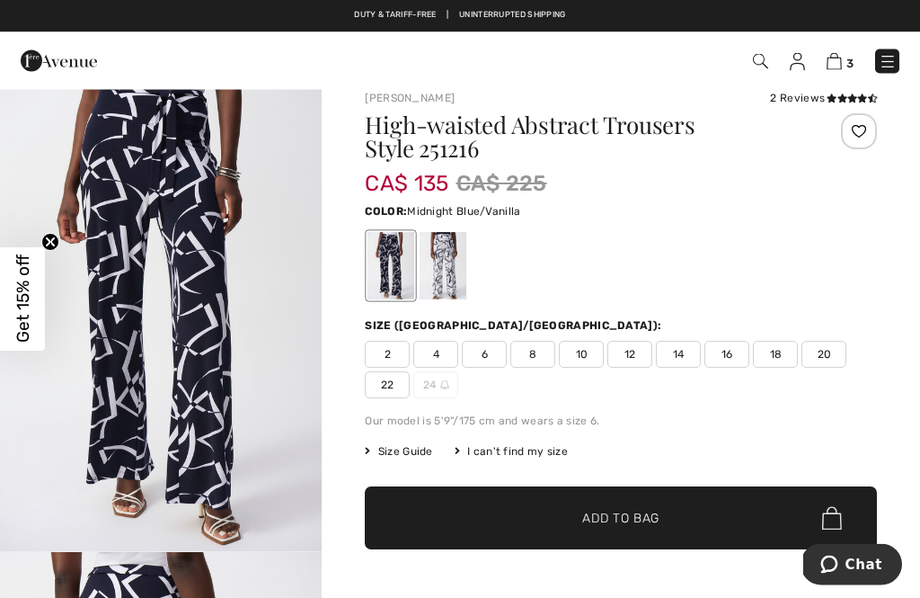
scroll to position [18, 0]
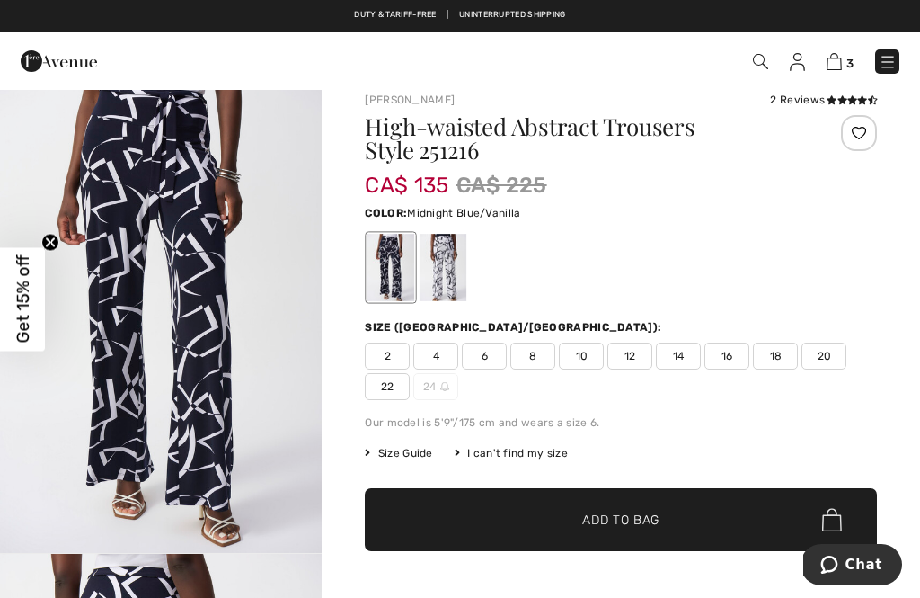
click at [388, 360] on span "2" at bounding box center [387, 355] width 45 height 27
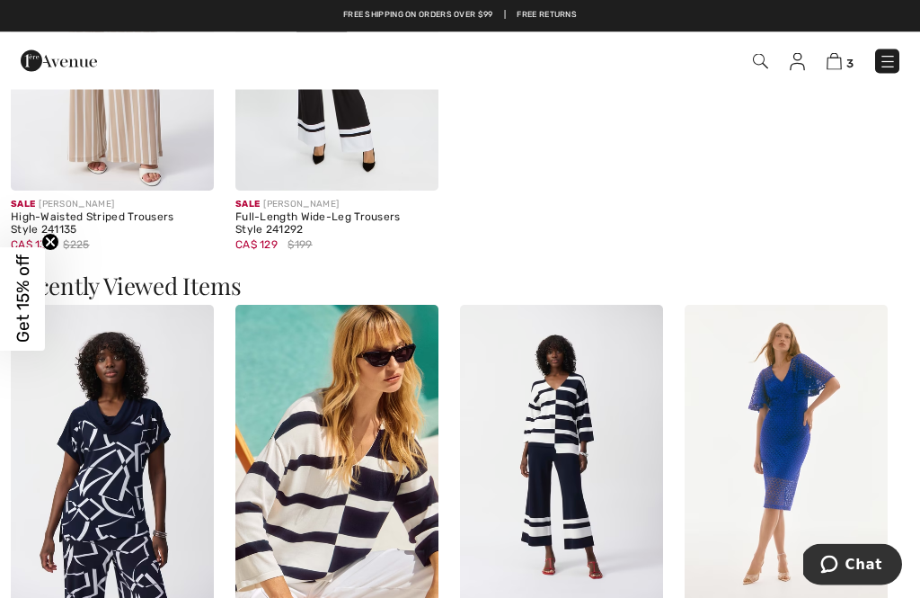
scroll to position [2364, 0]
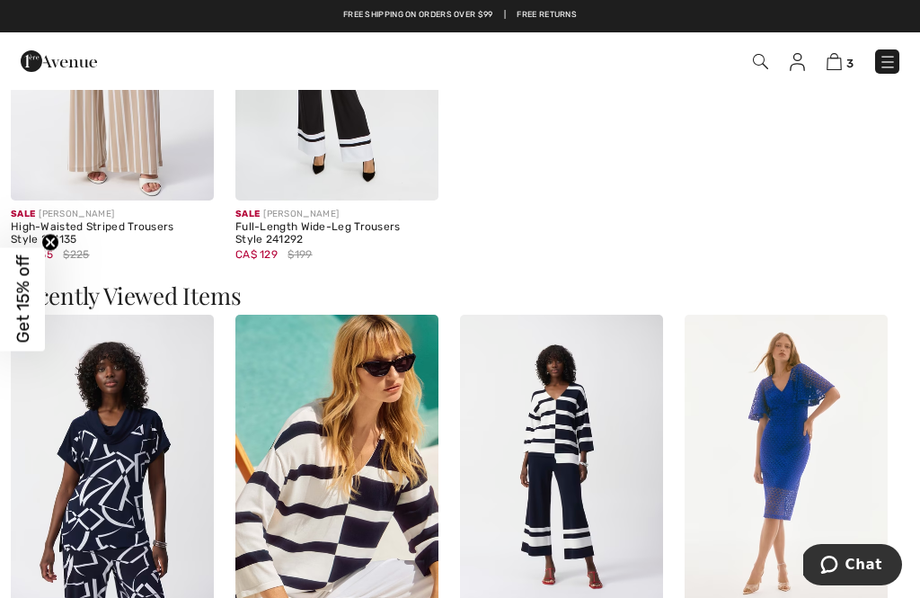
click at [426, 421] on img at bounding box center [337, 467] width 203 height 305
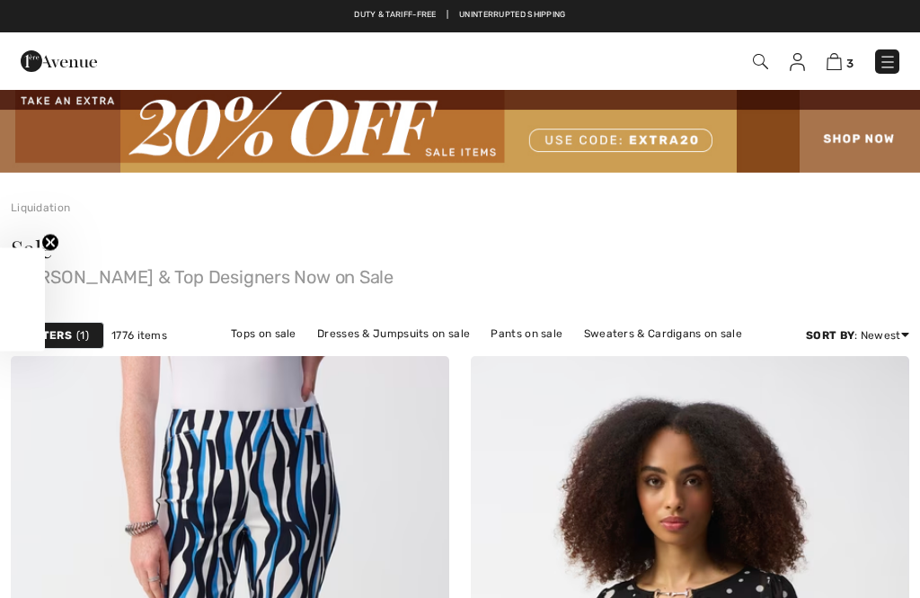
checkbox input "true"
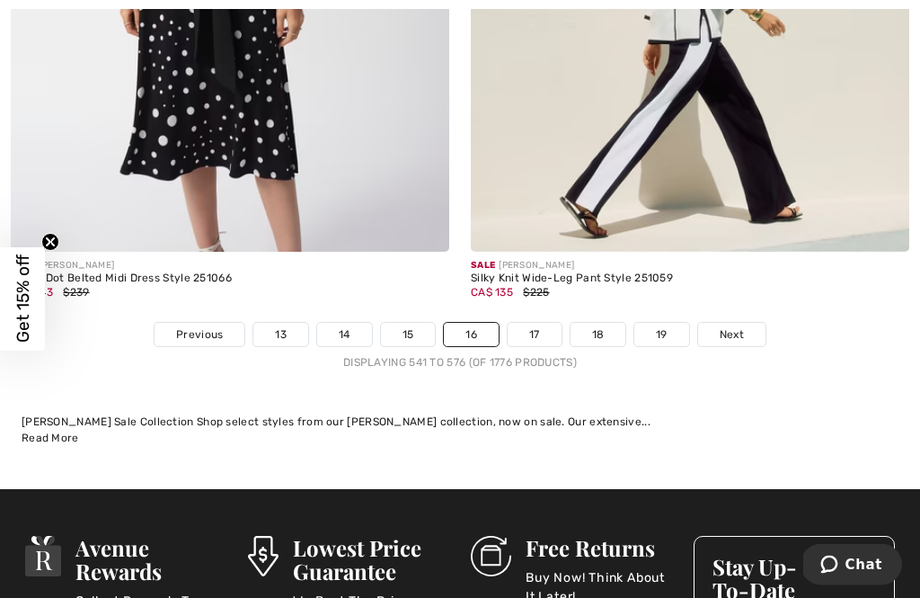
scroll to position [13534, 0]
click at [549, 323] on link "17" at bounding box center [535, 334] width 54 height 23
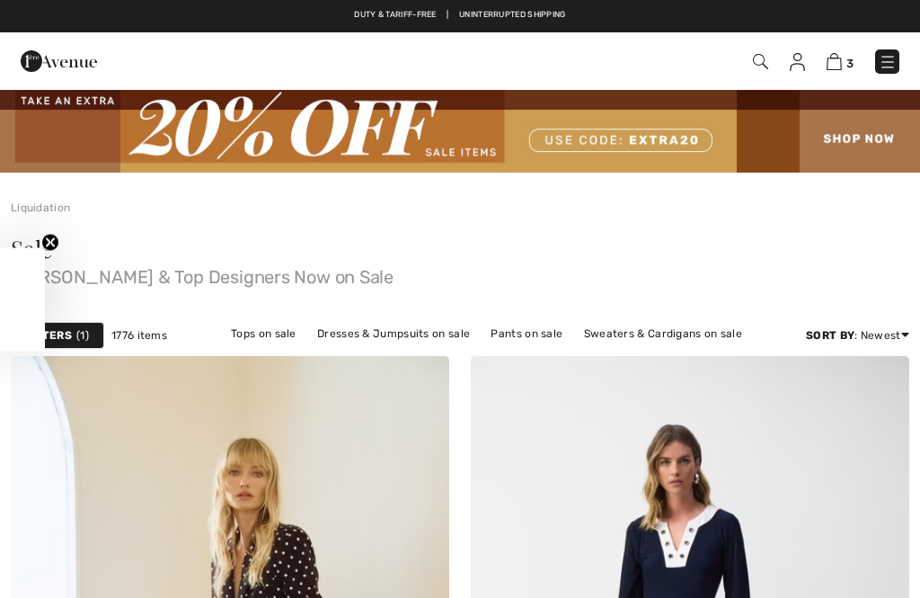
checkbox input "true"
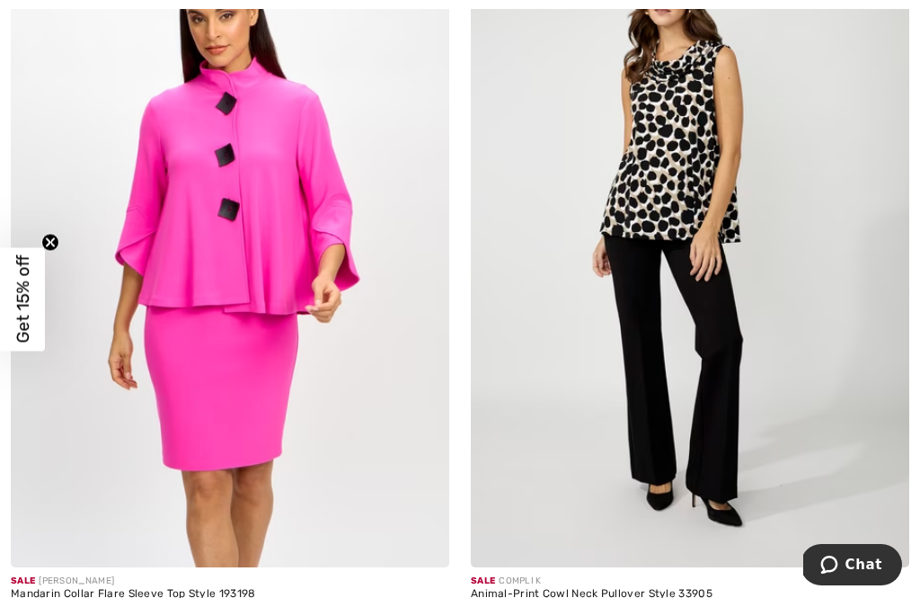
scroll to position [9727, 0]
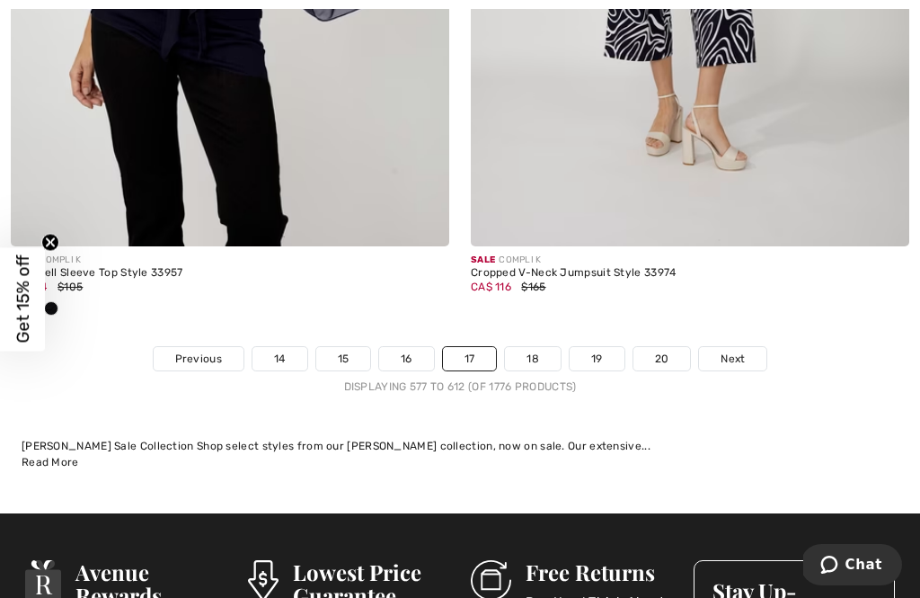
scroll to position [13743, 0]
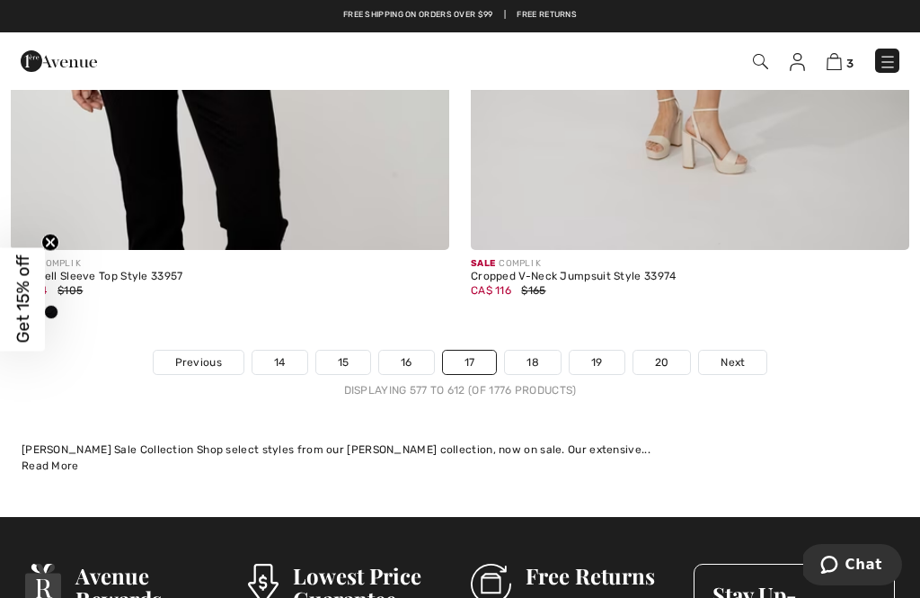
click at [539, 351] on link "18" at bounding box center [533, 362] width 56 height 23
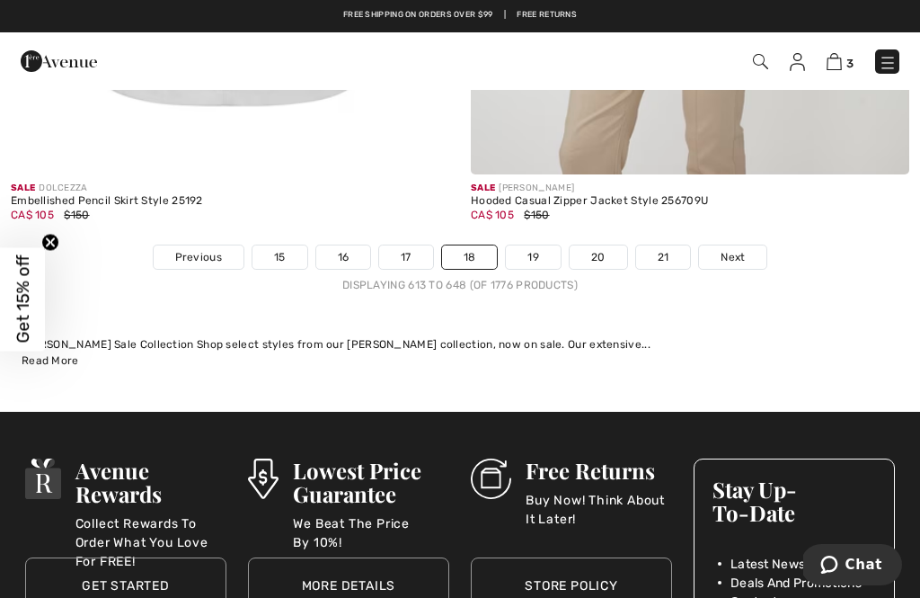
scroll to position [13669, 0]
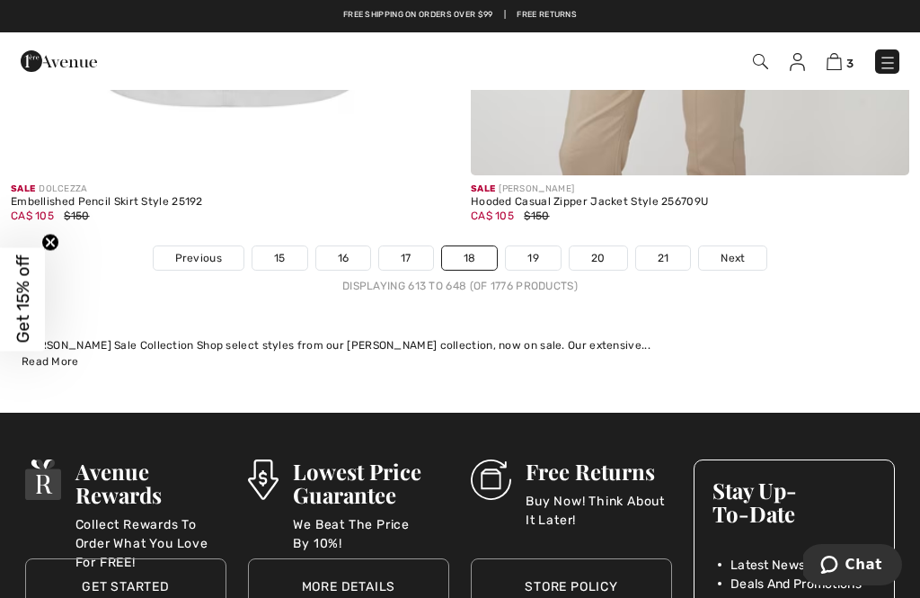
click at [549, 246] on link "19" at bounding box center [533, 257] width 55 height 23
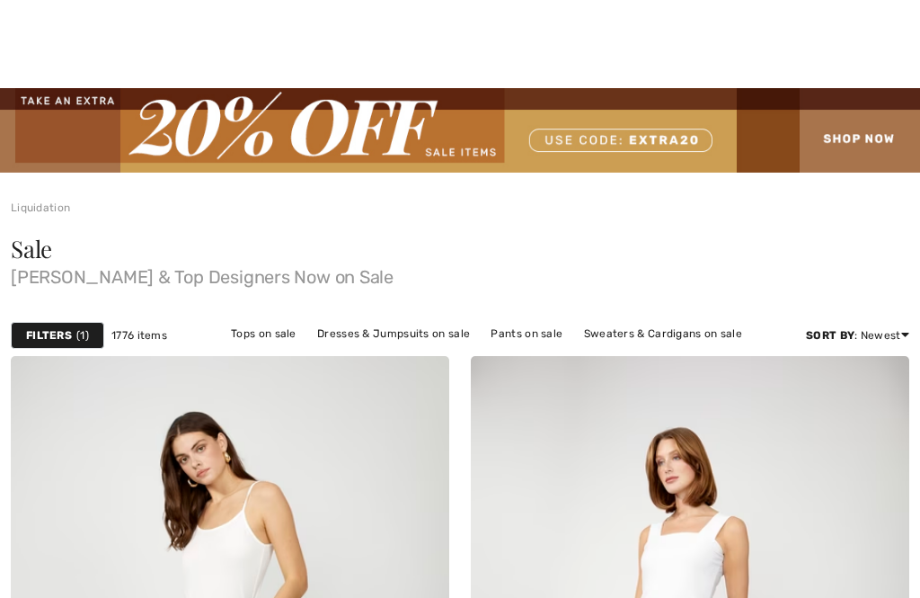
checkbox input "true"
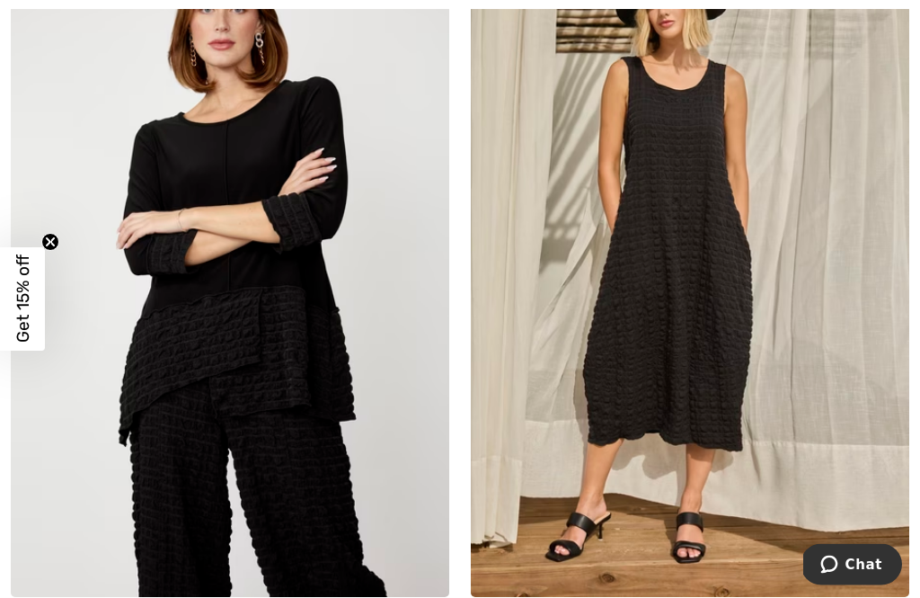
scroll to position [11672, 0]
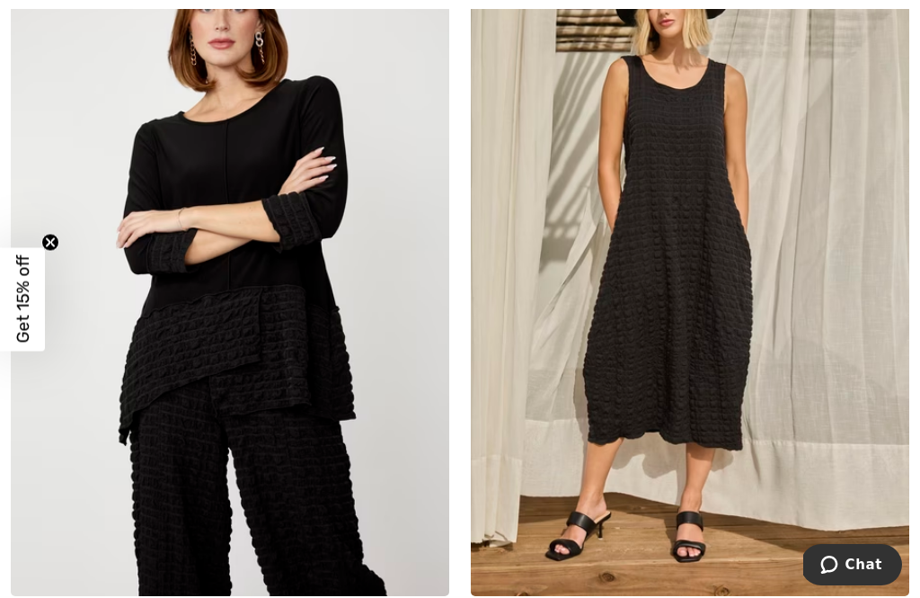
click at [262, 522] on img at bounding box center [230, 267] width 439 height 658
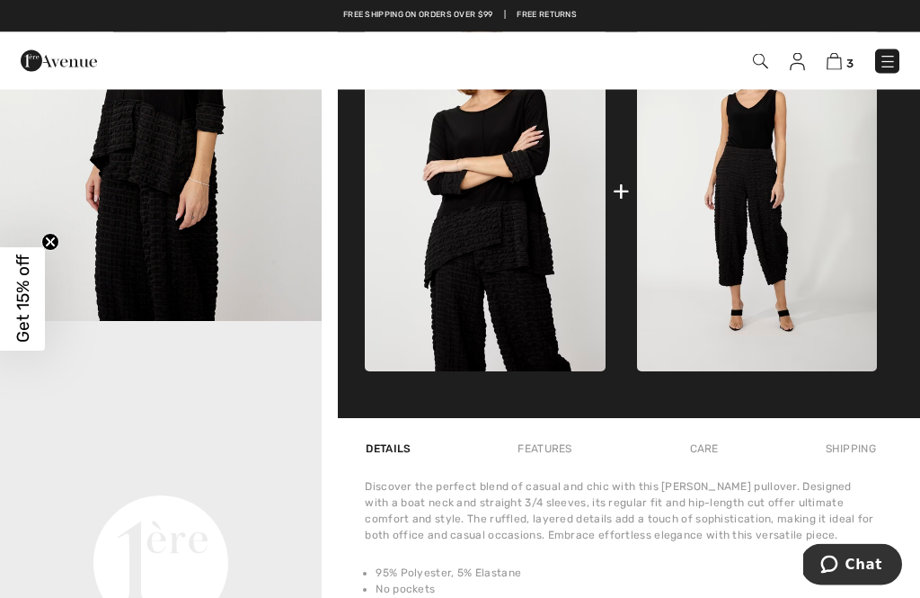
scroll to position [733, 0]
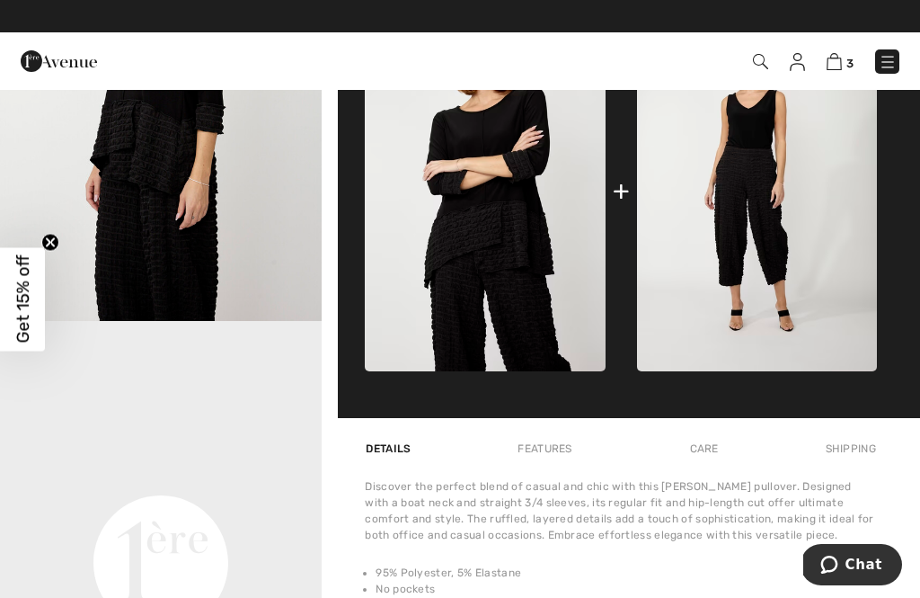
click at [784, 211] on img at bounding box center [757, 191] width 240 height 360
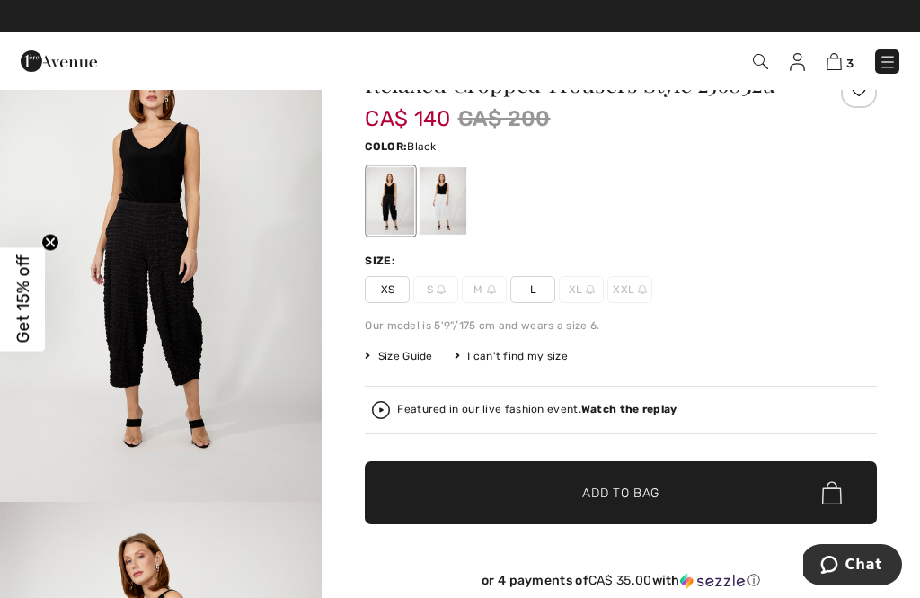
scroll to position [72, 0]
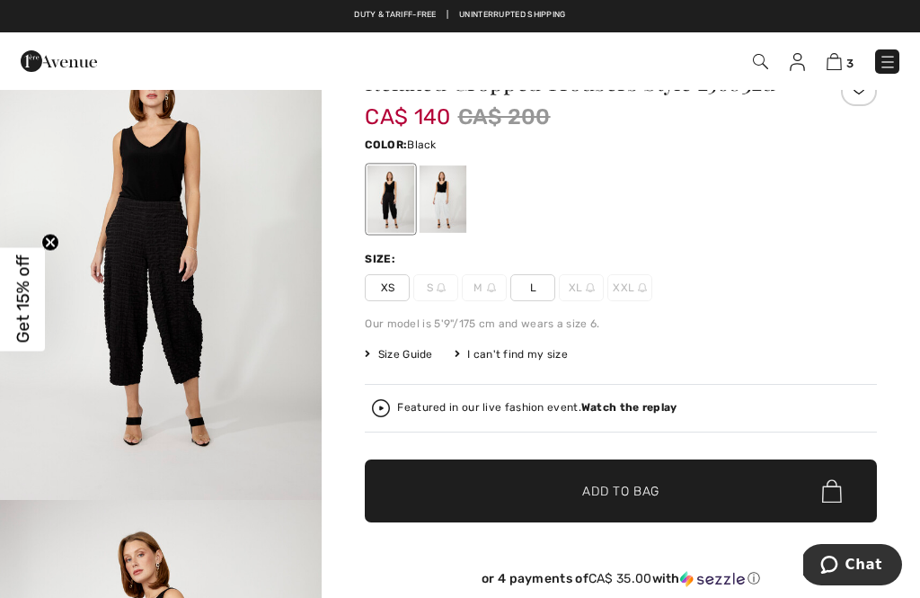
click at [479, 400] on div "Featured in our live fashion event. Watch the replay" at bounding box center [621, 408] width 498 height 18
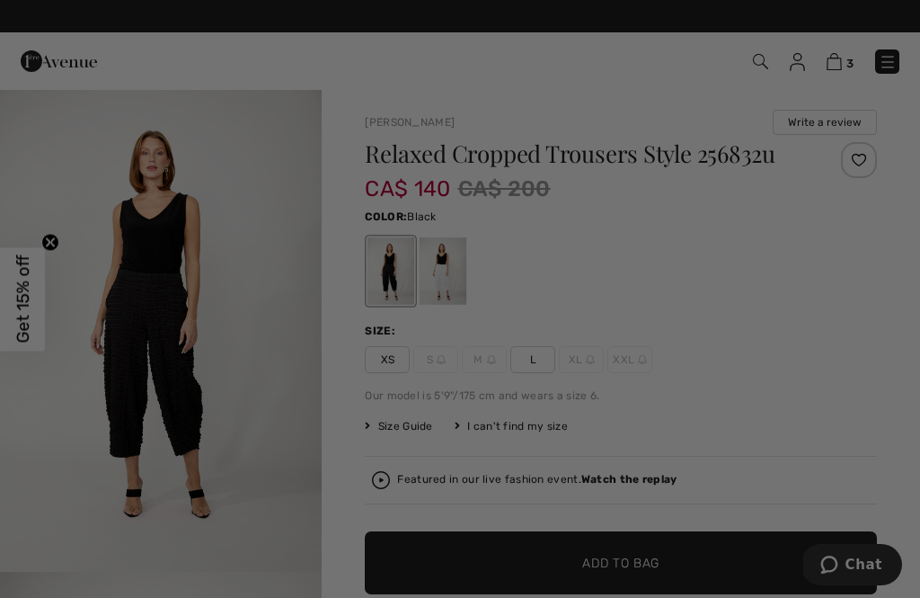
scroll to position [0, 0]
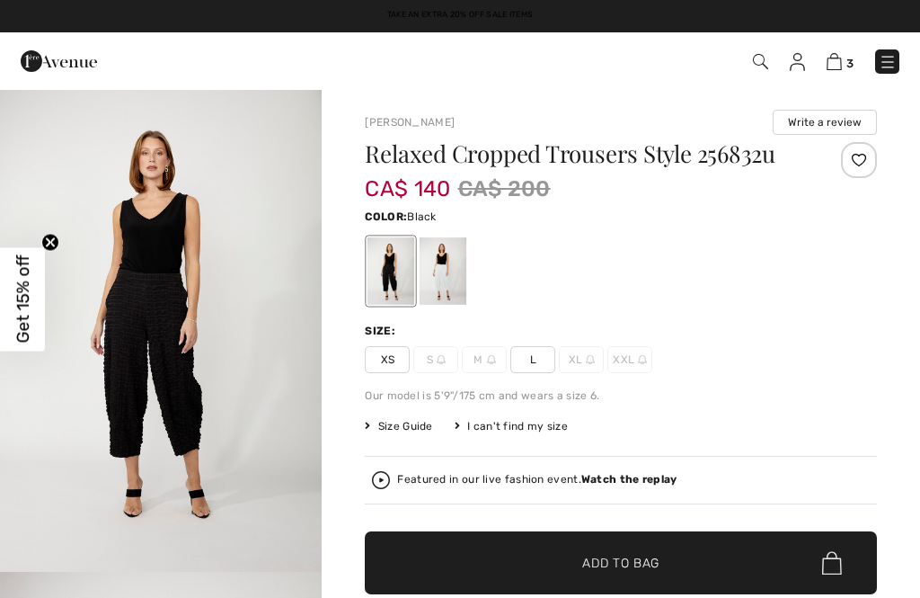
click at [842, 55] on img at bounding box center [834, 61] width 15 height 17
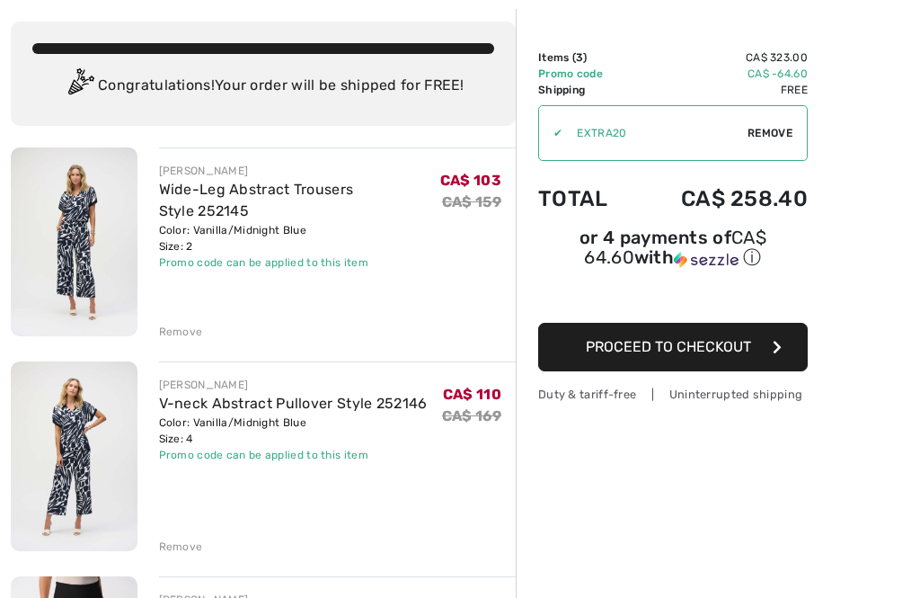
scroll to position [94, 0]
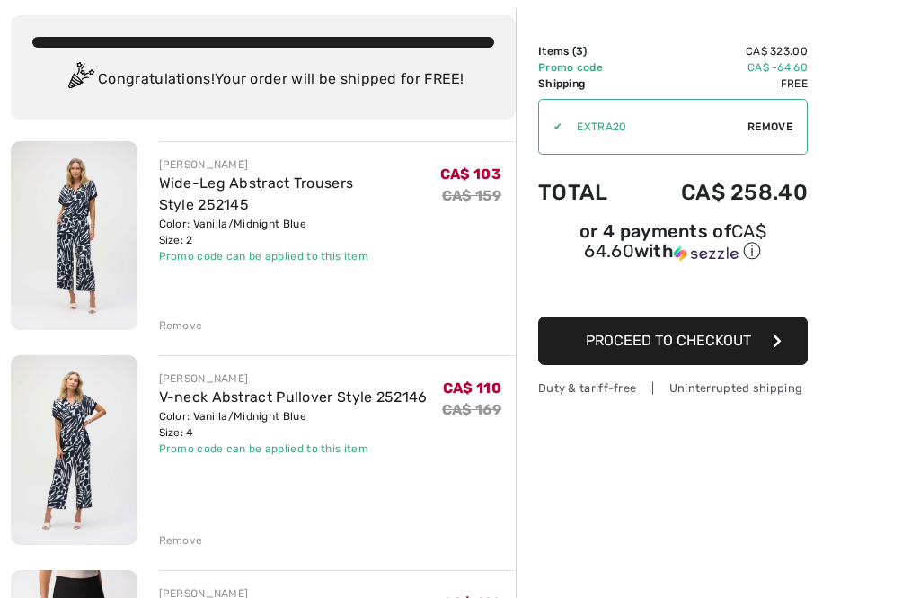
click at [196, 320] on div "Remove" at bounding box center [181, 325] width 44 height 16
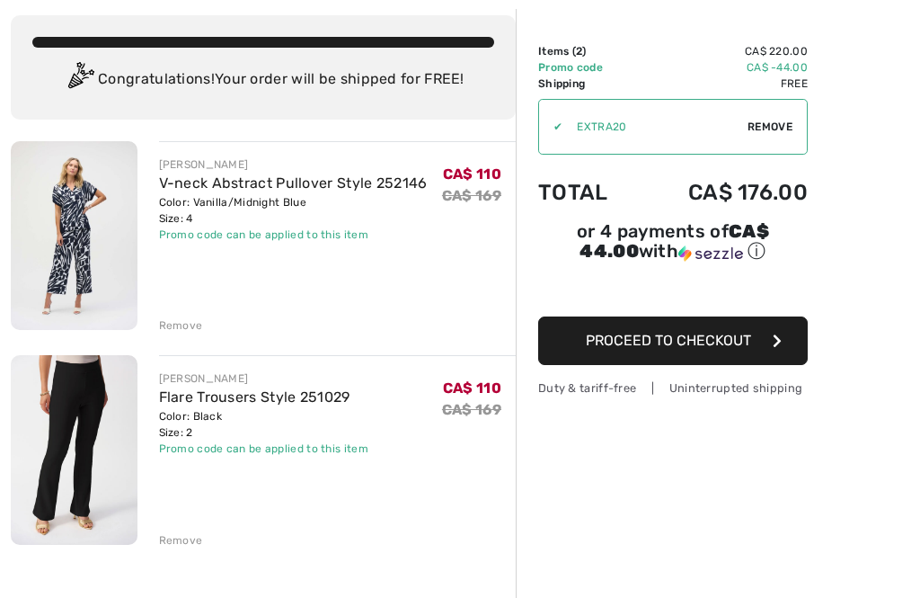
click at [202, 317] on div "Remove" at bounding box center [338, 324] width 358 height 20
click at [189, 322] on div "Remove" at bounding box center [181, 325] width 44 height 16
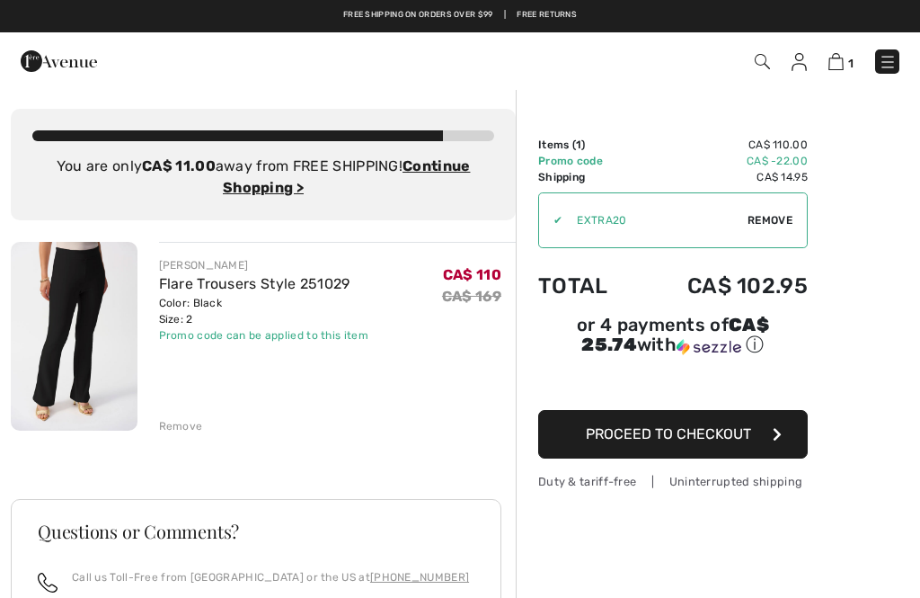
scroll to position [0, 0]
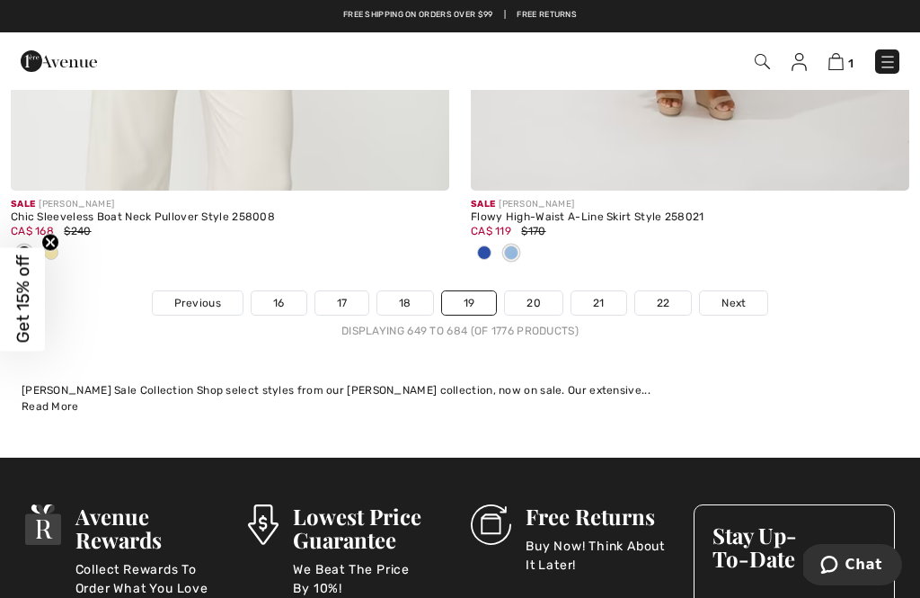
scroll to position [13534, 0]
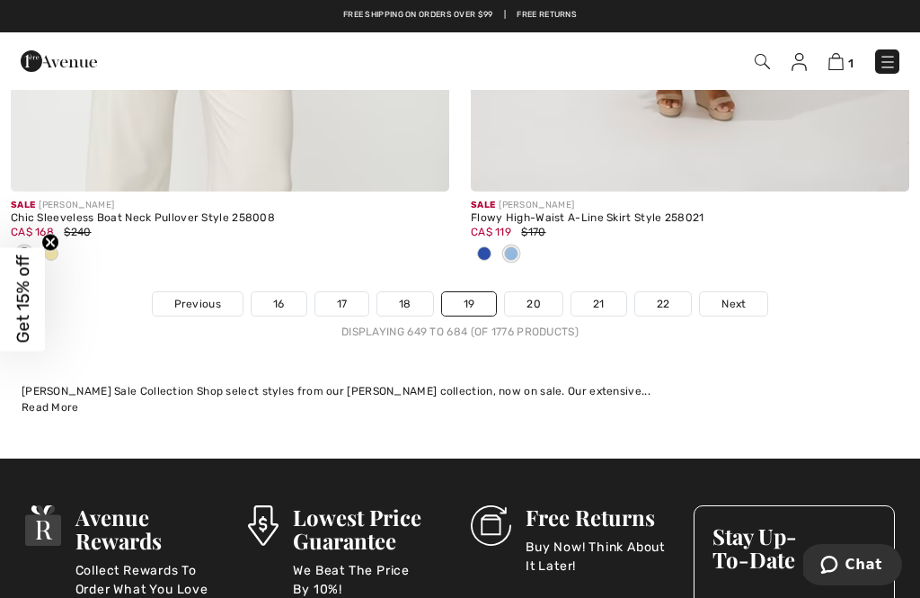
click at [553, 292] on link "20" at bounding box center [534, 303] width 58 height 23
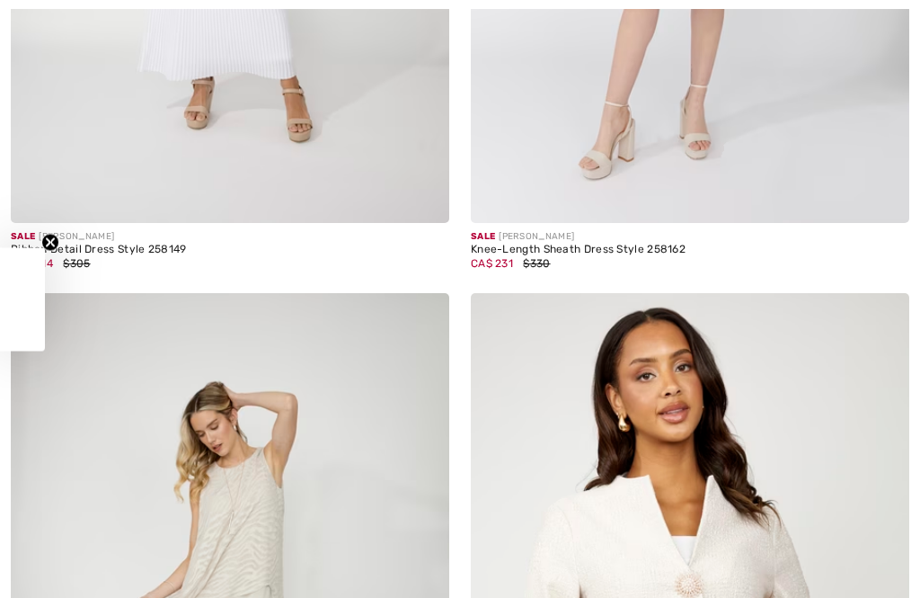
checkbox input "true"
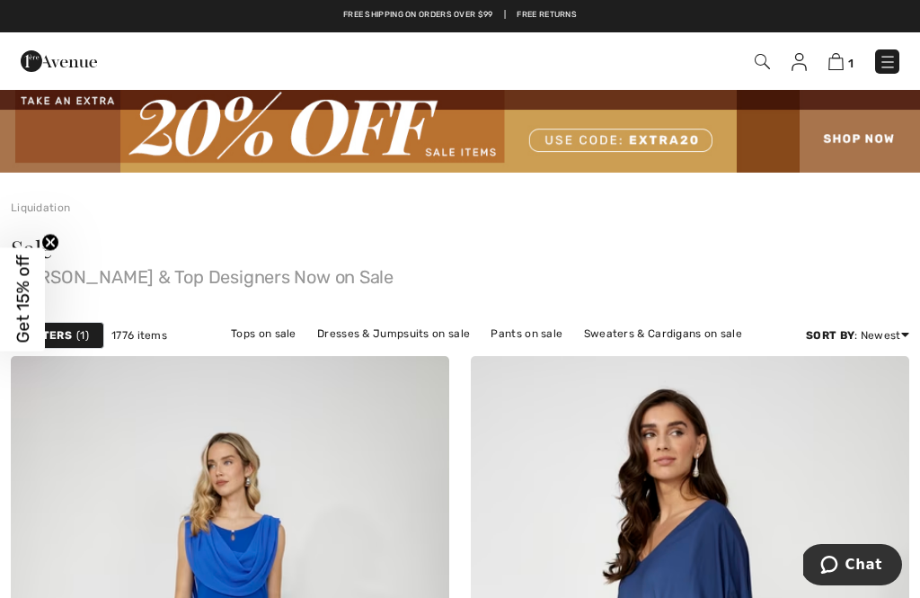
click at [280, 324] on link "Tops on sale" at bounding box center [264, 333] width 84 height 23
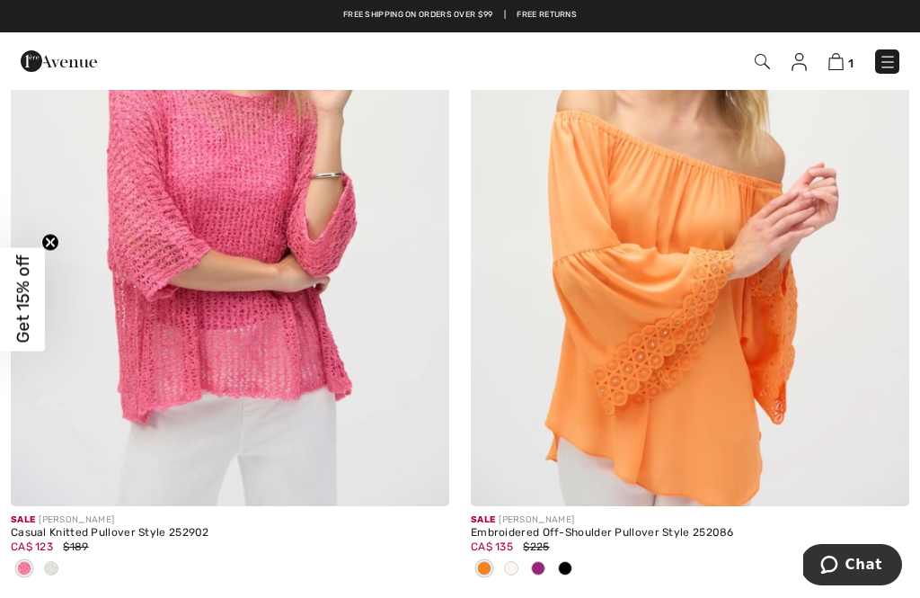
scroll to position [8795, 0]
click at [67, 556] on div at bounding box center [230, 571] width 439 height 30
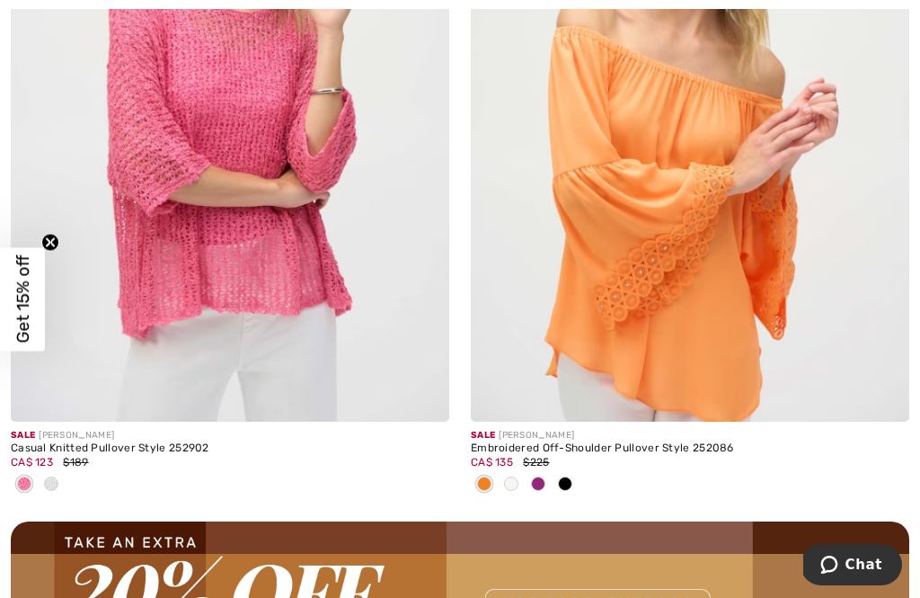
scroll to position [8878, 0]
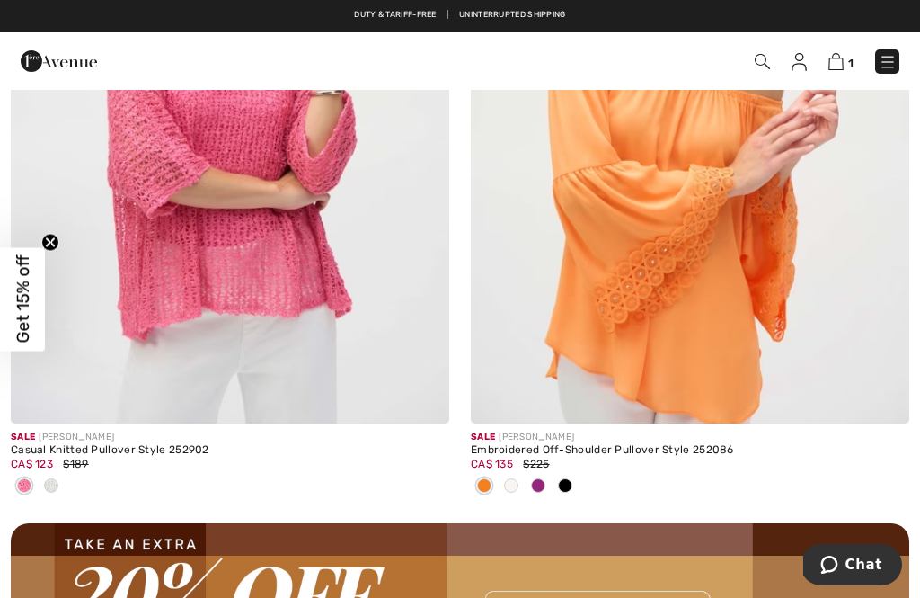
click at [59, 472] on div at bounding box center [51, 487] width 27 height 30
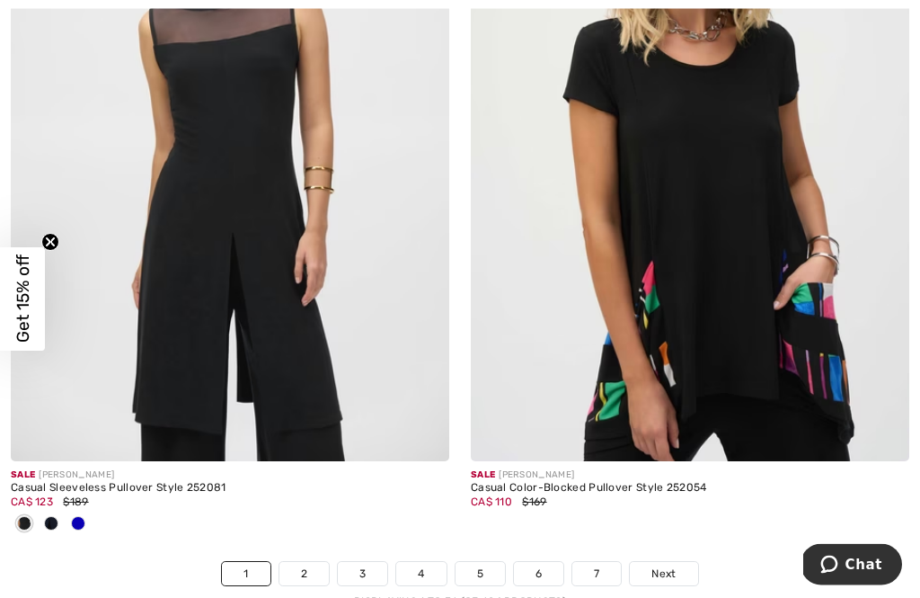
scroll to position [13569, 0]
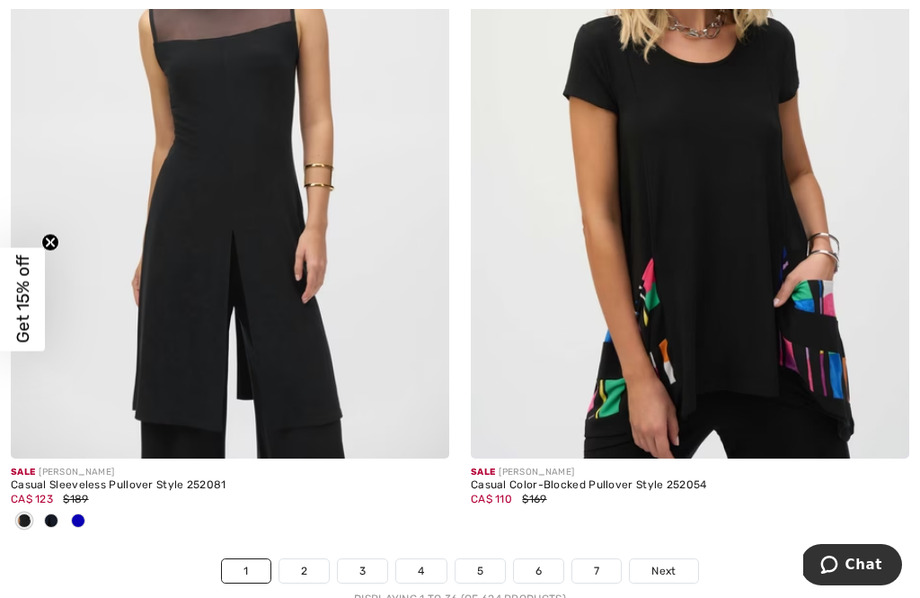
click at [750, 314] on img at bounding box center [690, 129] width 439 height 658
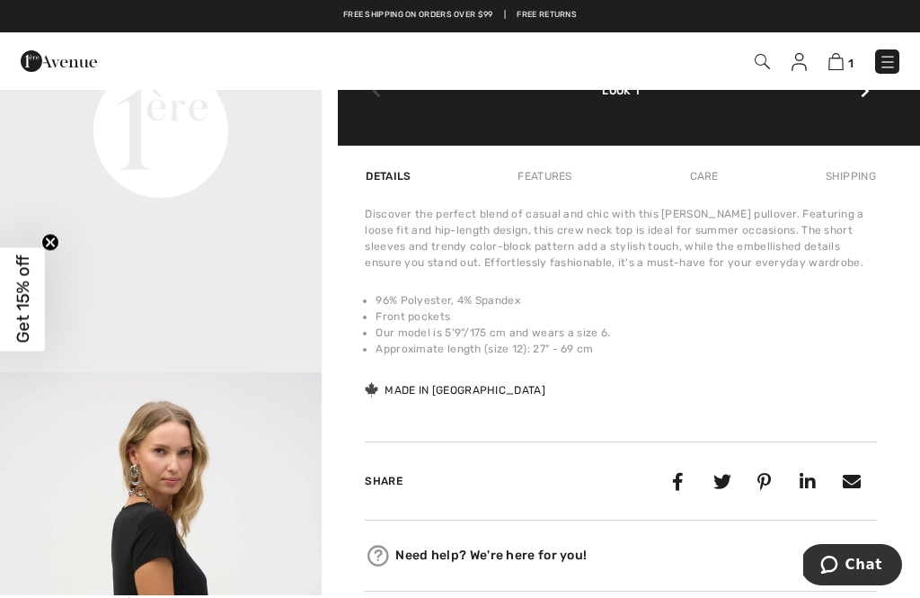
scroll to position [1159, 0]
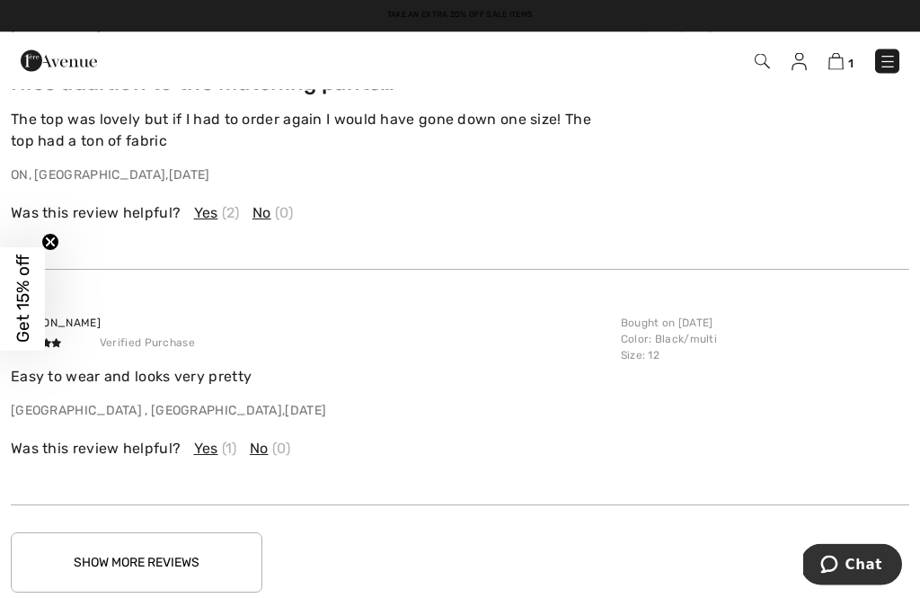
click at [209, 533] on button "Show More Reviews" at bounding box center [137, 563] width 252 height 60
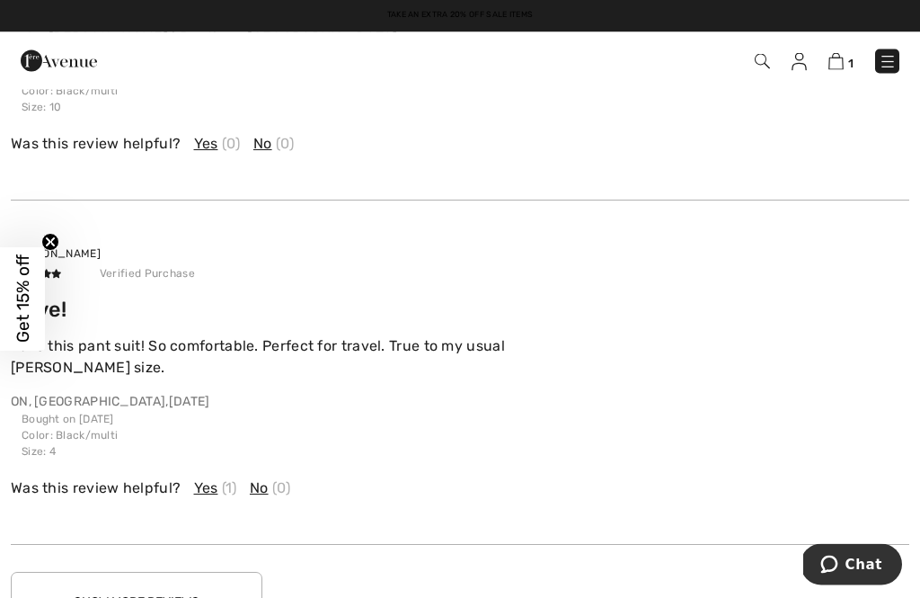
click at [193, 580] on button "Show More Reviews" at bounding box center [137, 603] width 252 height 60
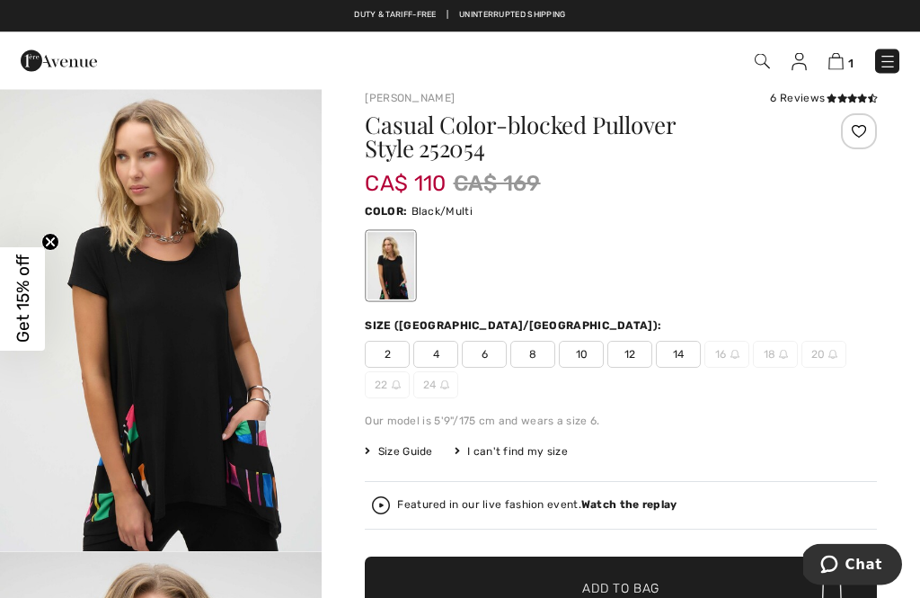
scroll to position [0, 0]
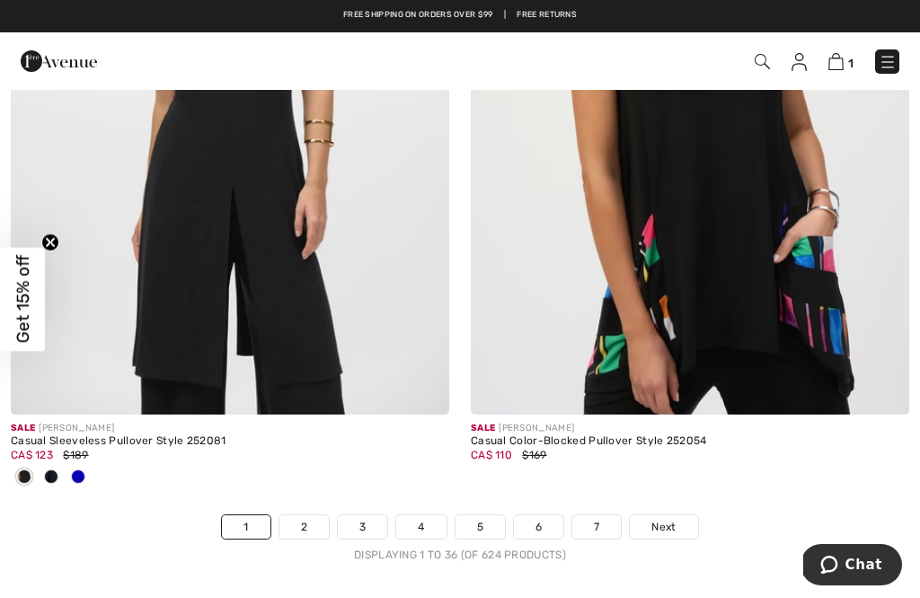
click at [313, 515] on link "2" at bounding box center [304, 526] width 49 height 23
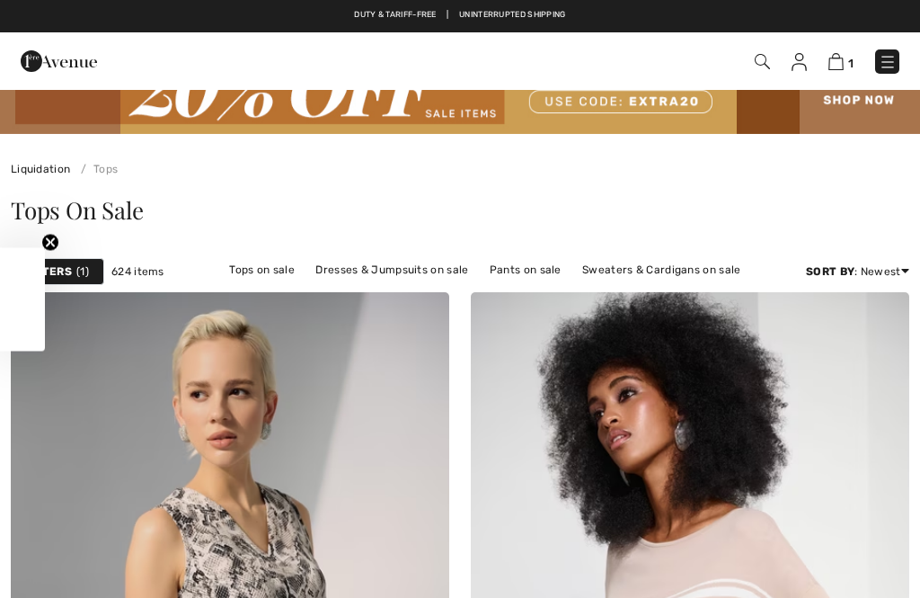
checkbox input "true"
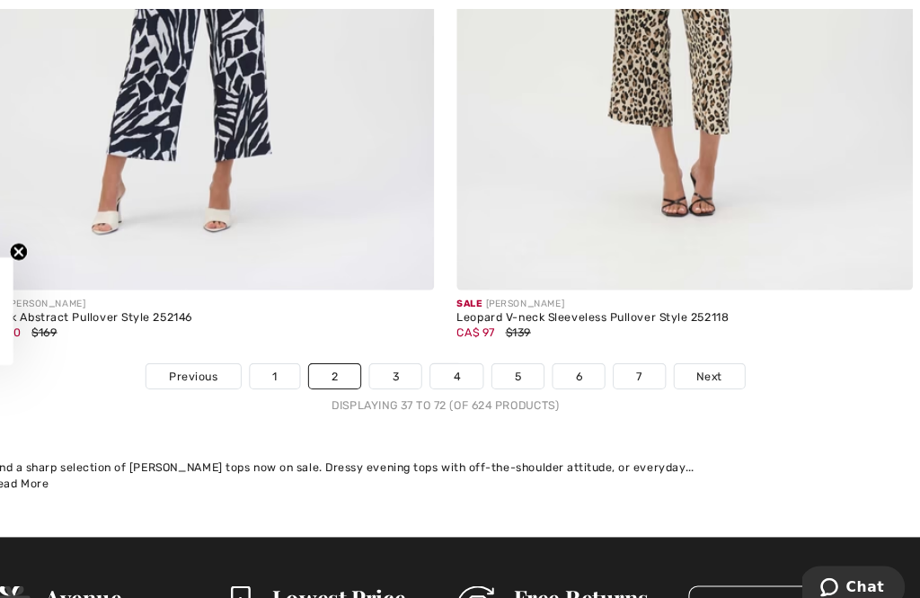
scroll to position [13688, 0]
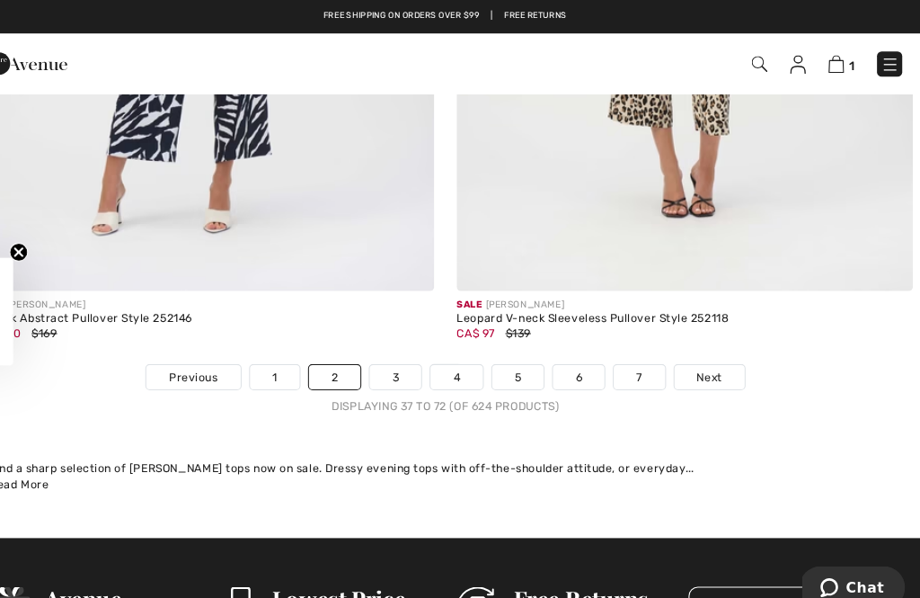
click at [387, 351] on link "3" at bounding box center [411, 362] width 49 height 23
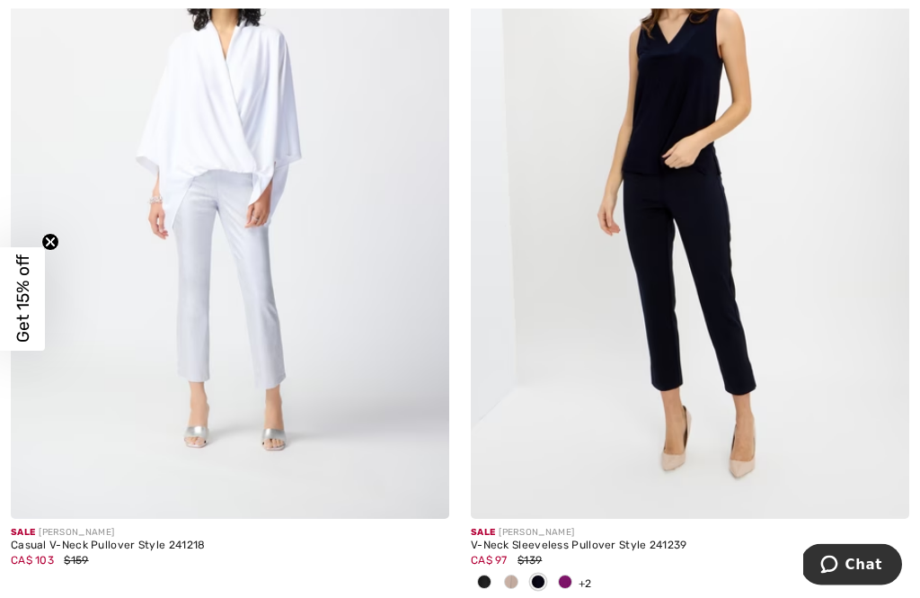
scroll to position [2716, 0]
click at [502, 575] on div at bounding box center [511, 583] width 27 height 30
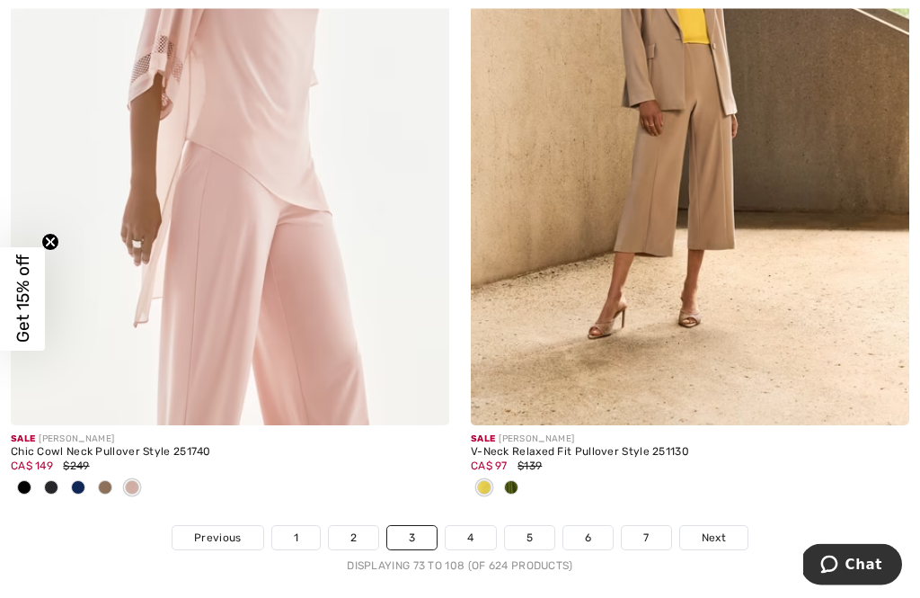
scroll to position [13632, 0]
click at [473, 527] on link "4" at bounding box center [470, 537] width 49 height 23
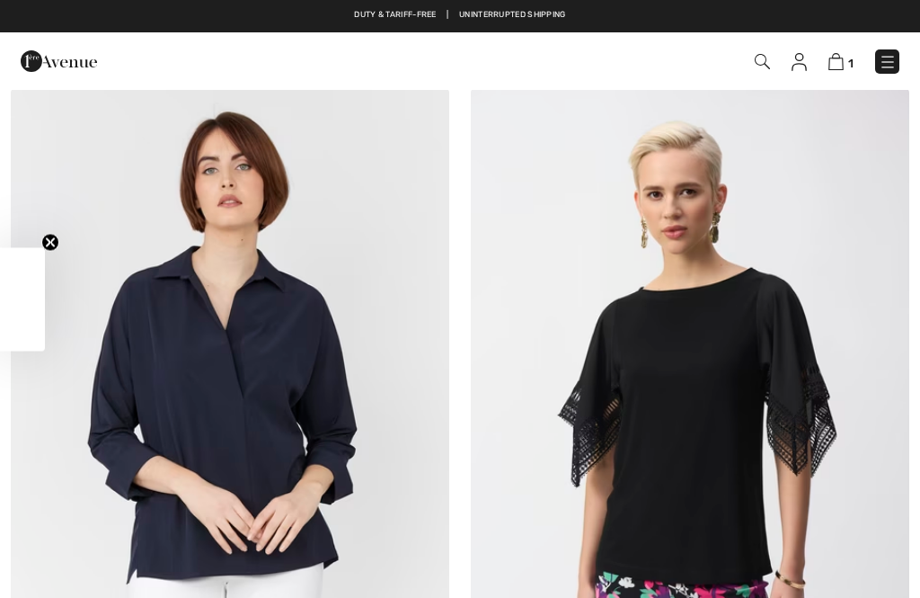
checkbox input "true"
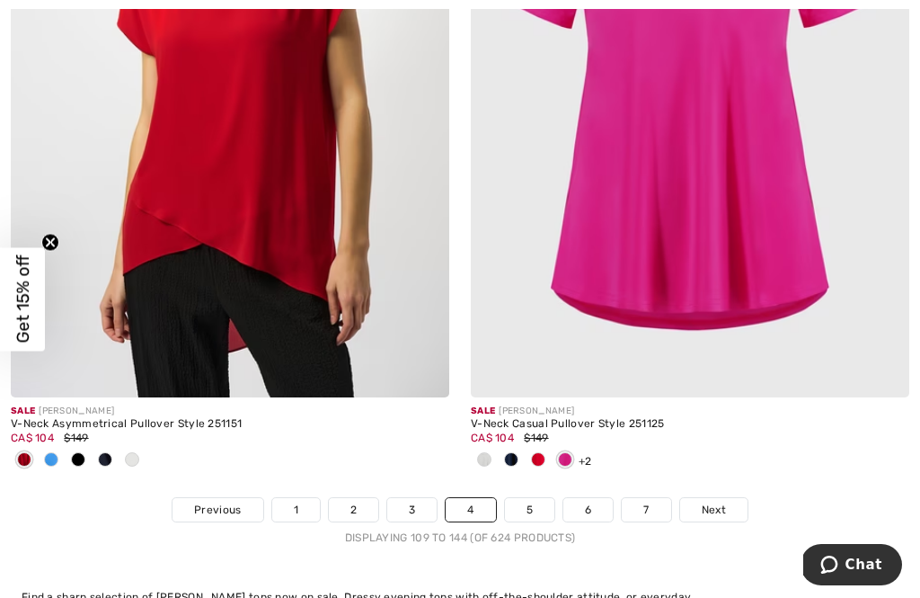
scroll to position [13569, 0]
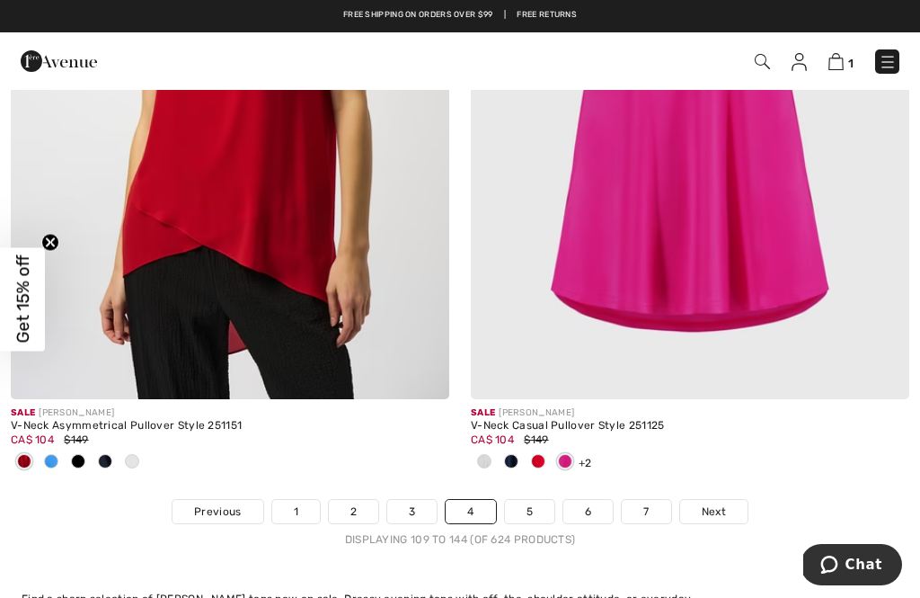
click at [526, 500] on link "5" at bounding box center [529, 511] width 49 height 23
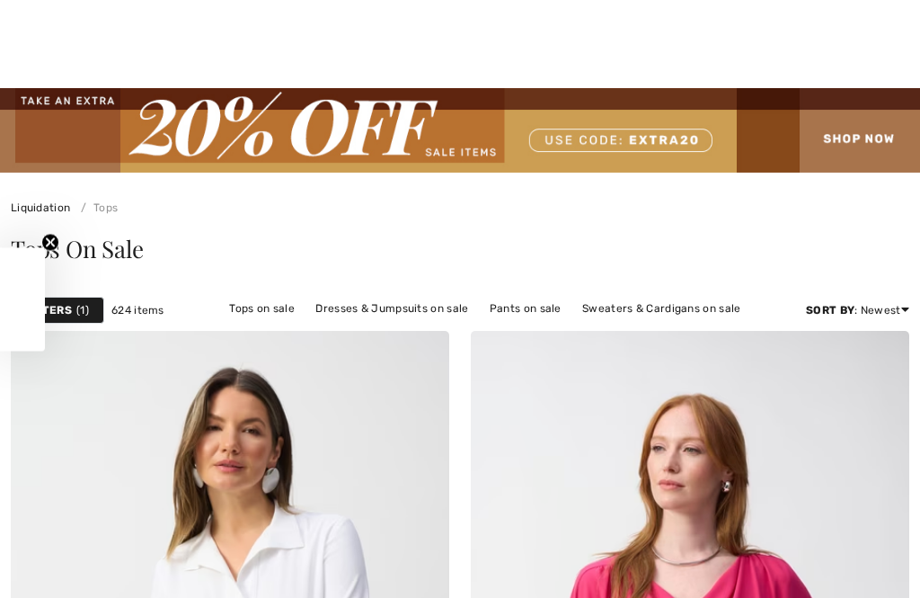
checkbox input "true"
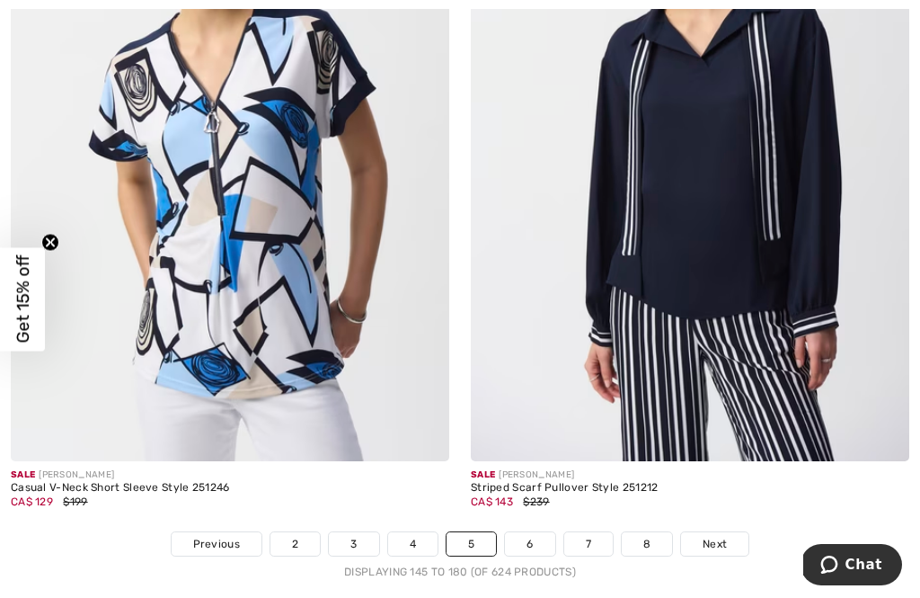
scroll to position [13569, 0]
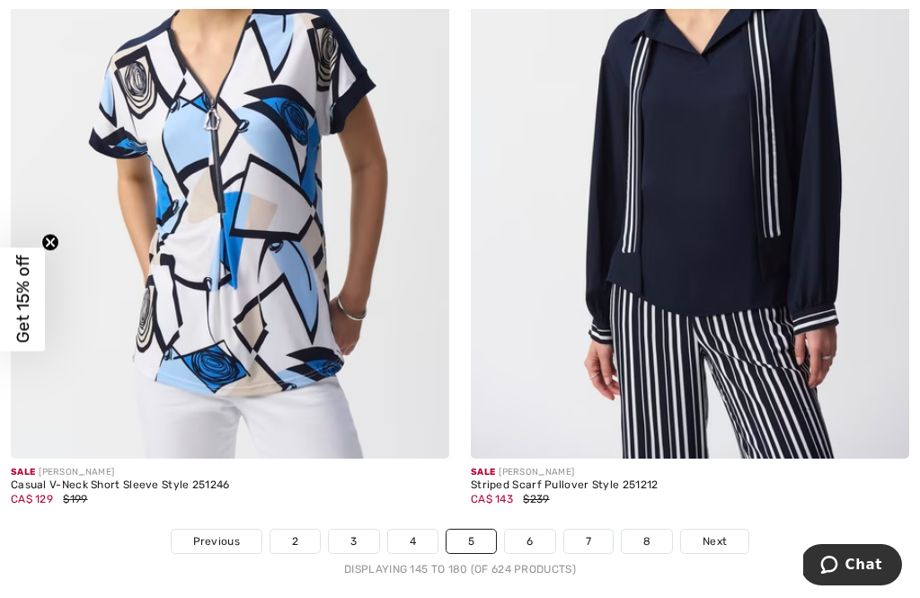
click at [532, 529] on link "6" at bounding box center [529, 540] width 49 height 23
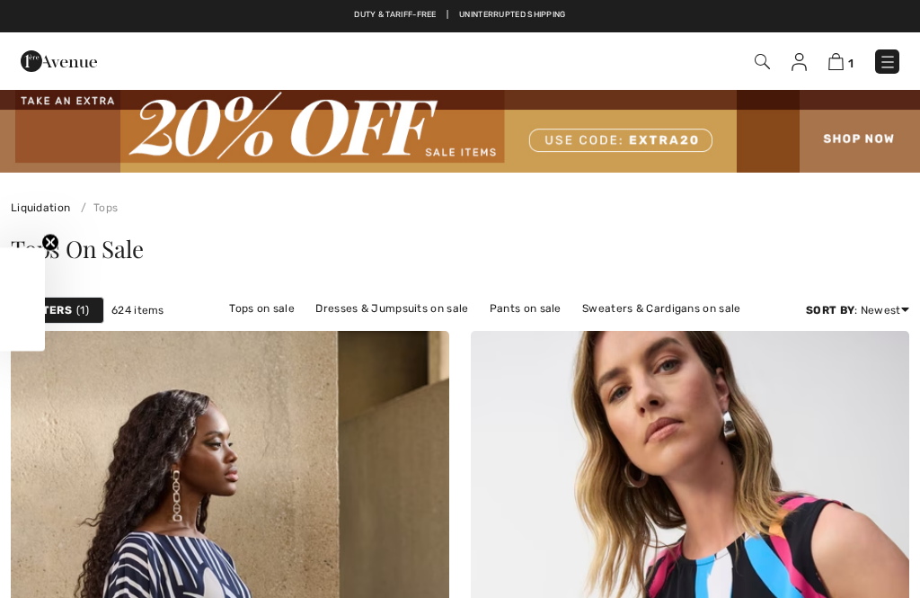
checkbox input "true"
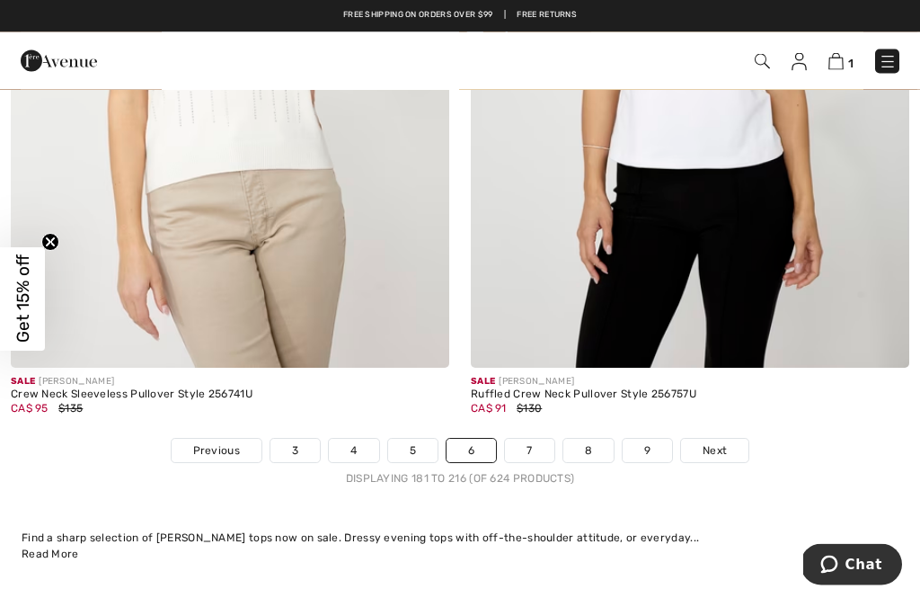
scroll to position [13448, 0]
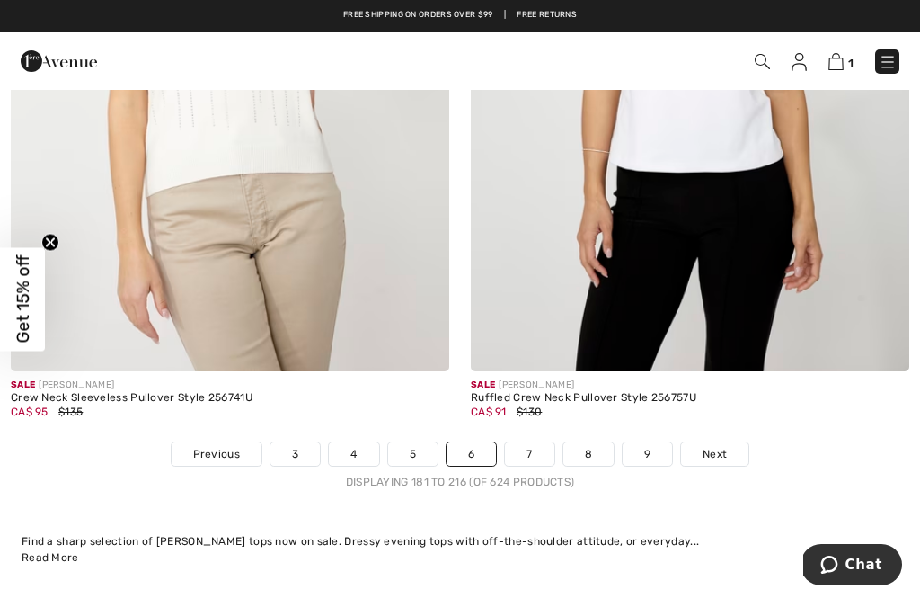
click at [542, 442] on link "7" at bounding box center [529, 453] width 49 height 23
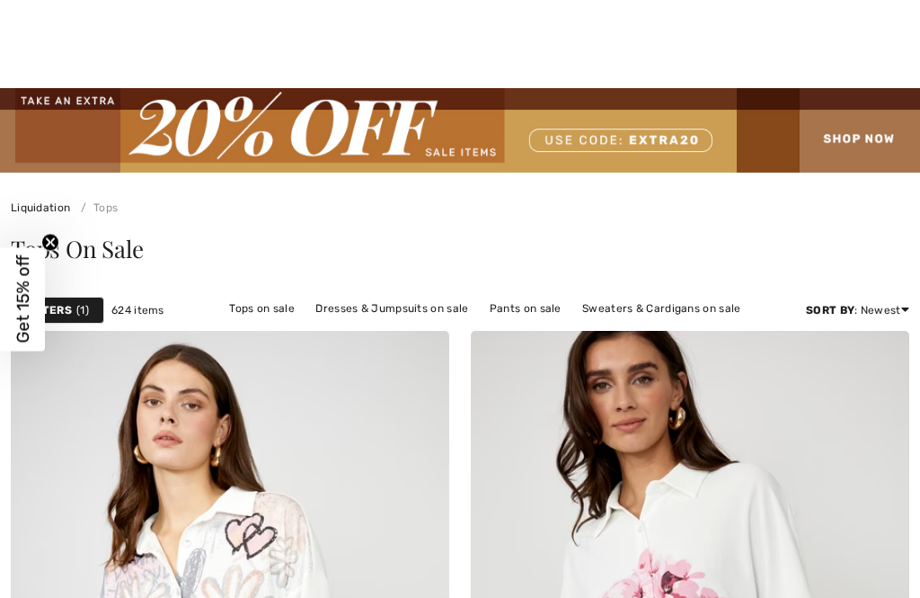
checkbox input "true"
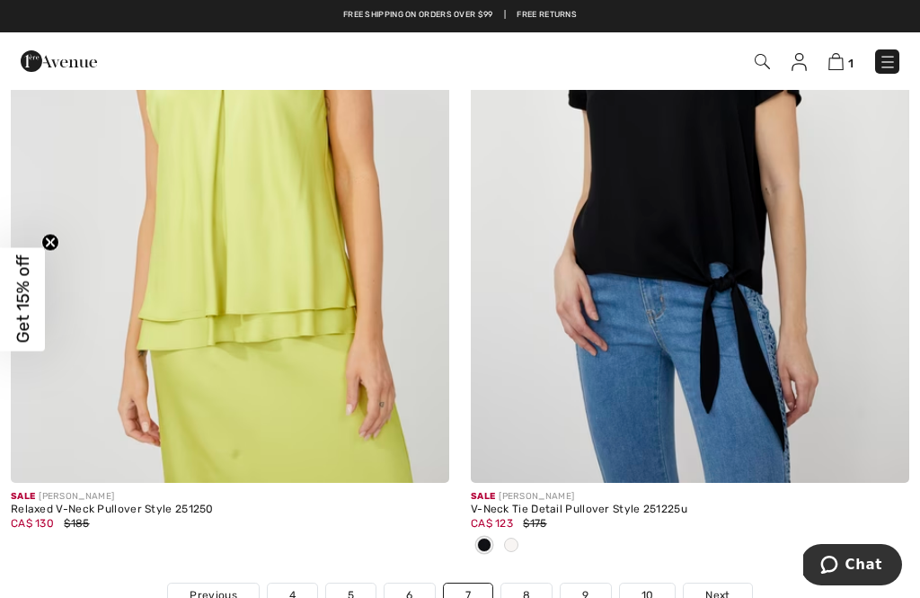
scroll to position [13395, 0]
click at [538, 584] on link "8" at bounding box center [527, 595] width 50 height 23
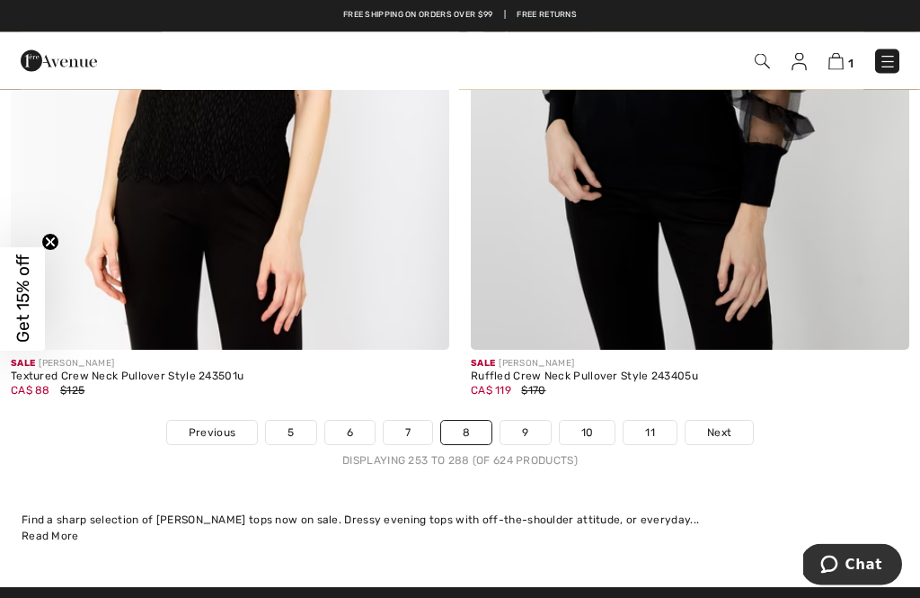
scroll to position [13463, 0]
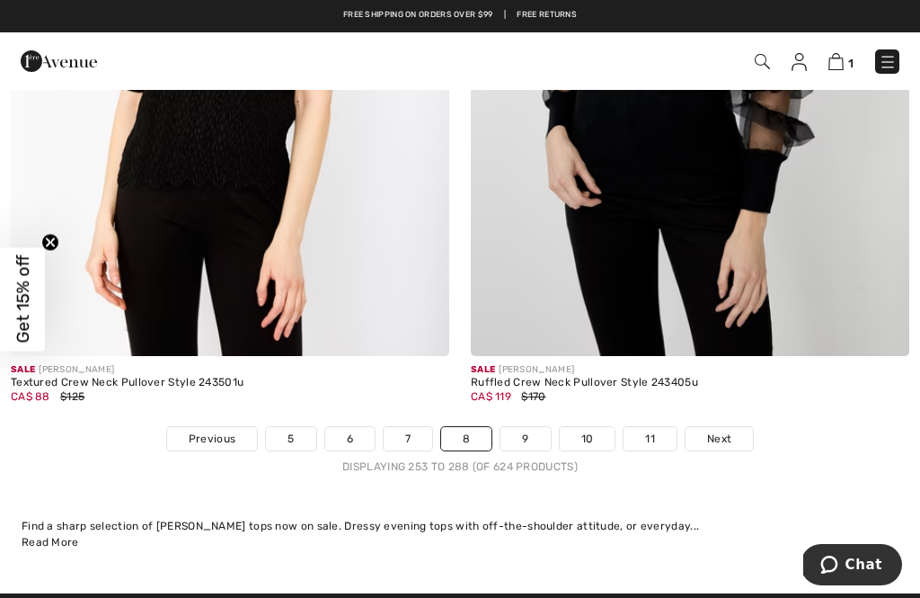
click at [544, 427] on link "9" at bounding box center [525, 438] width 49 height 23
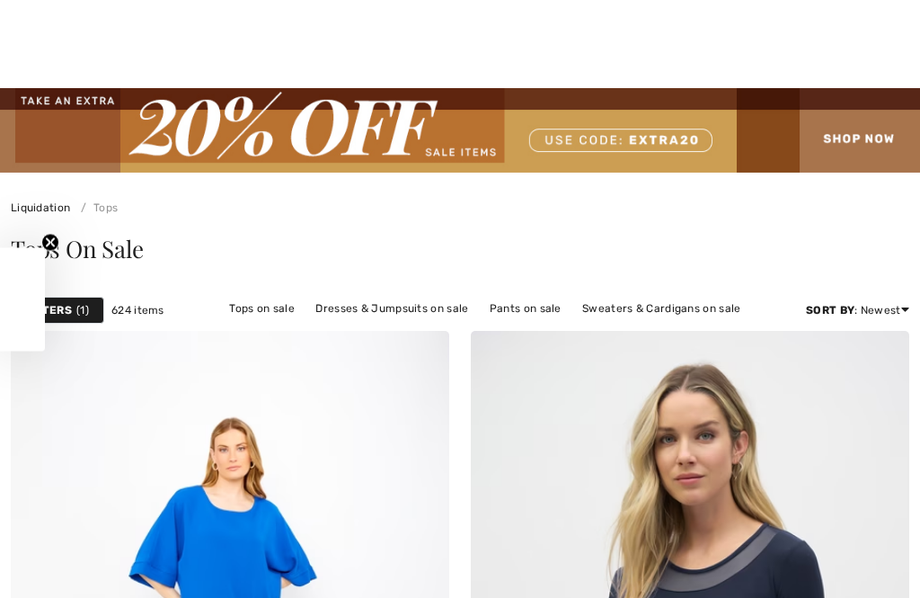
checkbox input "true"
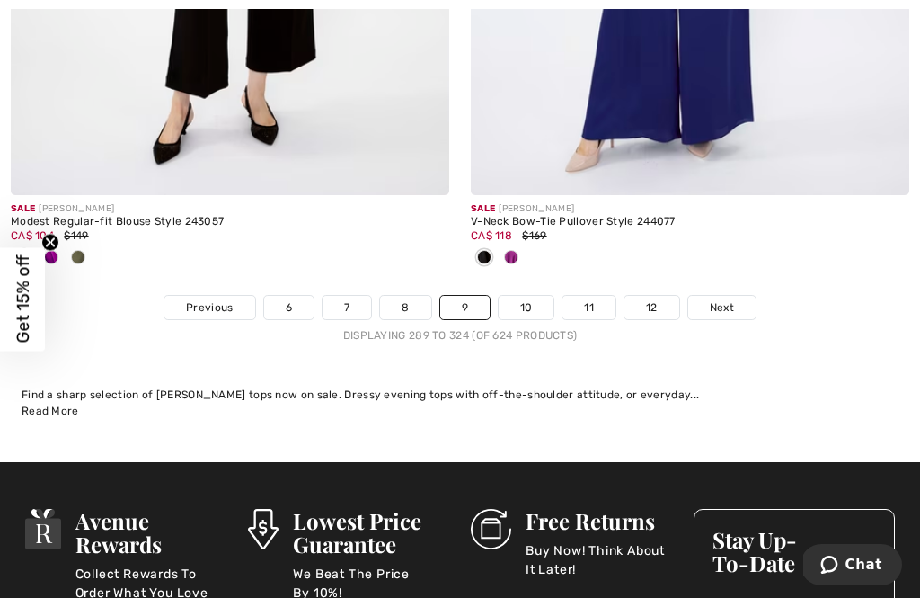
scroll to position [13851, 0]
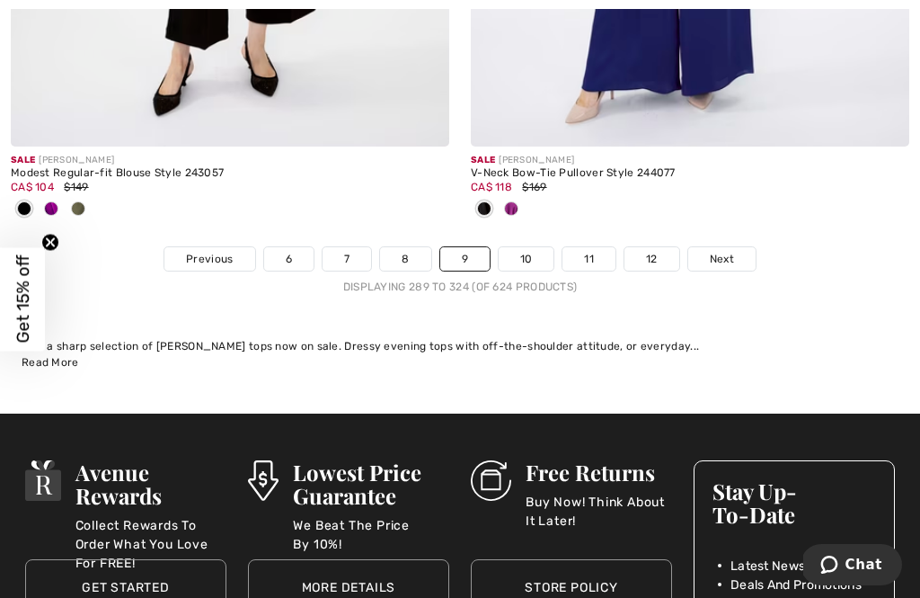
click at [539, 247] on link "10" at bounding box center [527, 258] width 56 height 23
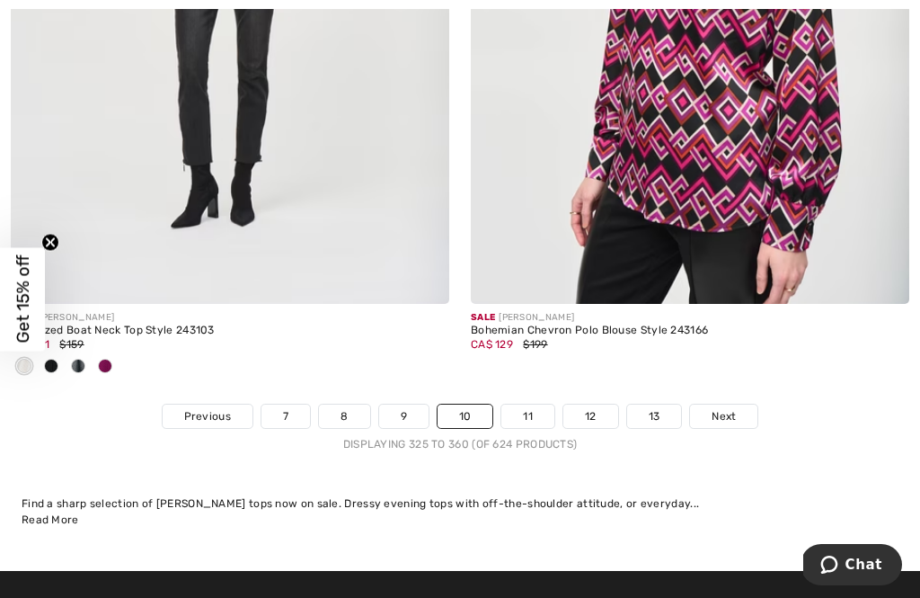
scroll to position [13599, 0]
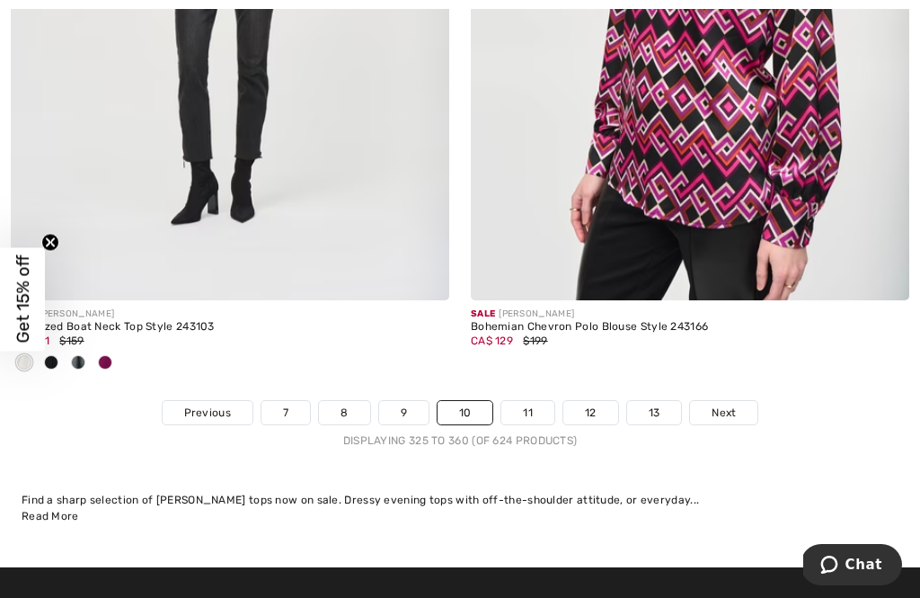
click at [544, 401] on link "11" at bounding box center [528, 412] width 53 height 23
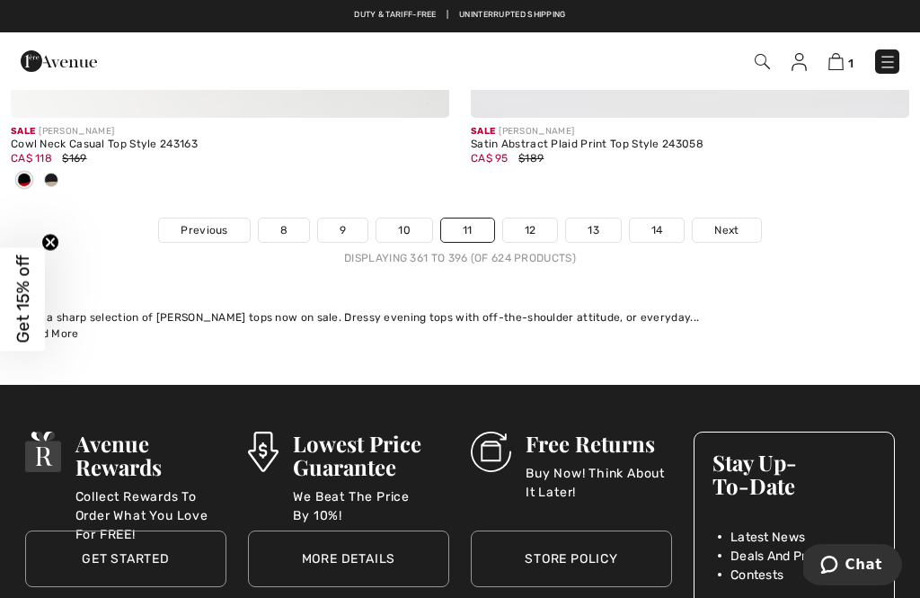
scroll to position [13702, 0]
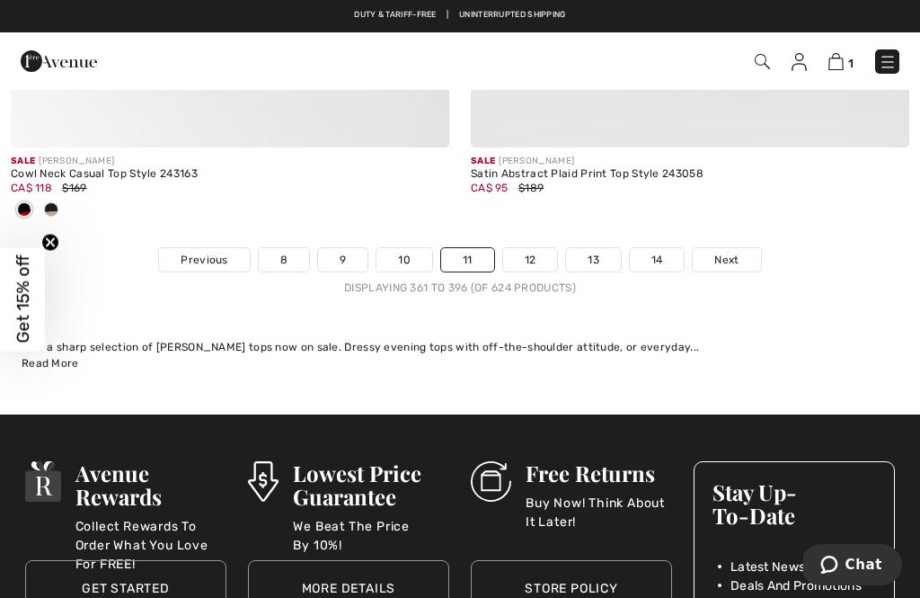
click at [546, 248] on link "12" at bounding box center [530, 259] width 55 height 23
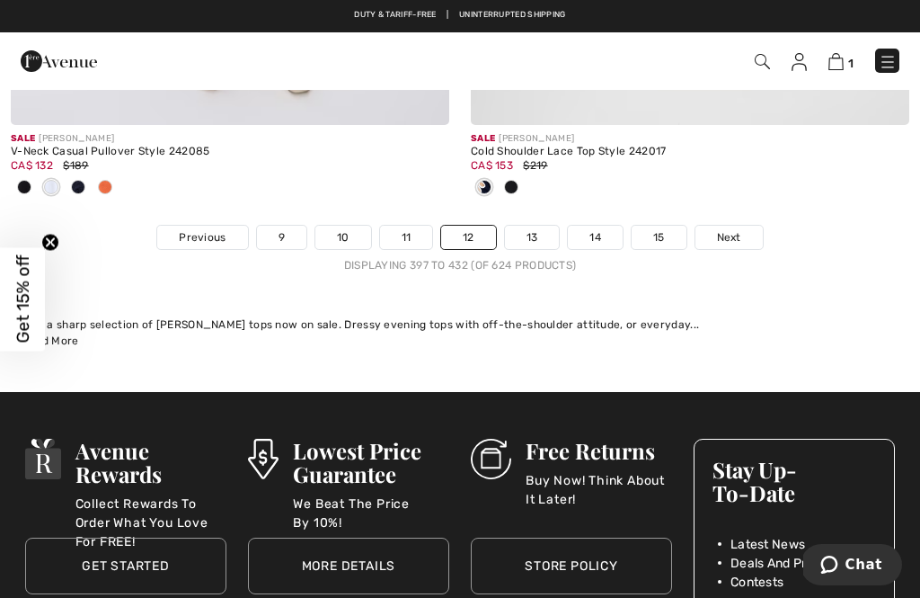
scroll to position [13666, 0]
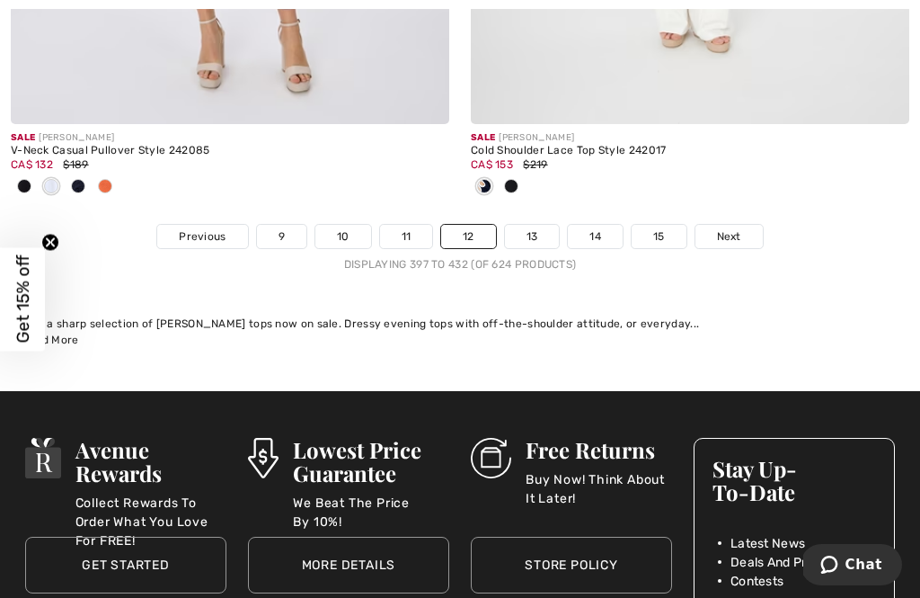
click at [546, 225] on link "13" at bounding box center [532, 236] width 55 height 23
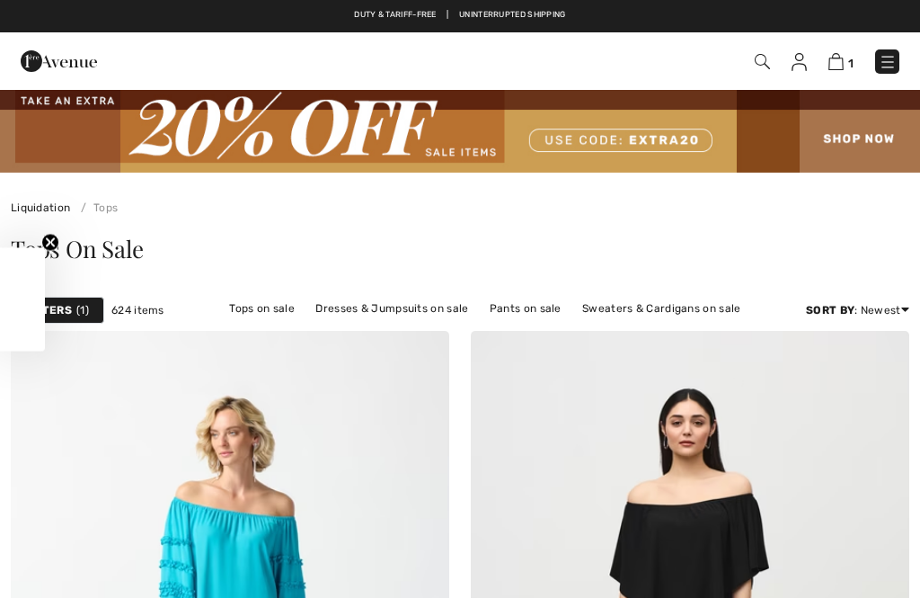
checkbox input "true"
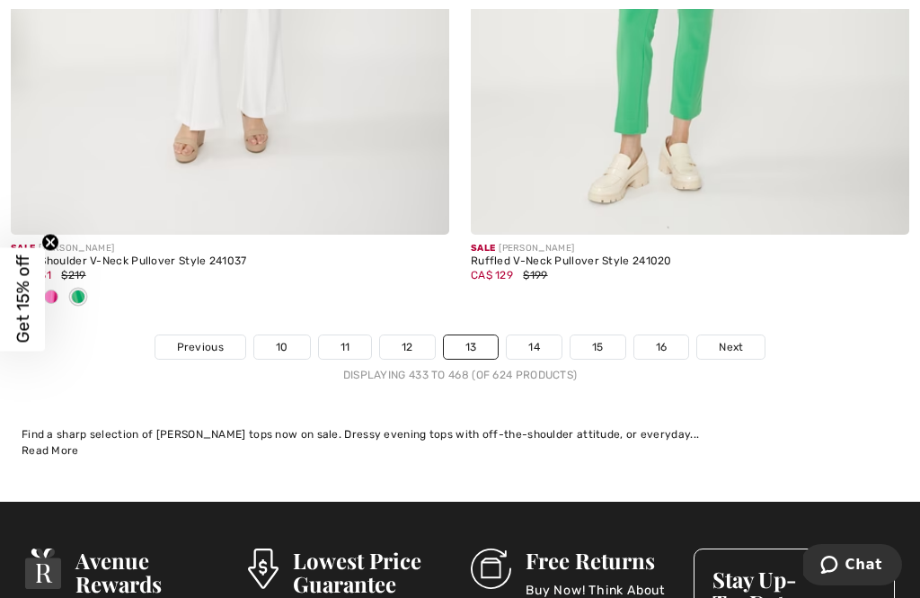
scroll to position [13764, 0]
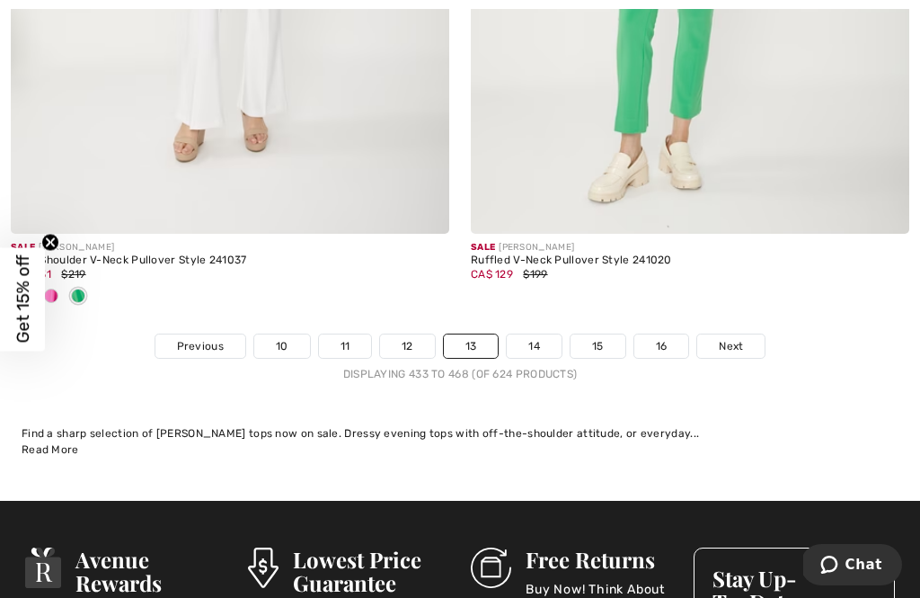
click at [539, 335] on link "14" at bounding box center [534, 345] width 55 height 23
click at [548, 334] on link "14" at bounding box center [534, 345] width 55 height 23
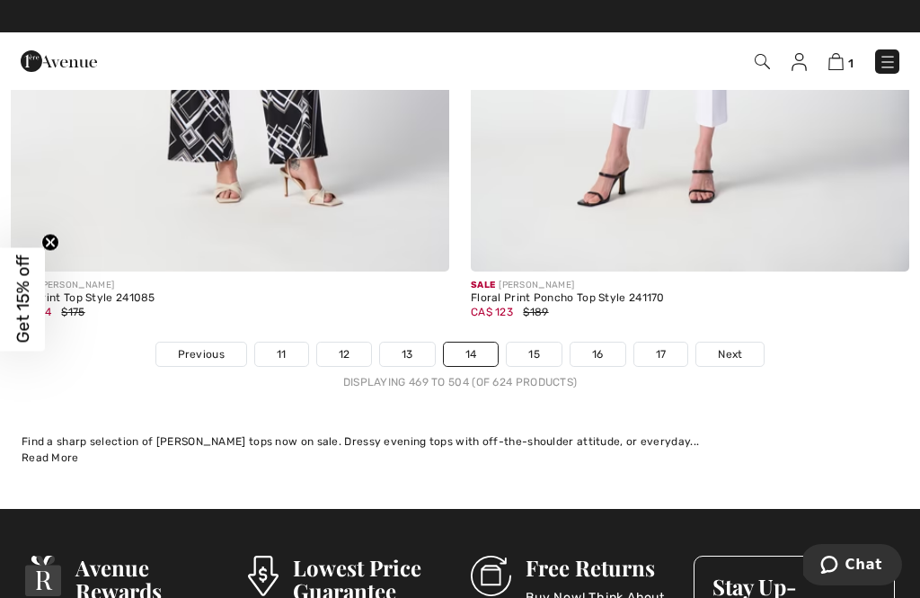
scroll to position [13814, 0]
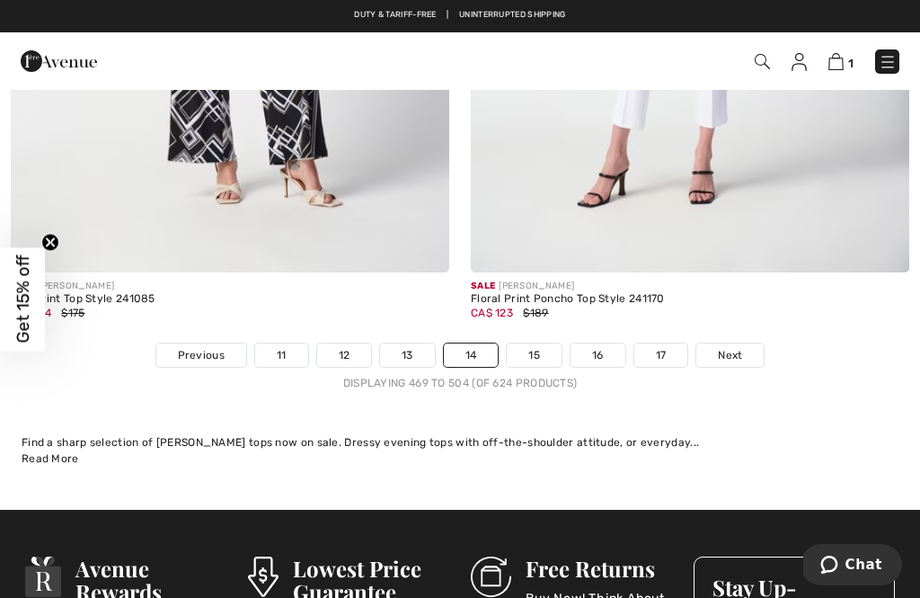
click at [547, 345] on link "15" at bounding box center [534, 354] width 55 height 23
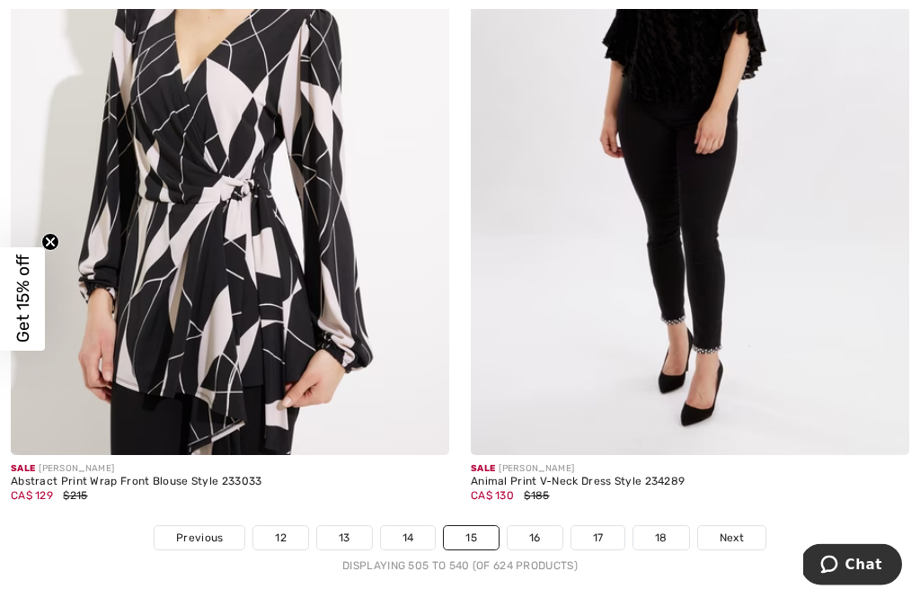
scroll to position [13443, 0]
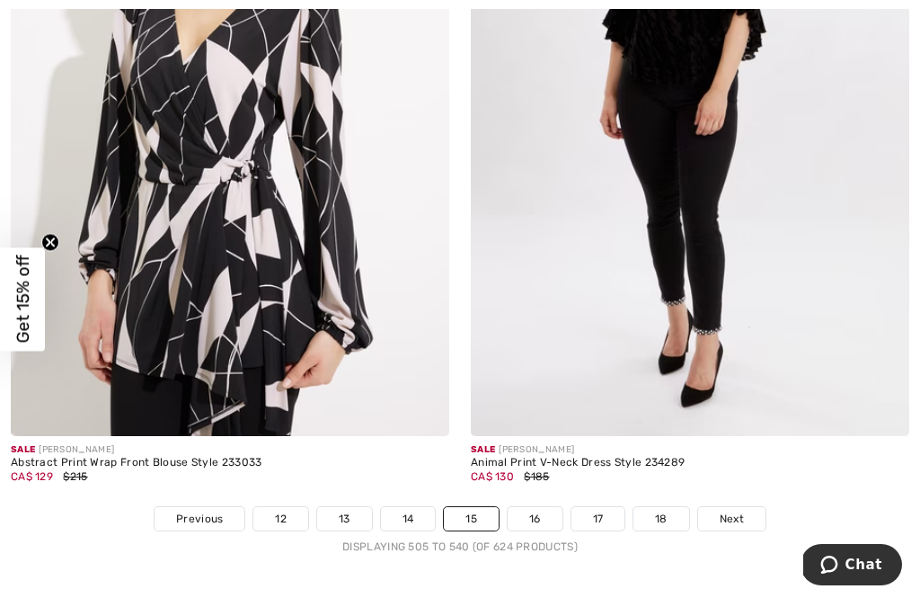
click at [552, 507] on link "16" at bounding box center [535, 518] width 55 height 23
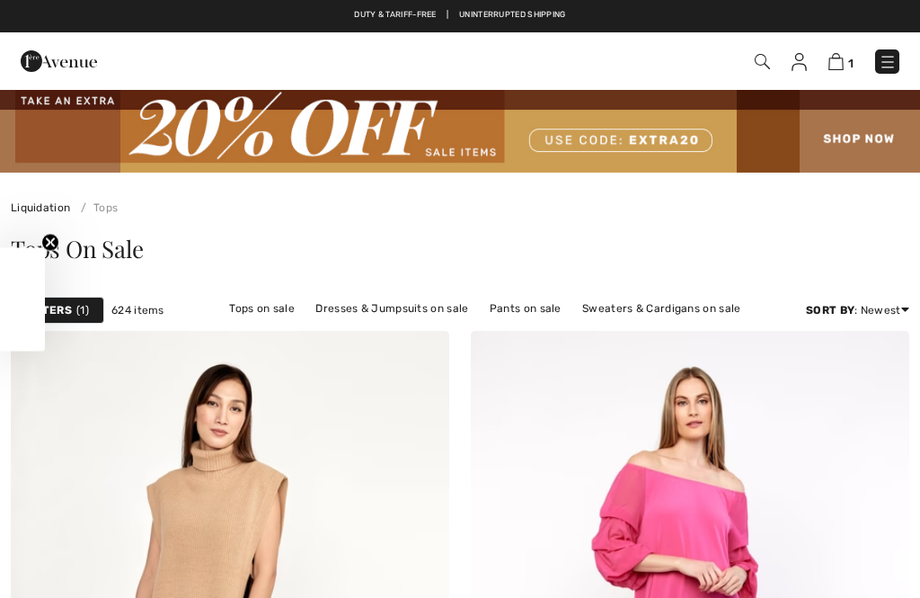
checkbox input "true"
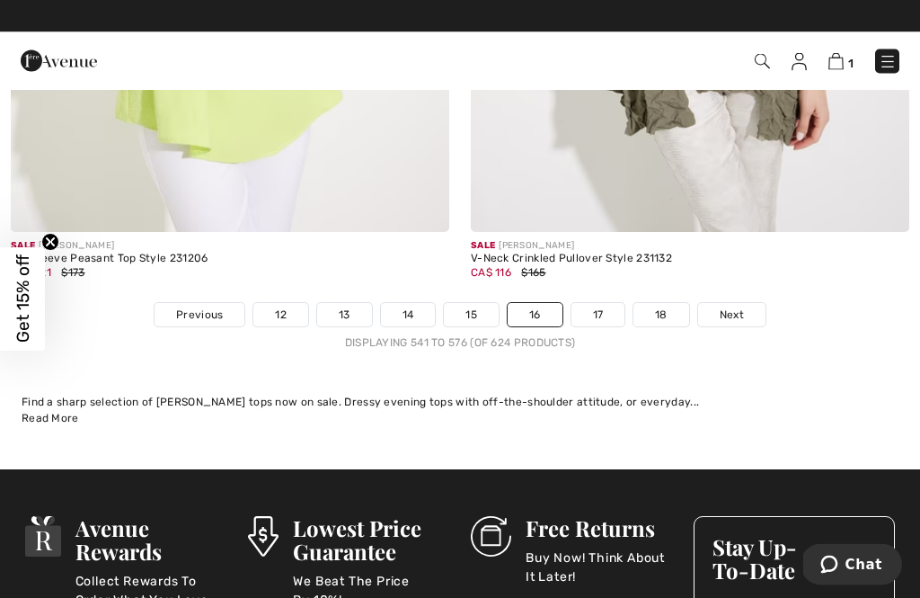
scroll to position [13700, 0]
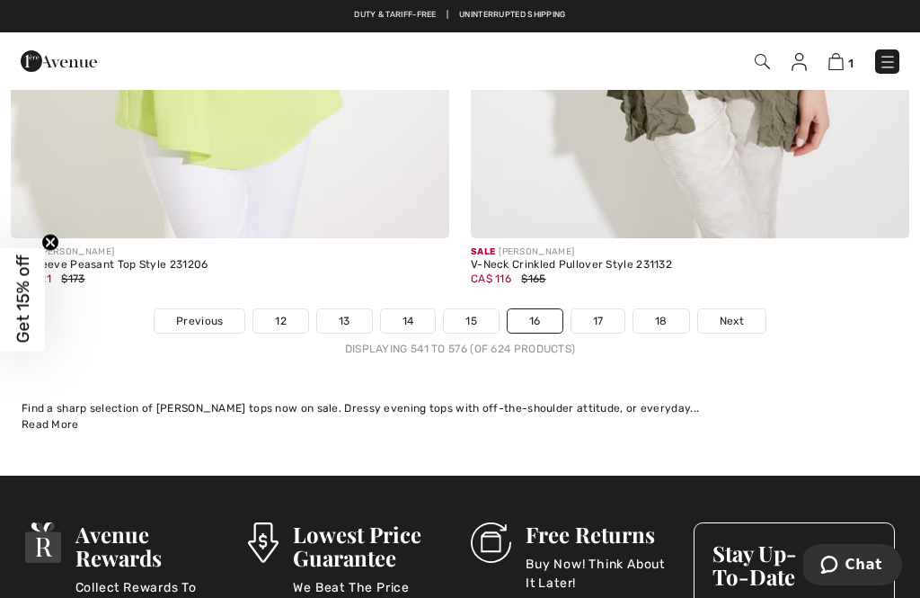
click at [614, 309] on link "17" at bounding box center [599, 320] width 54 height 23
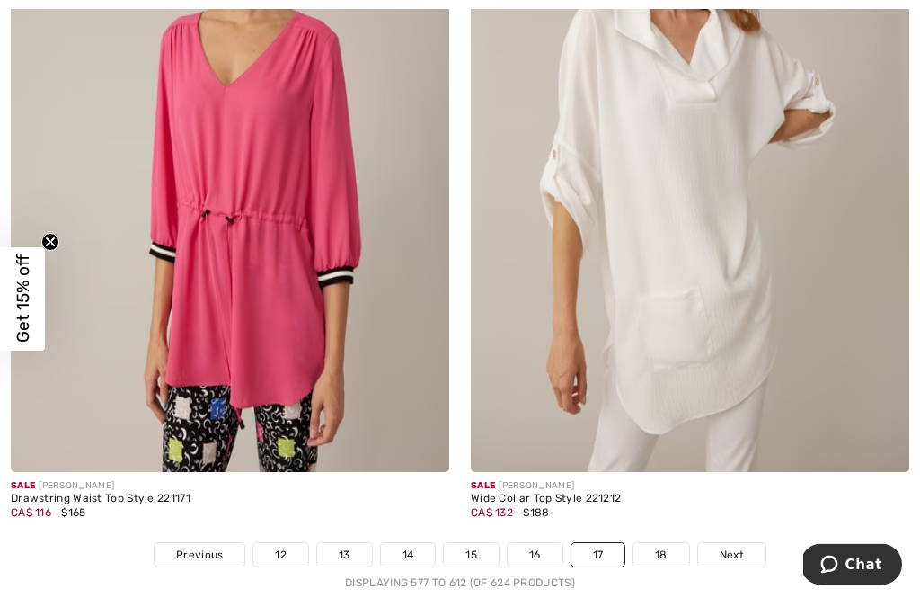
scroll to position [13342, 0]
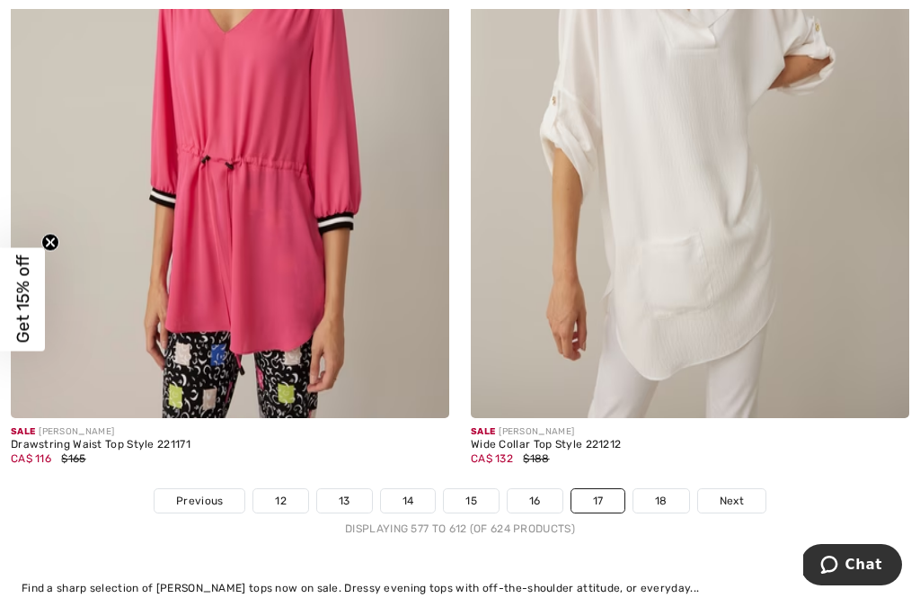
click at [680, 489] on link "18" at bounding box center [662, 500] width 56 height 23
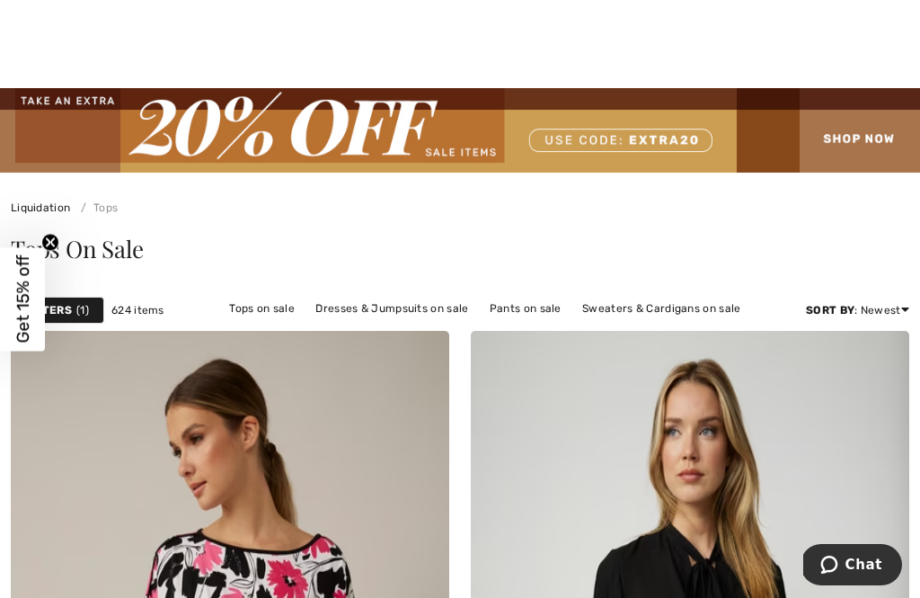
click at [891, 135] on img at bounding box center [460, 130] width 920 height 84
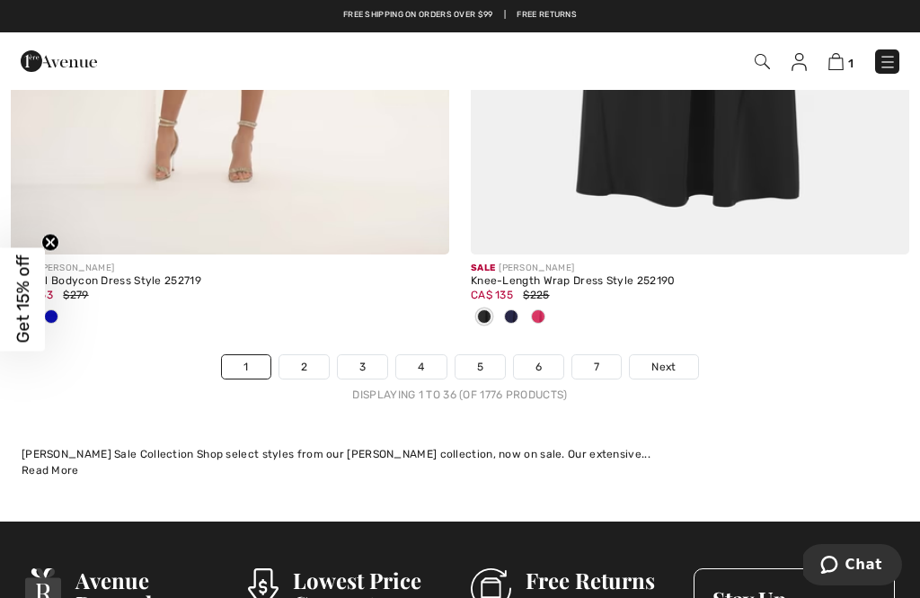
scroll to position [13621, 0]
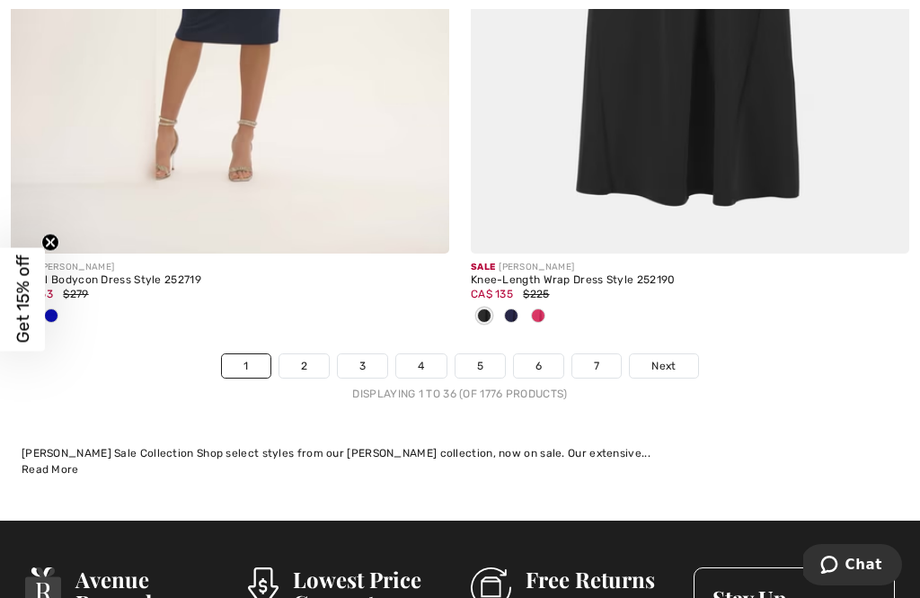
click at [618, 354] on link "7" at bounding box center [597, 365] width 49 height 23
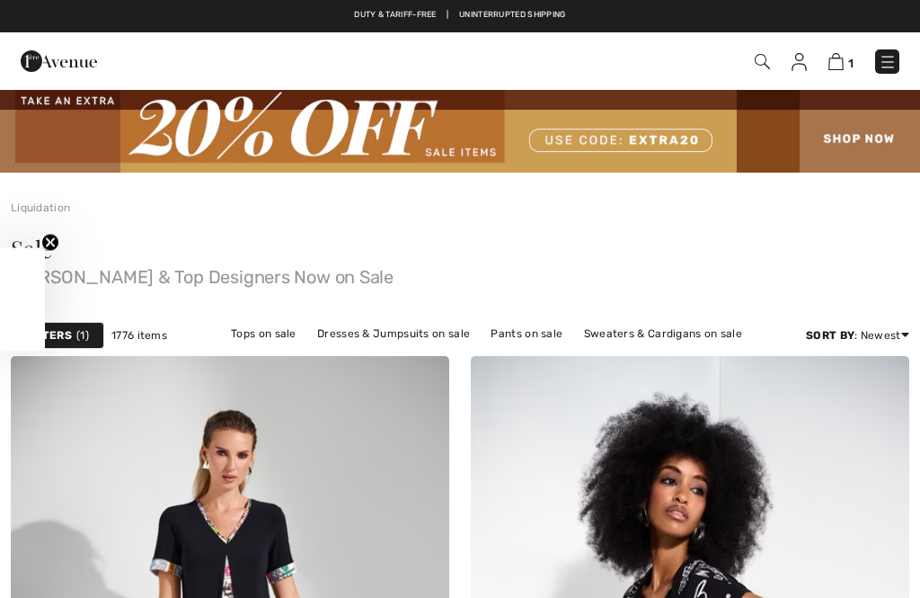
checkbox input "true"
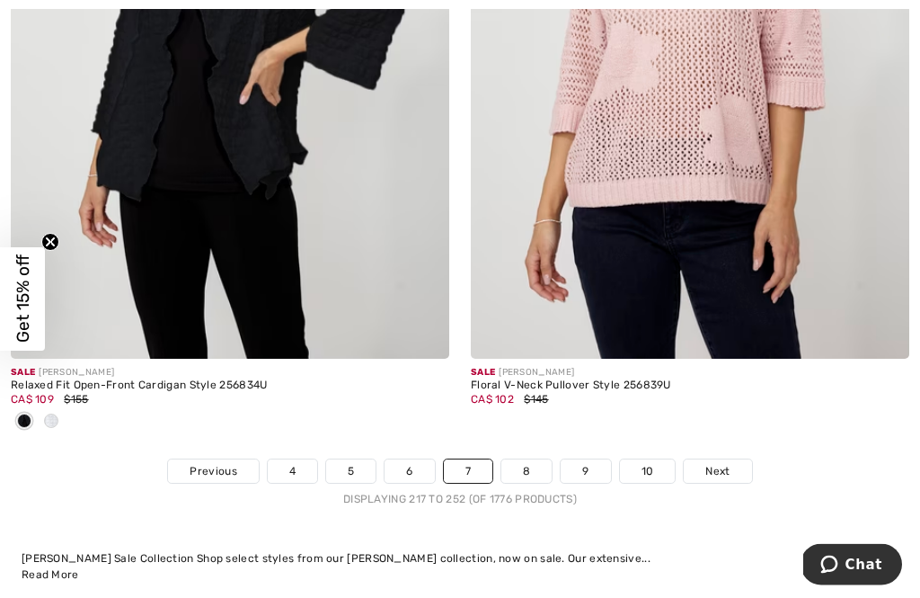
scroll to position [13753, 0]
click at [658, 459] on link "10" at bounding box center [648, 470] width 56 height 23
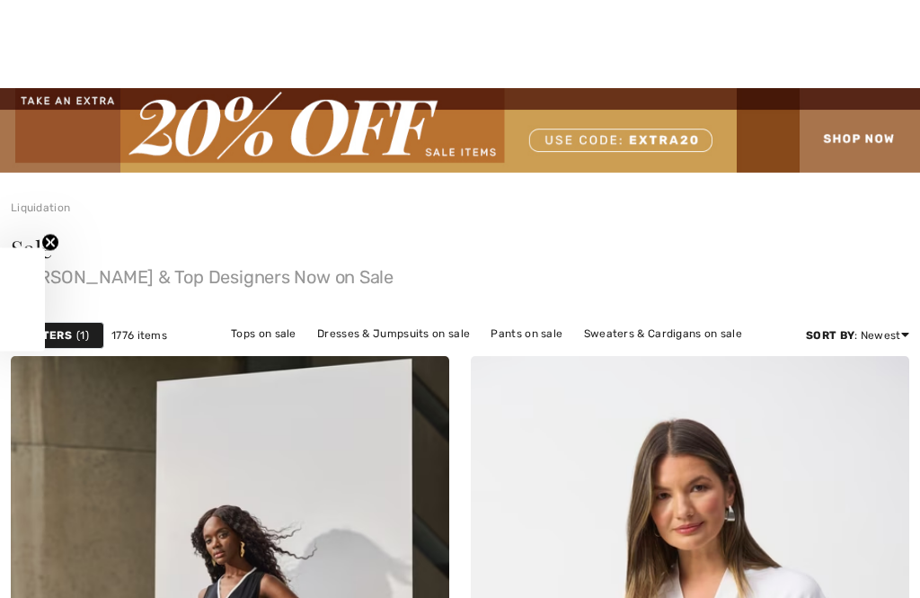
checkbox input "true"
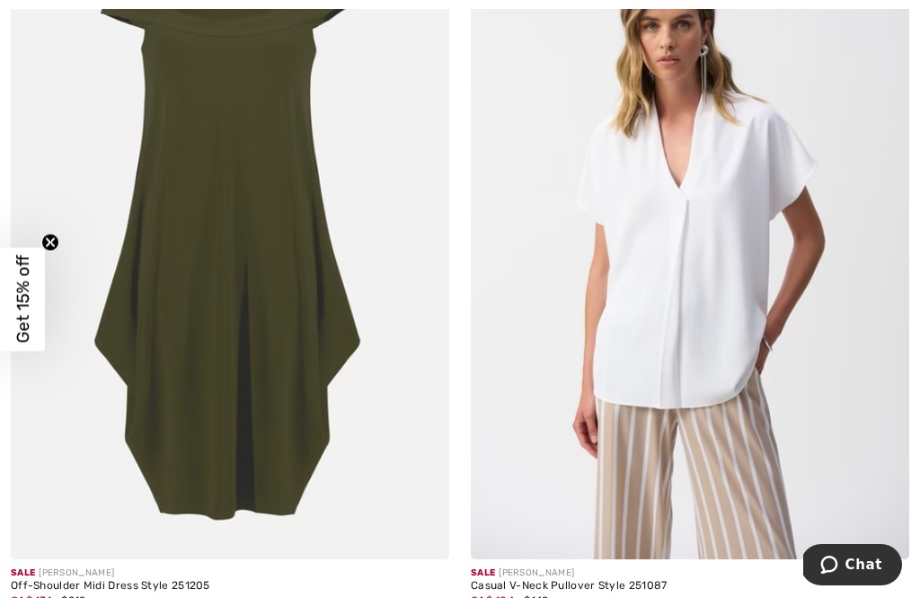
scroll to position [2762, 0]
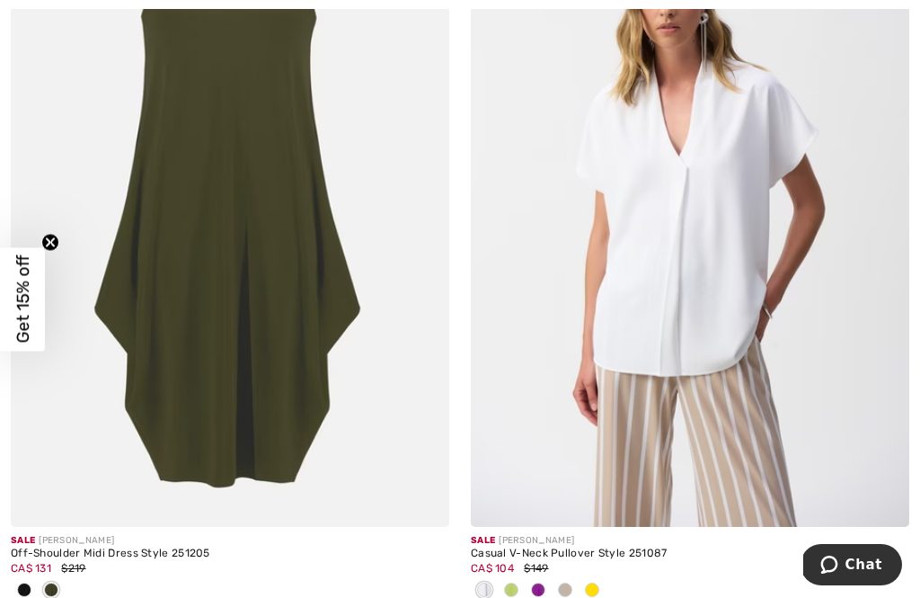
click at [604, 582] on div at bounding box center [592, 591] width 27 height 30
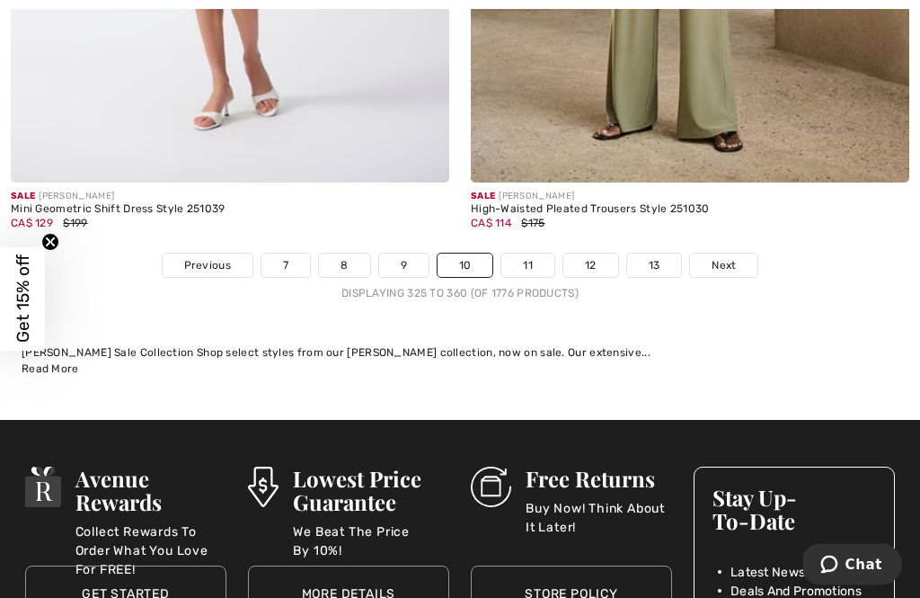
scroll to position [13988, 0]
click at [602, 253] on link "12" at bounding box center [591, 264] width 55 height 23
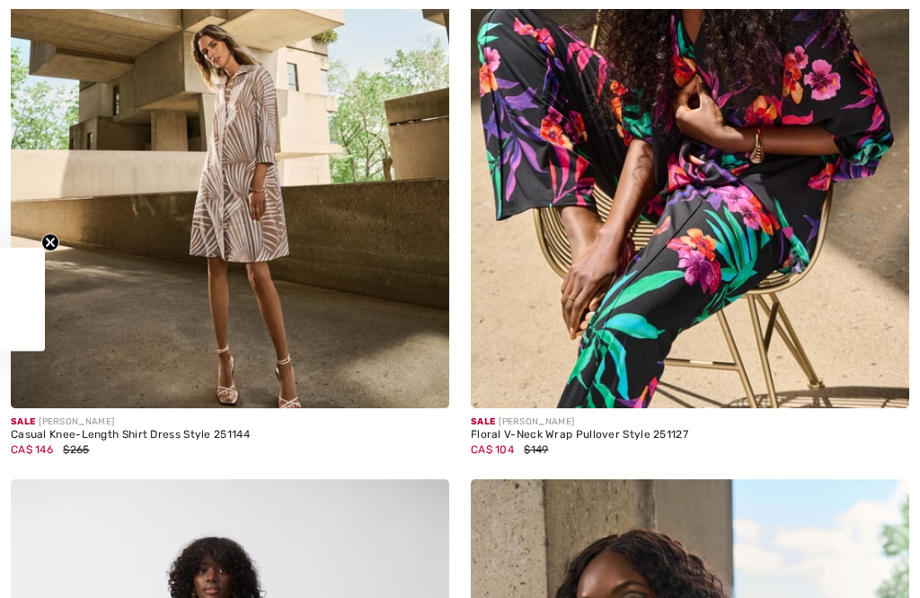
checkbox input "true"
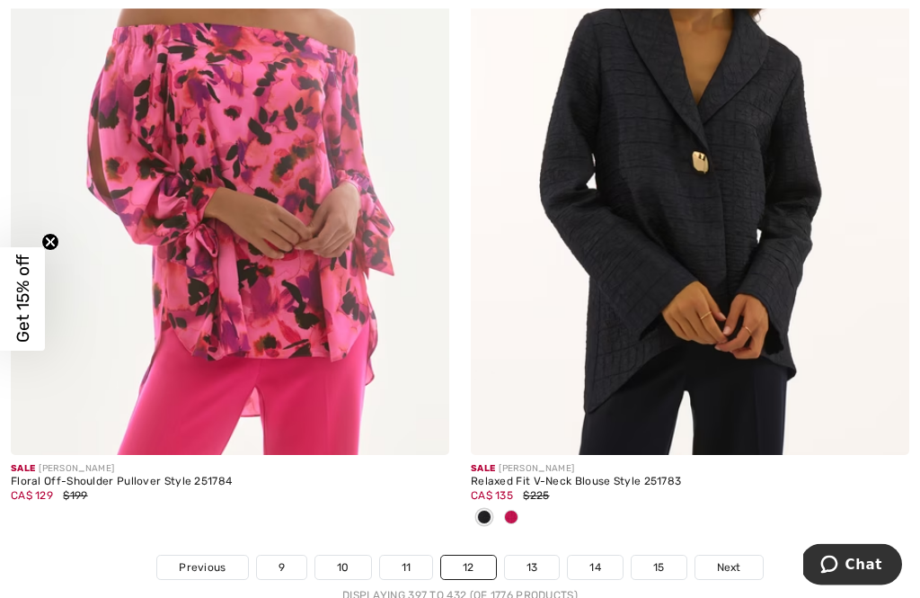
scroll to position [13539, 0]
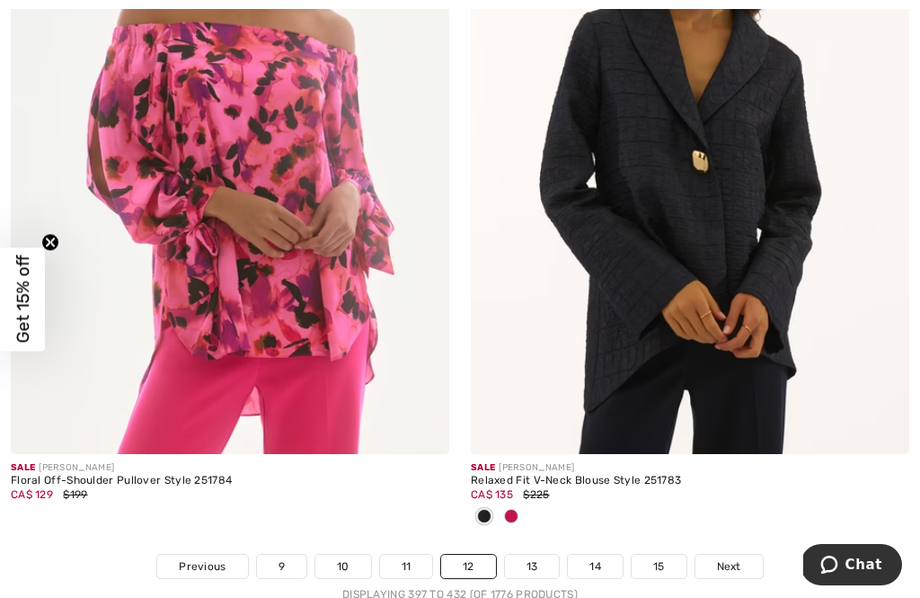
click at [739, 387] on img at bounding box center [690, 125] width 439 height 658
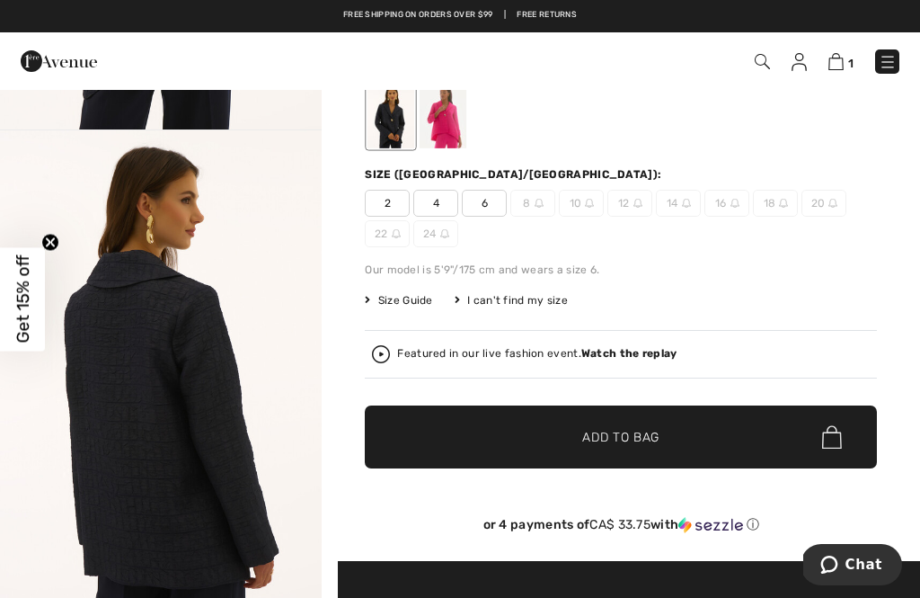
scroll to position [102, 0]
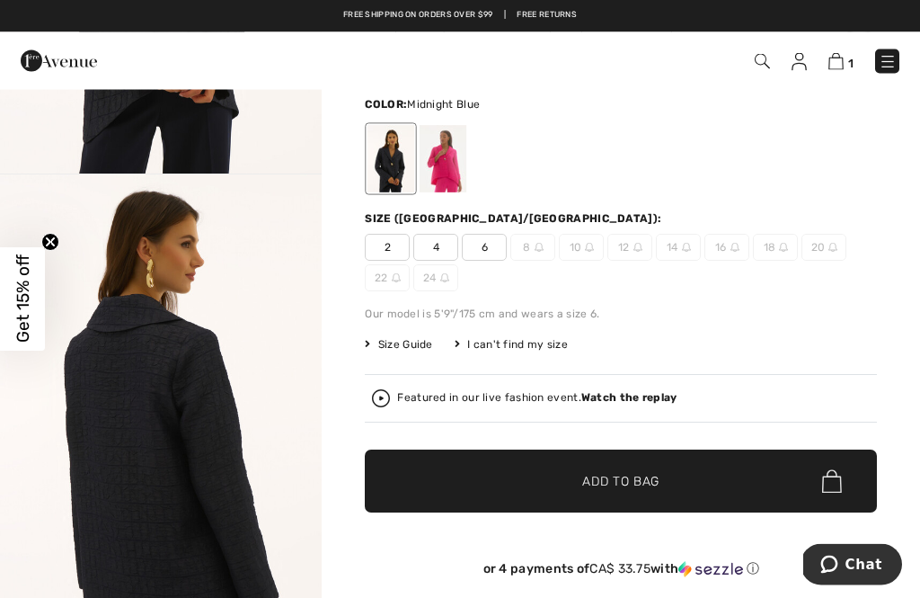
click at [401, 241] on span "2" at bounding box center [387, 248] width 45 height 27
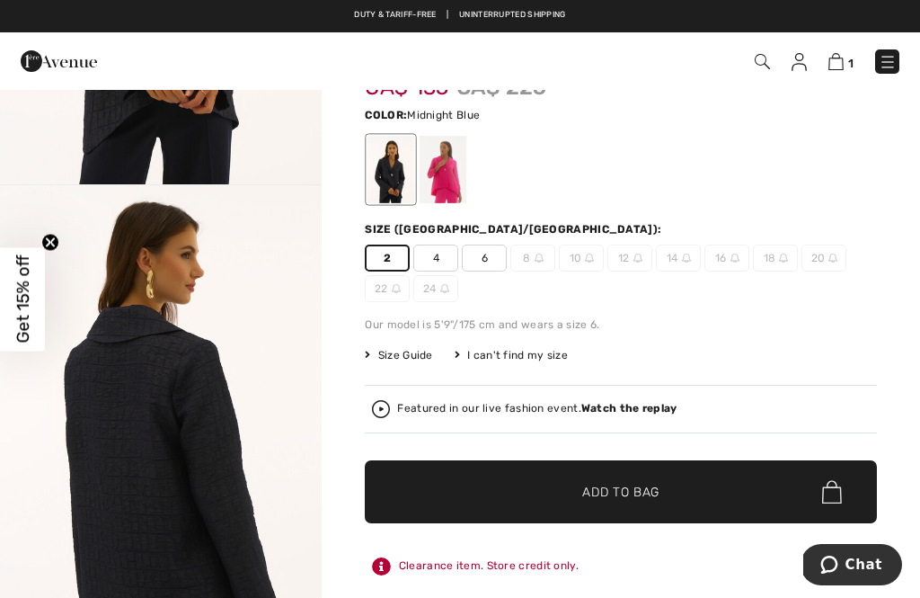
scroll to position [351, 0]
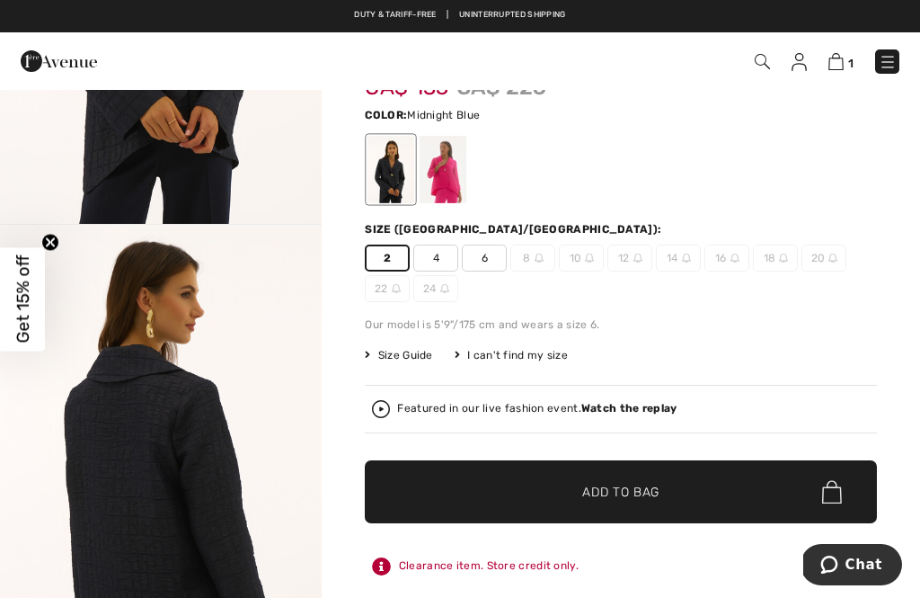
click at [756, 485] on span "✔ Added to Bag Add to Bag" at bounding box center [621, 491] width 512 height 63
click at [850, 57] on span "2" at bounding box center [850, 63] width 7 height 13
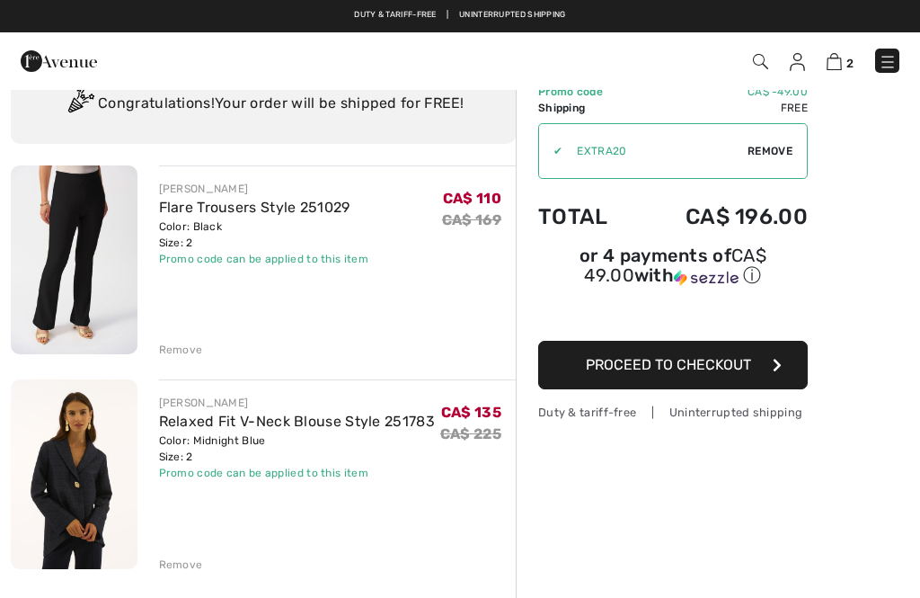
scroll to position [67, 0]
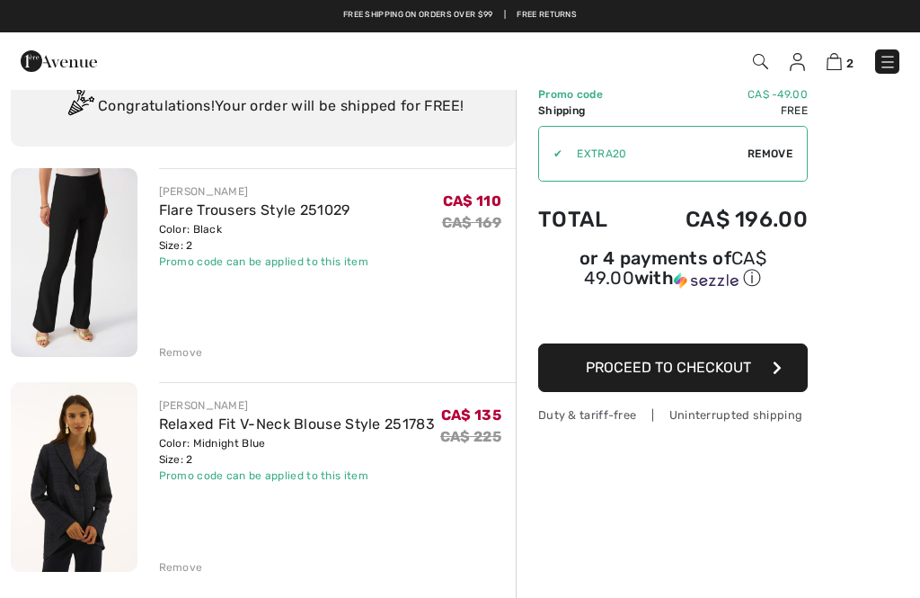
click at [188, 350] on div "Remove" at bounding box center [181, 352] width 44 height 16
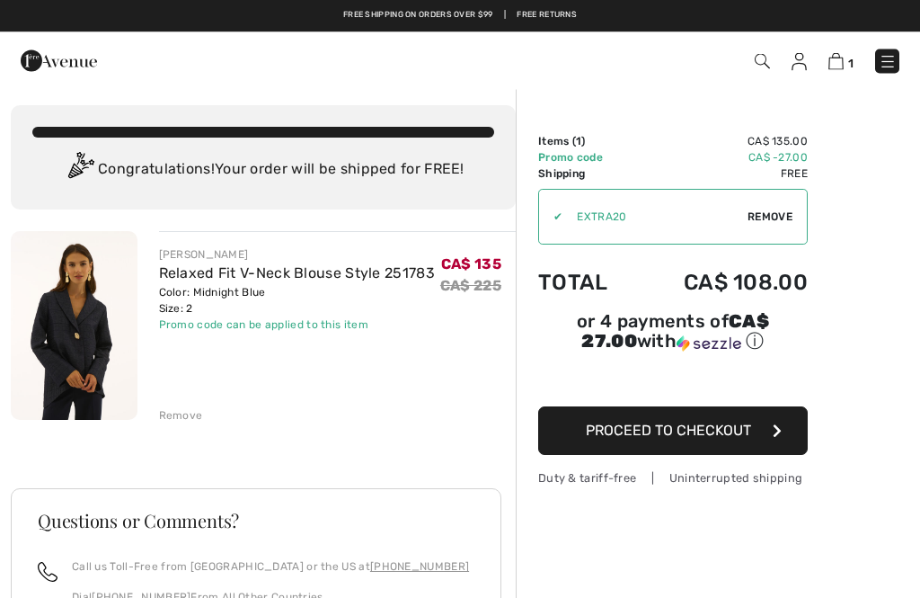
scroll to position [0, 0]
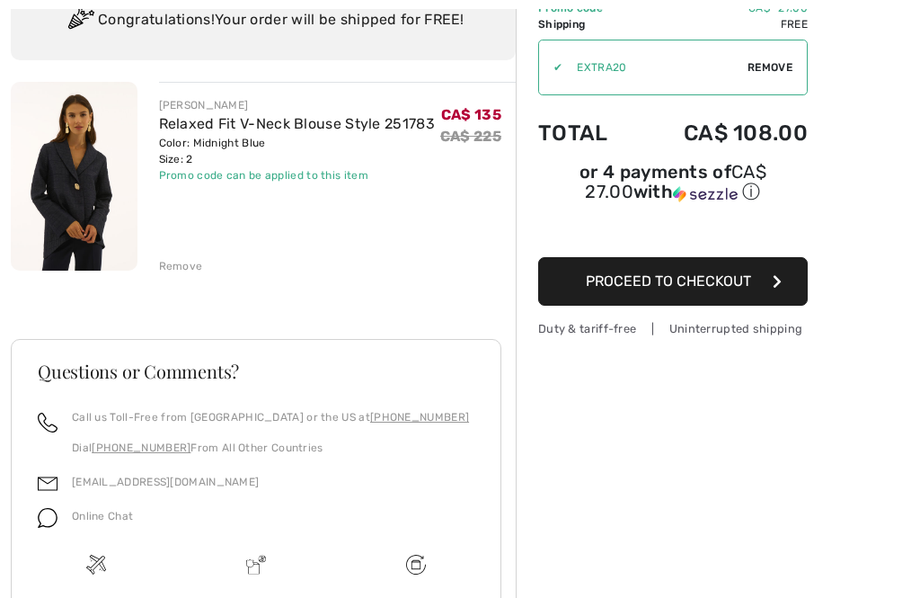
scroll to position [147, 0]
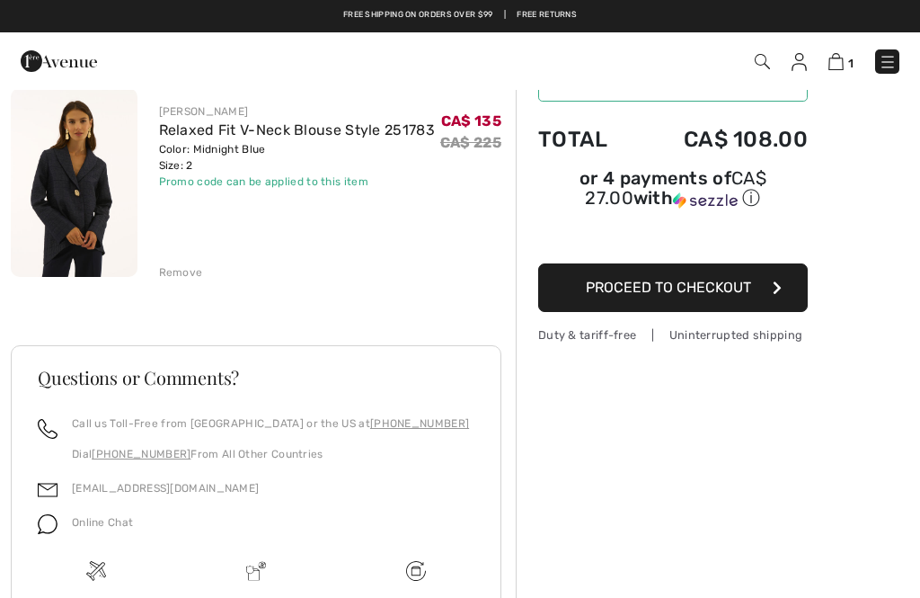
click at [229, 138] on link "Relaxed Fit V-Neck Blouse Style 251783" at bounding box center [297, 129] width 276 height 17
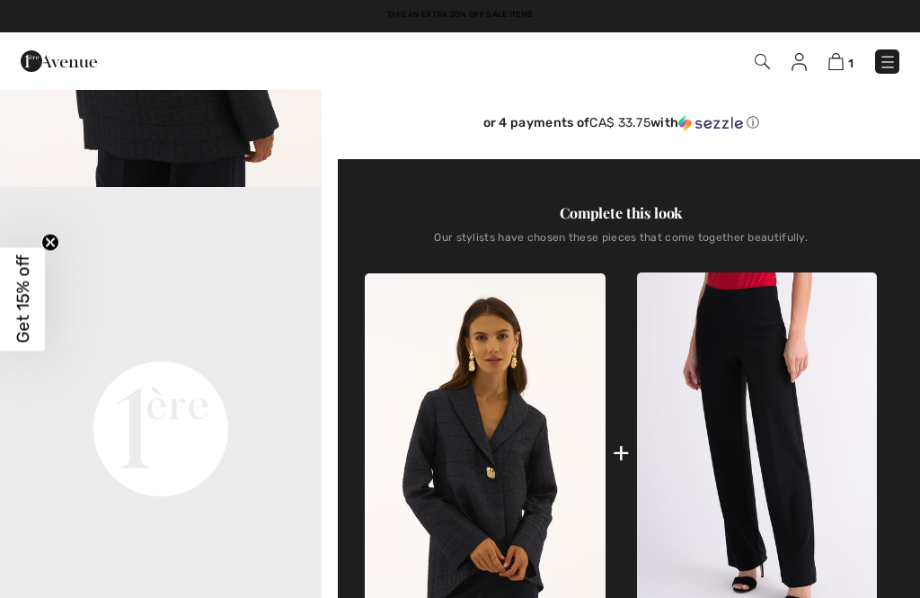
checkbox input "true"
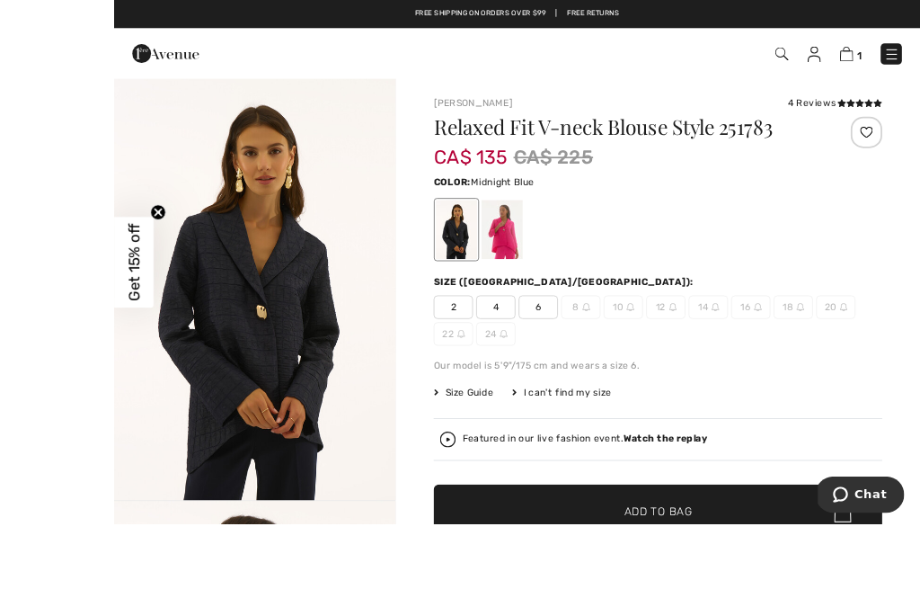
scroll to position [53, 0]
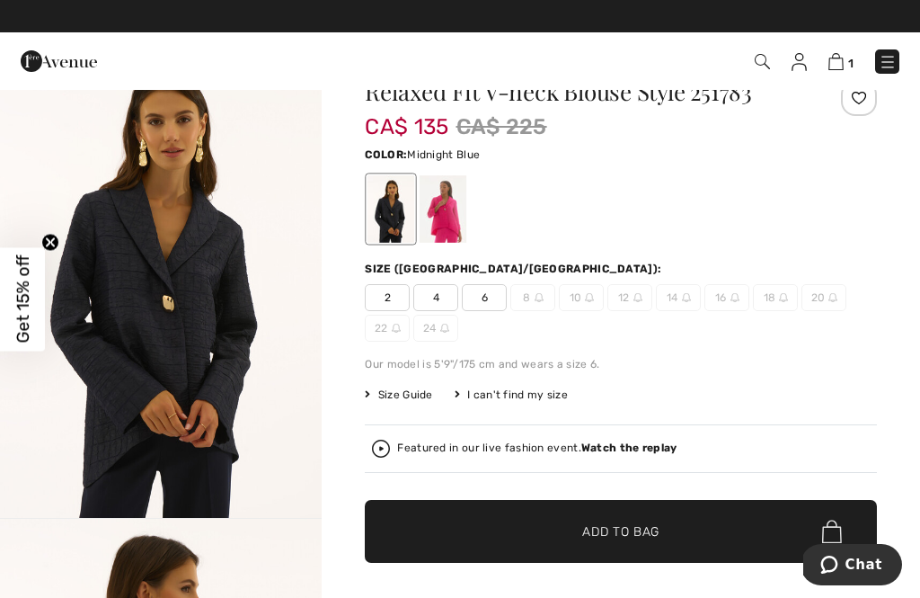
click at [851, 53] on link "1" at bounding box center [841, 61] width 25 height 22
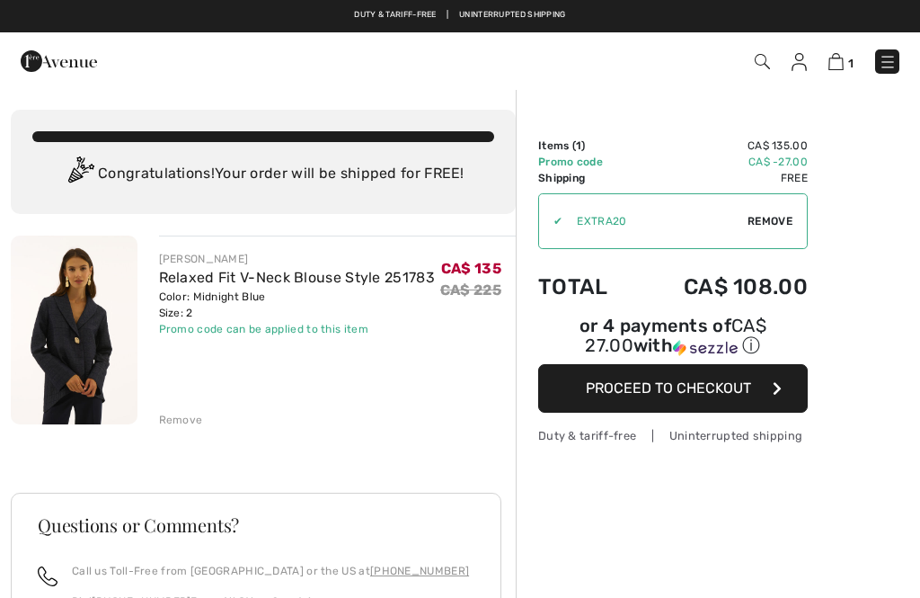
click at [793, 218] on span "Remove" at bounding box center [770, 221] width 45 height 16
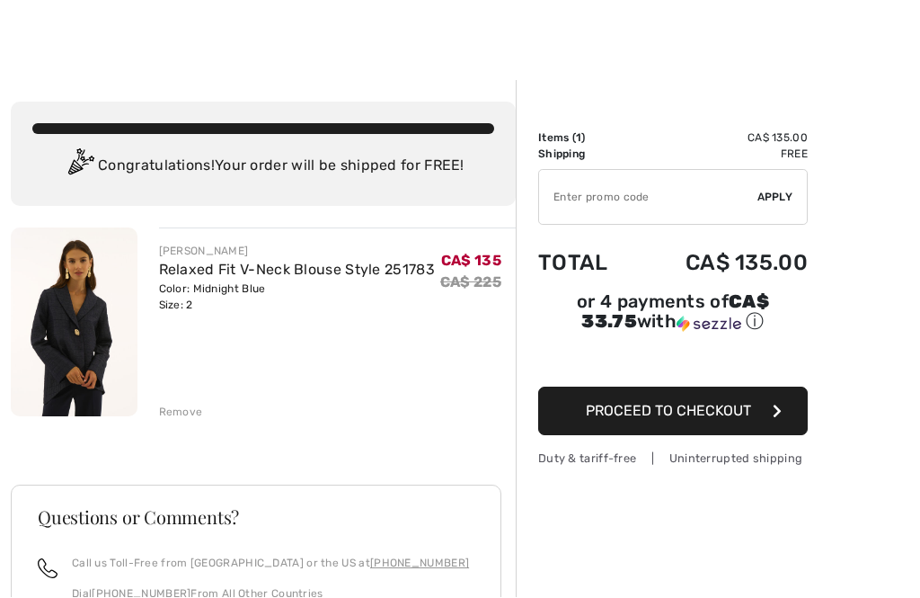
scroll to position [9, 0]
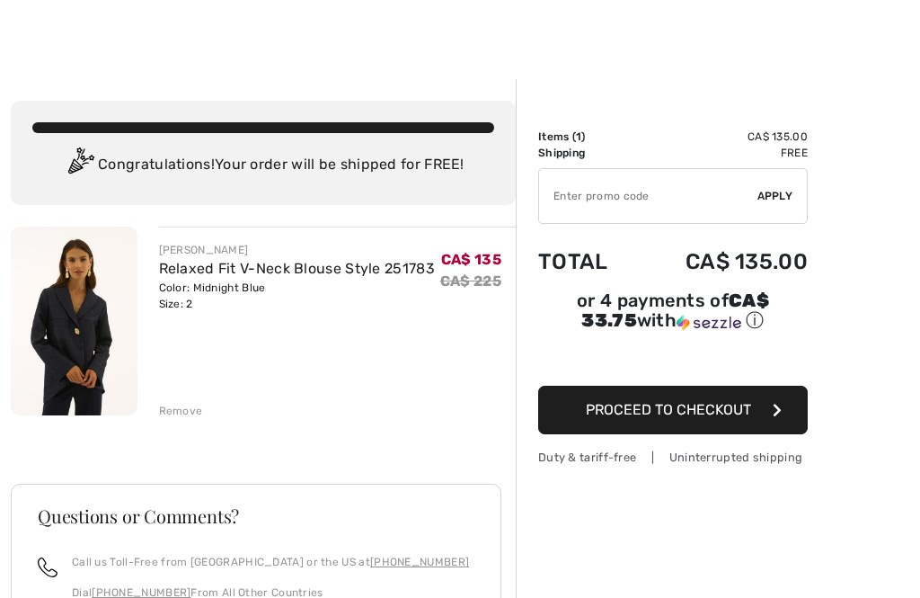
click at [192, 401] on div "Remove" at bounding box center [338, 409] width 358 height 20
click at [183, 396] on div "[PERSON_NAME] Relaxed Fit V-Neck Blouse Style 251783 Color: Midnight Blue Size:…" at bounding box center [338, 323] width 358 height 192
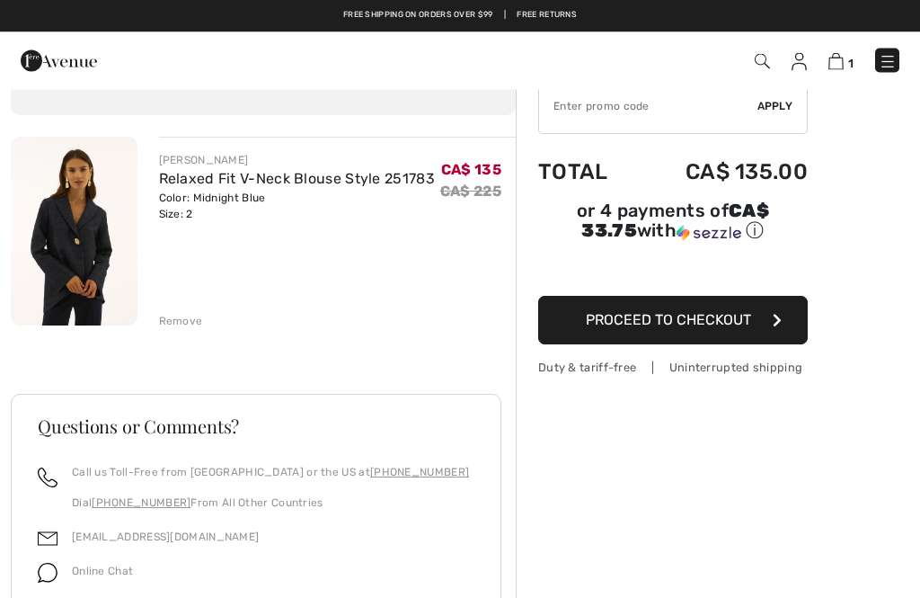
scroll to position [79, 0]
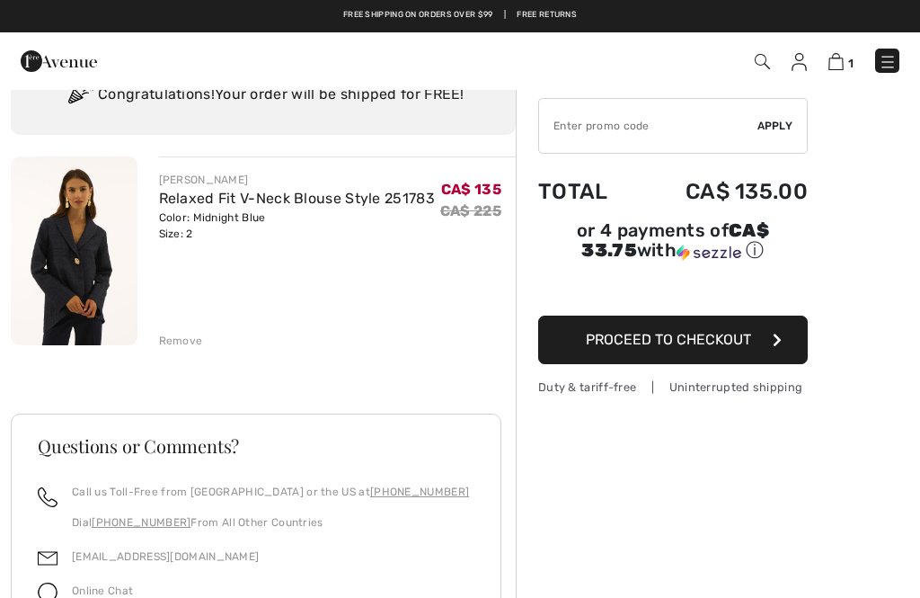
click at [185, 341] on div "Remove" at bounding box center [181, 341] width 44 height 16
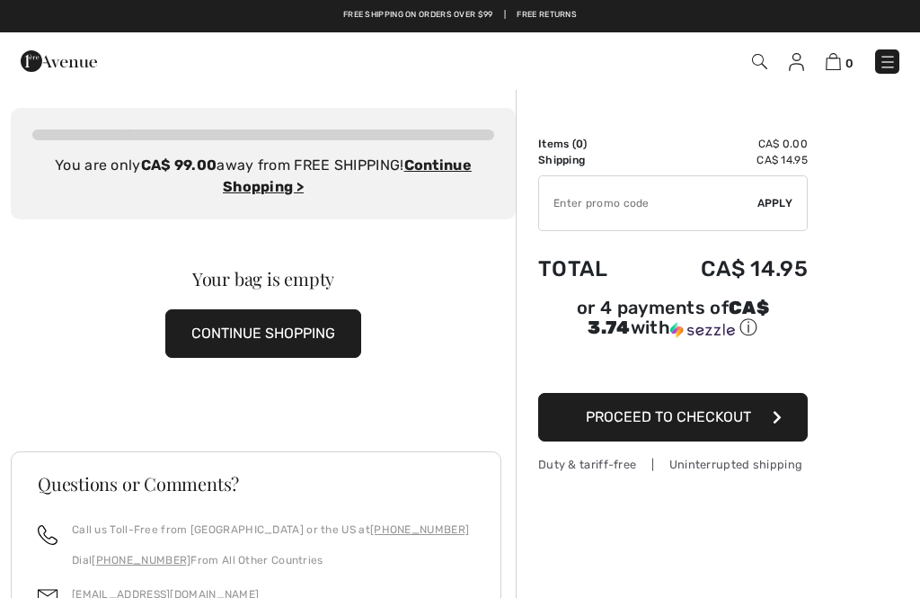
scroll to position [0, 0]
